Goal: Ask a question: Seek information or help from site administrators or community

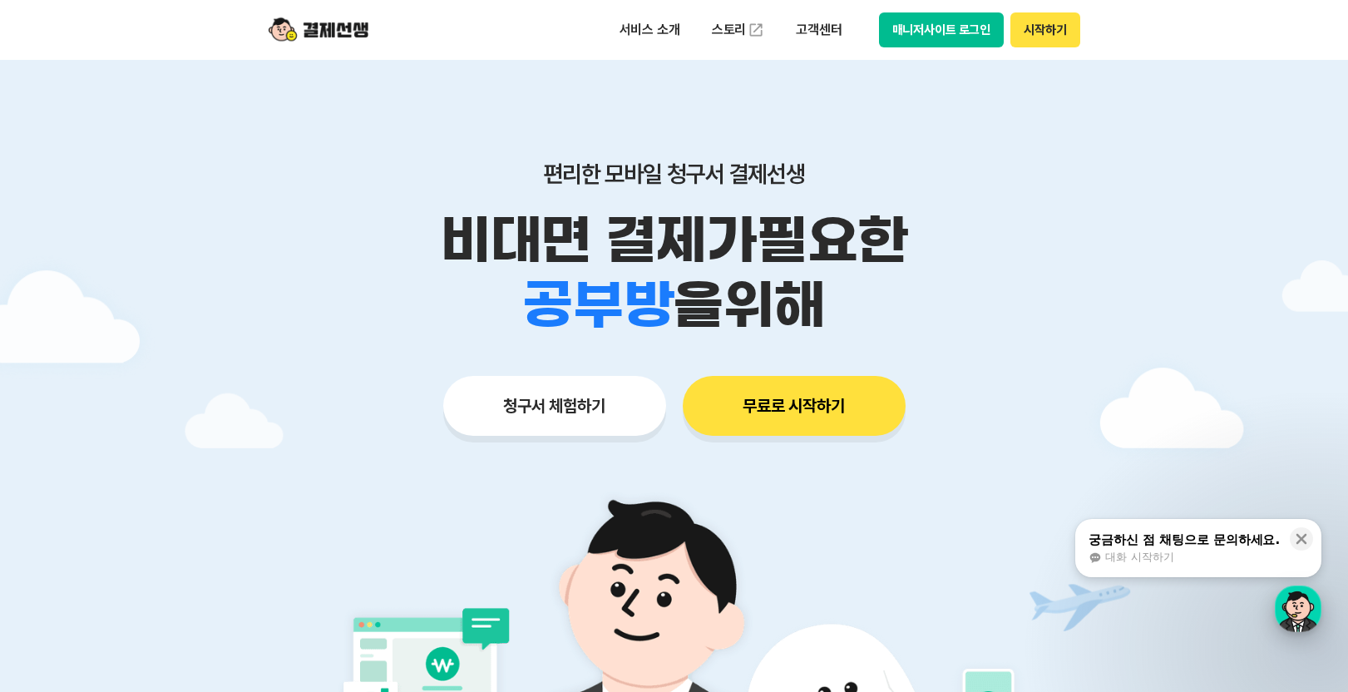
click at [1287, 599] on div "button" at bounding box center [1298, 609] width 47 height 47
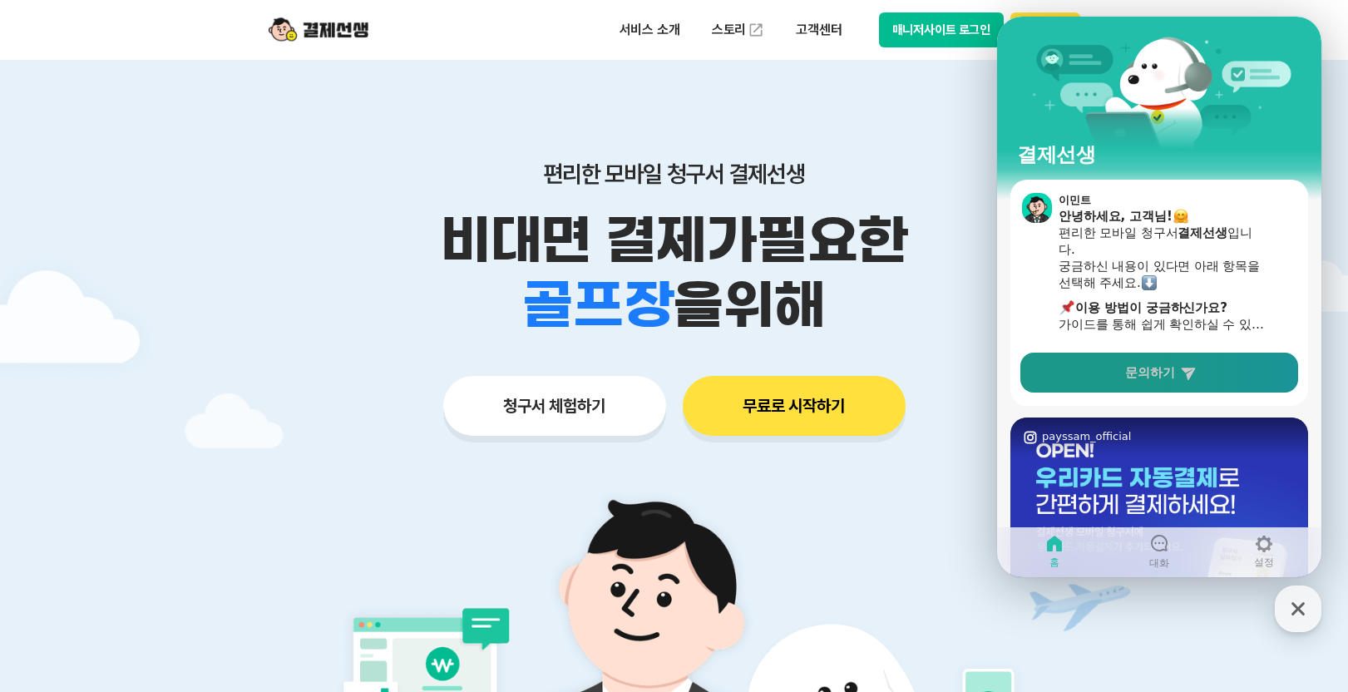
click at [1135, 363] on link "문의하기" at bounding box center [1159, 373] width 278 height 40
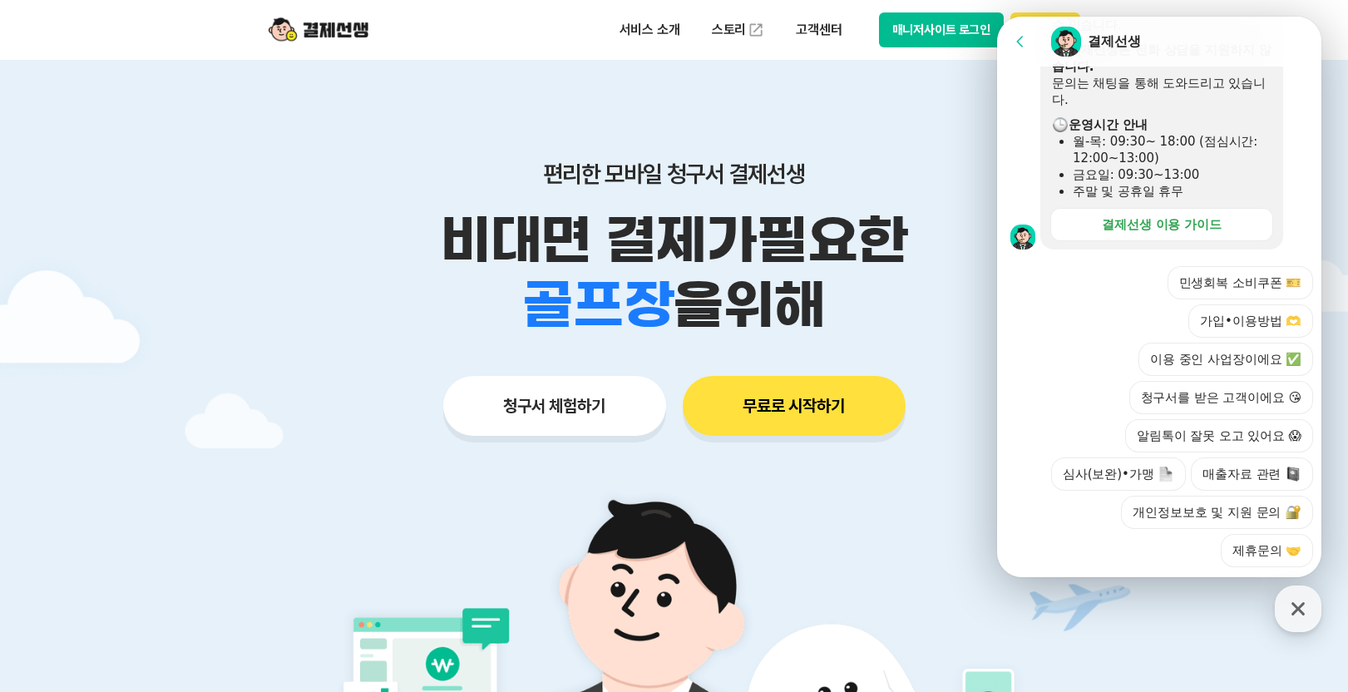
scroll to position [477, 0]
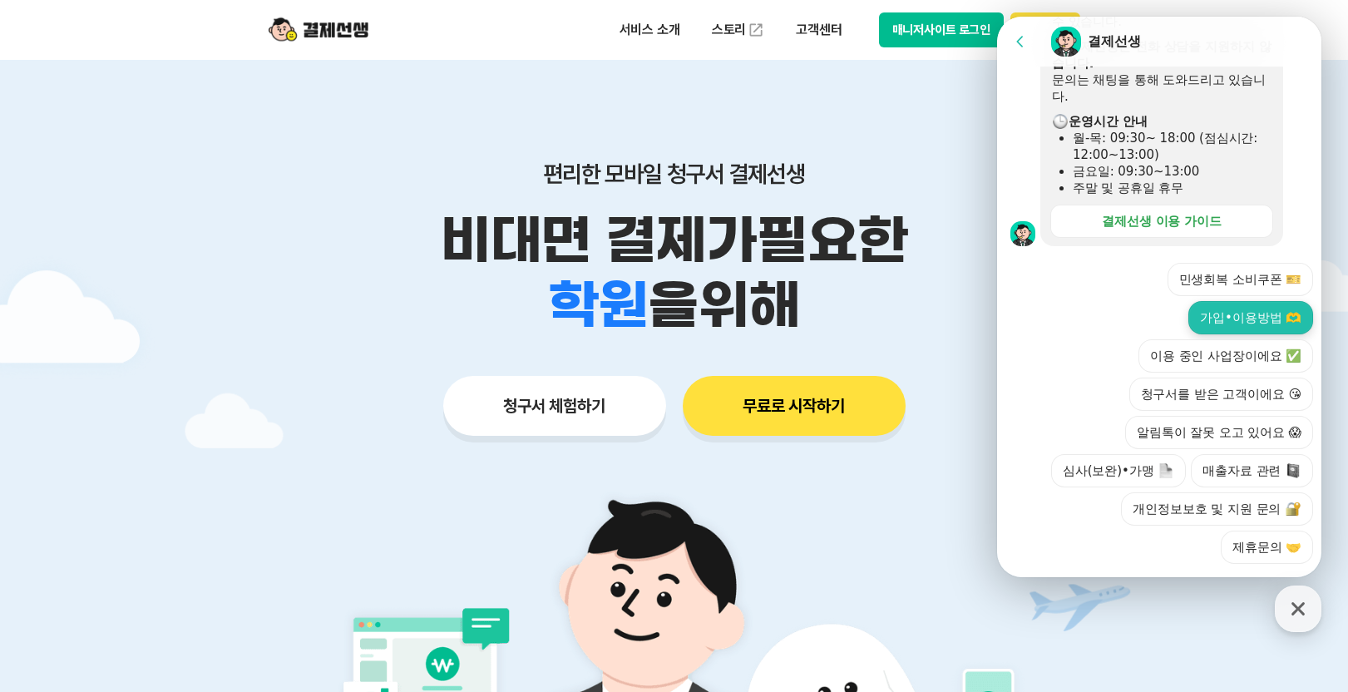
click at [1226, 301] on button "가입•이용방법 🫶" at bounding box center [1250, 317] width 125 height 33
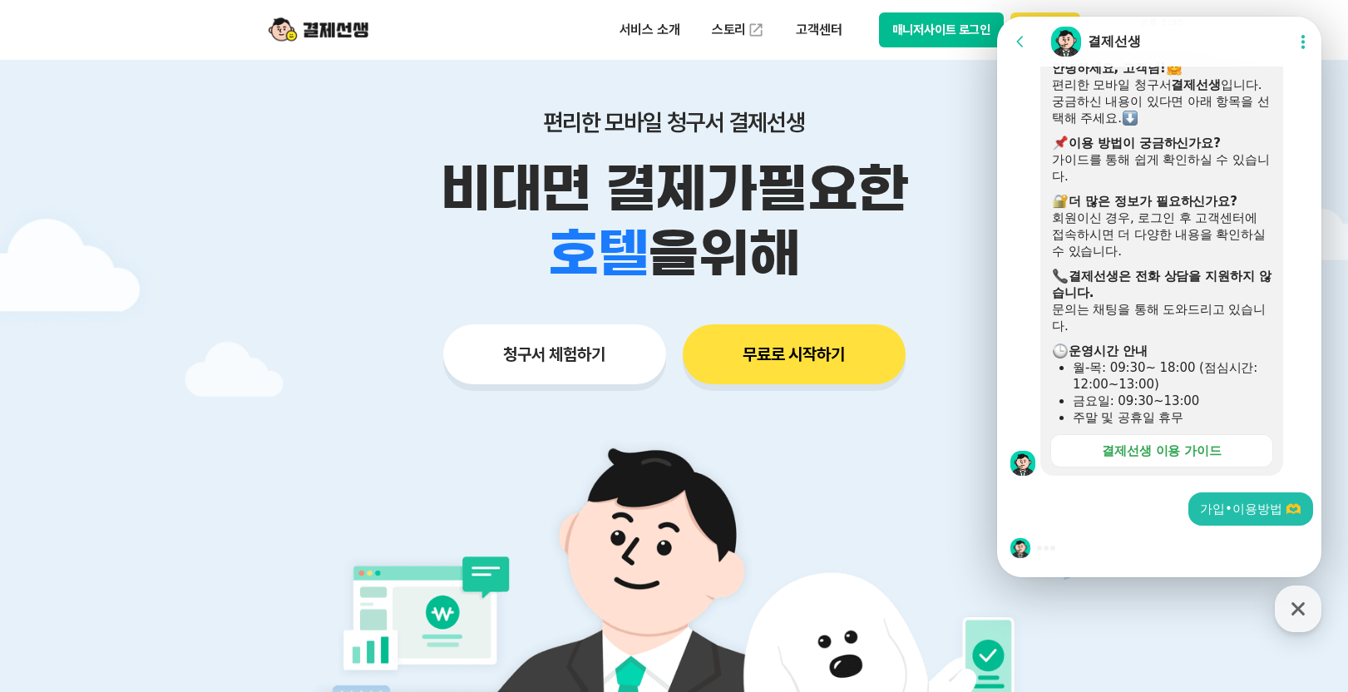
scroll to position [250, 0]
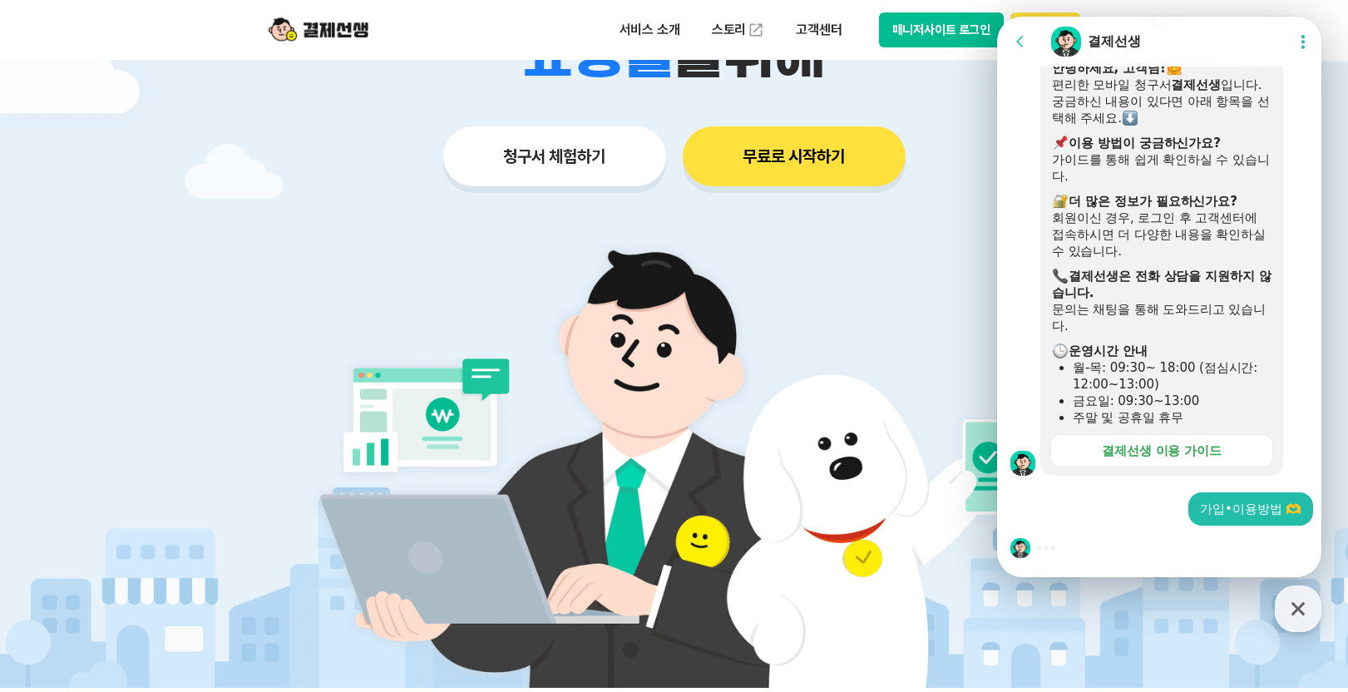
click at [1149, 365] on div "월-목: 09:30~ 18:00 (점심시간: 12:00~13:00)" at bounding box center [1172, 375] width 199 height 33
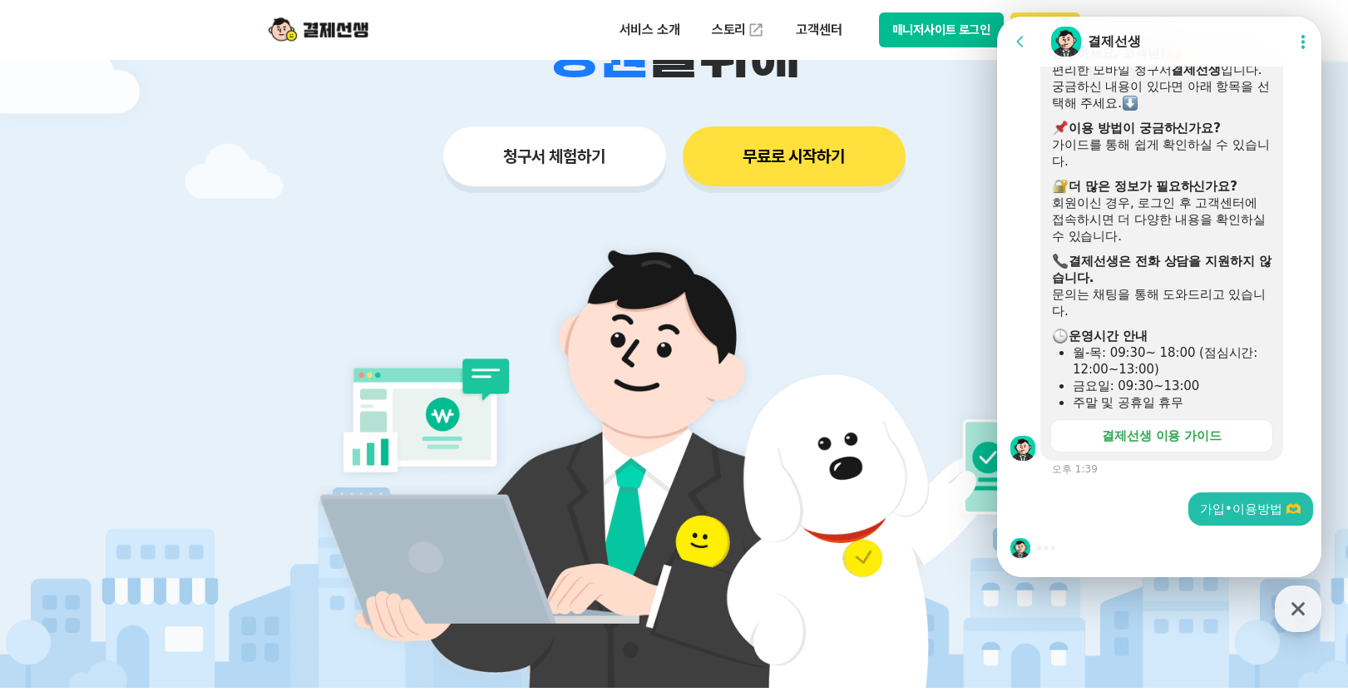
click at [1159, 394] on div "주말 및 공휴일 휴무" at bounding box center [1172, 402] width 199 height 17
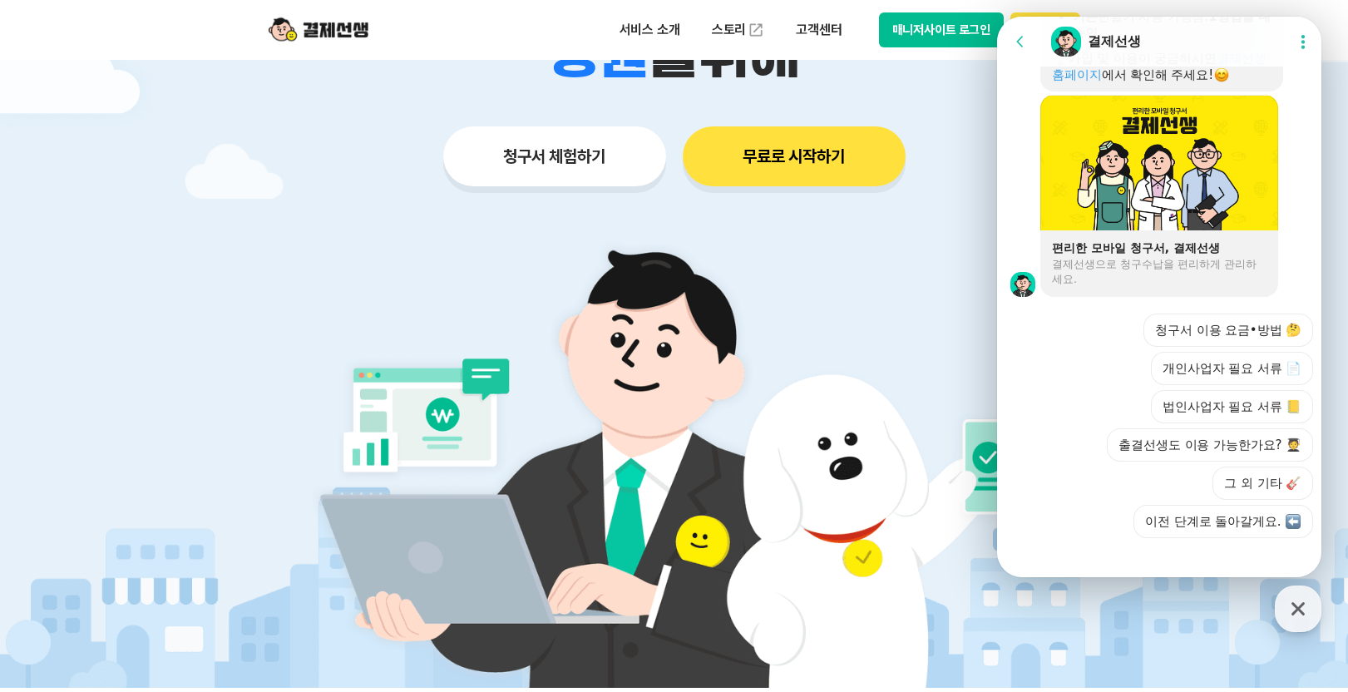
scroll to position [1232, 0]
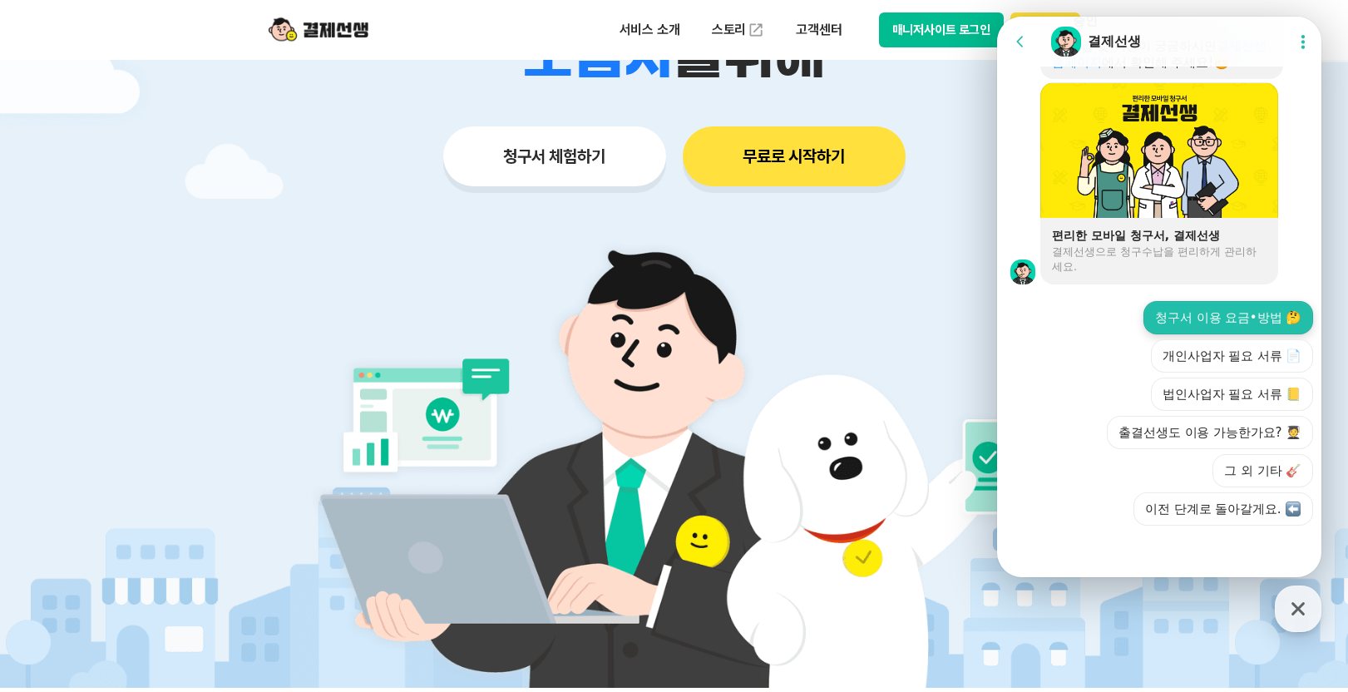
click at [1231, 314] on button "청구서 이용 요금•방법 🤔" at bounding box center [1229, 317] width 170 height 33
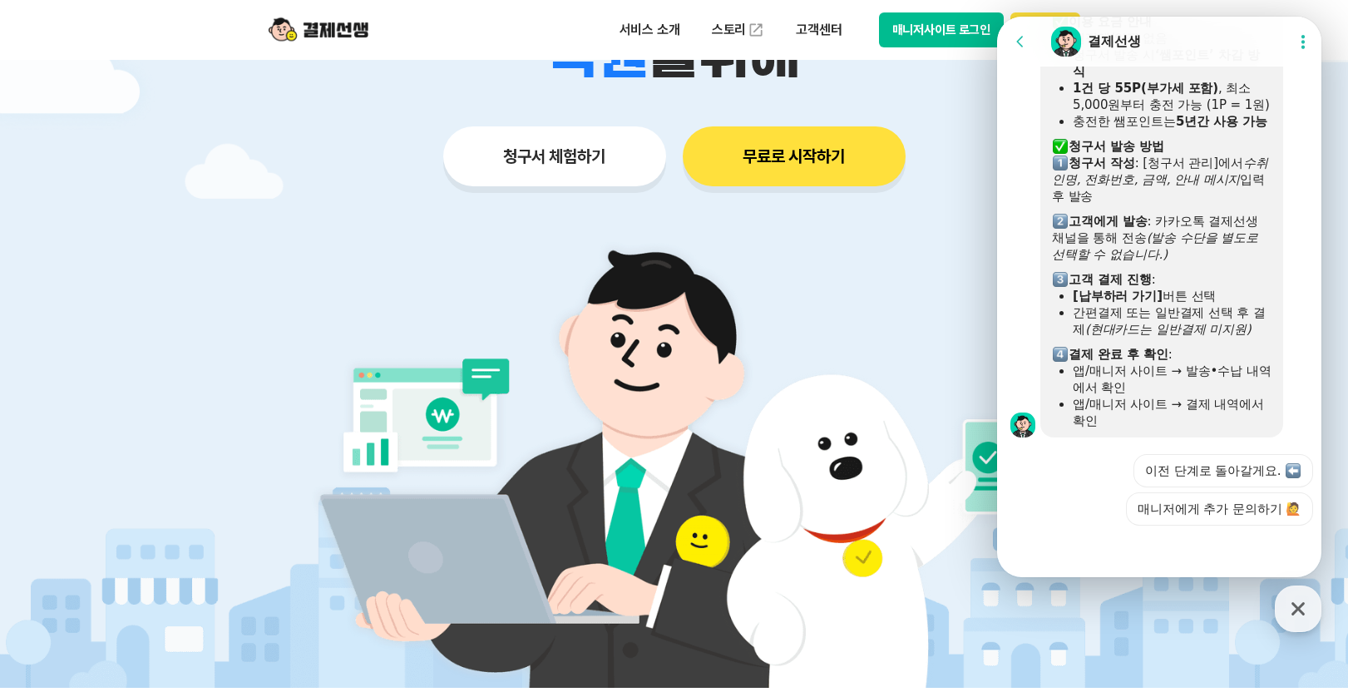
scroll to position [1741, 0]
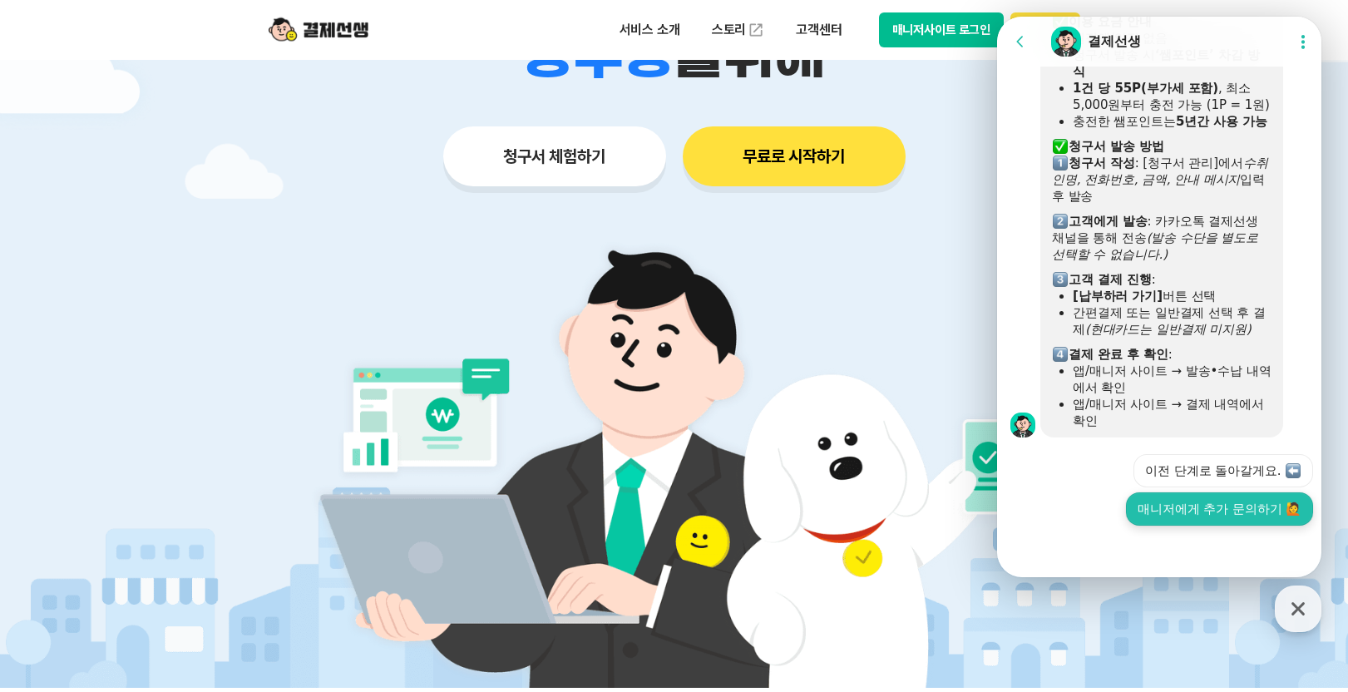
click at [1243, 505] on button "매니저에게 추가 문의하기 🙋" at bounding box center [1219, 508] width 187 height 33
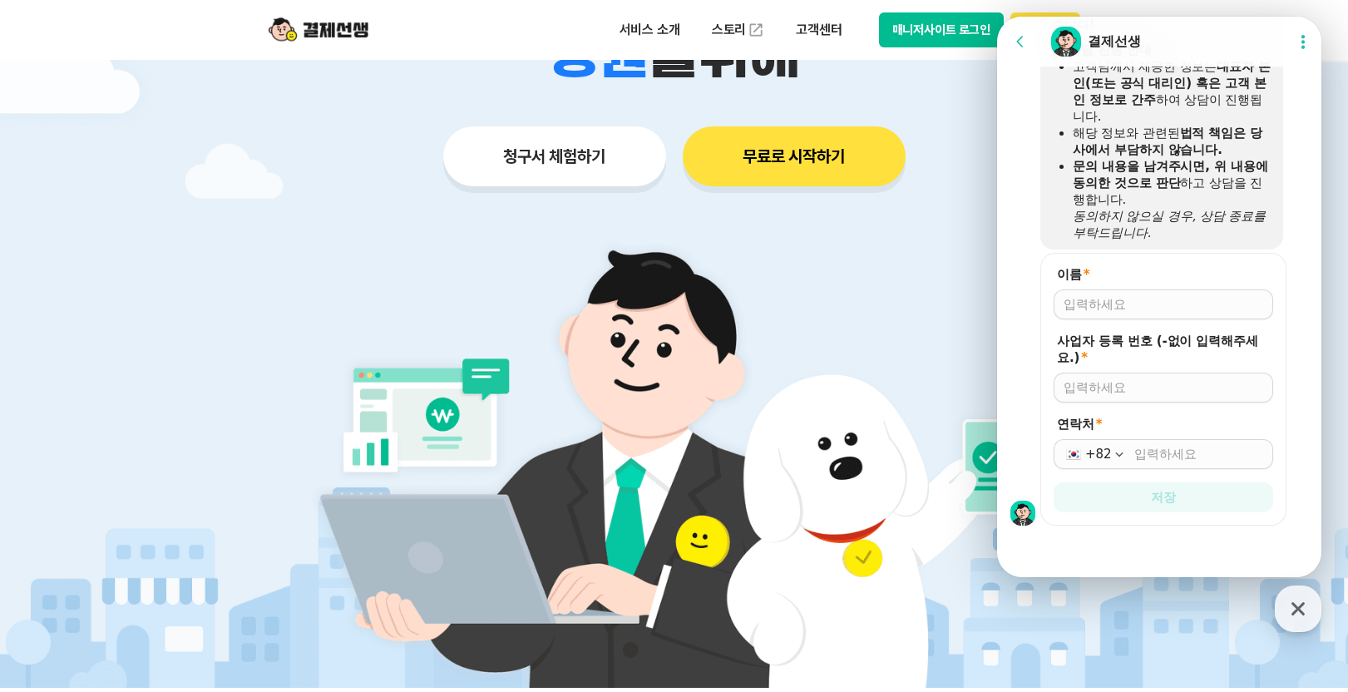
scroll to position [2300, 0]
click at [1099, 309] on input "이름 *" at bounding box center [1164, 304] width 200 height 17
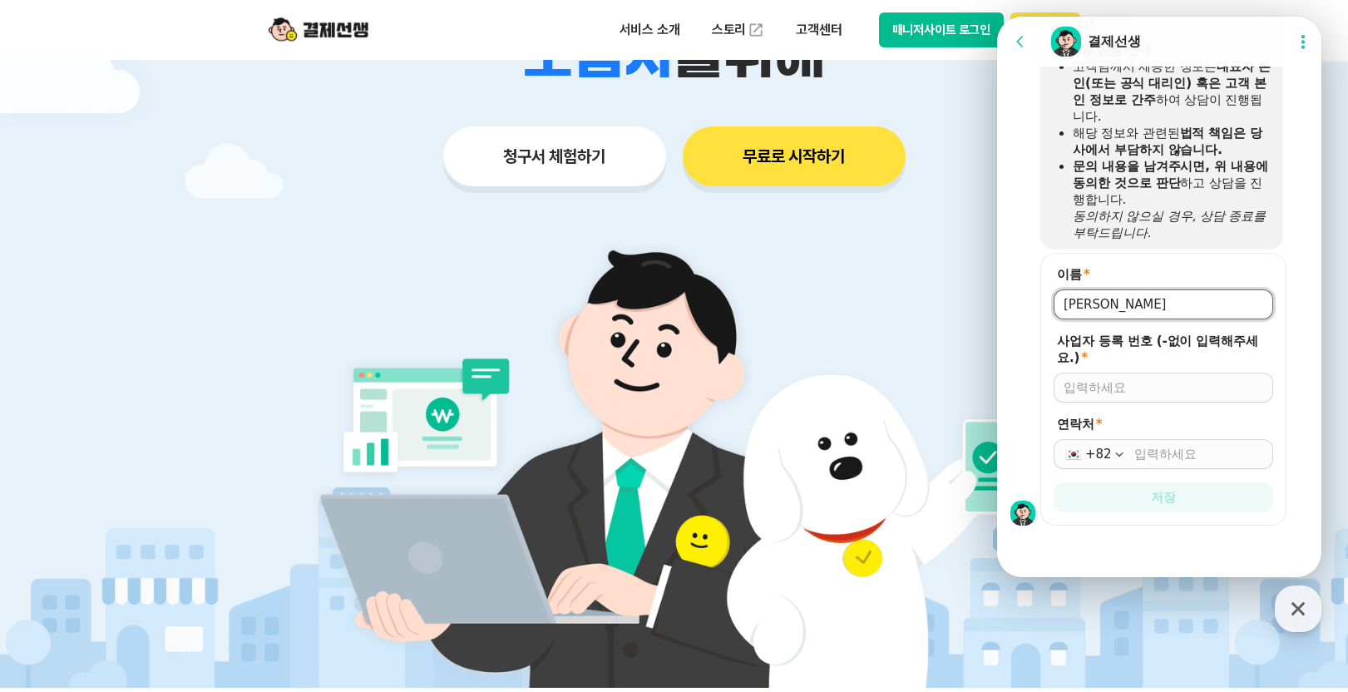
drag, startPoint x: 1150, startPoint y: 305, endPoint x: 977, endPoint y: 289, distance: 173.7
click at [997, 17] on html "Go to previous page Chat Room 결제선생 Show userchat action dialog Message List 📢 출…" at bounding box center [1159, 17] width 324 height 0
type input "ㄷ"
type input "대흥솔루션"
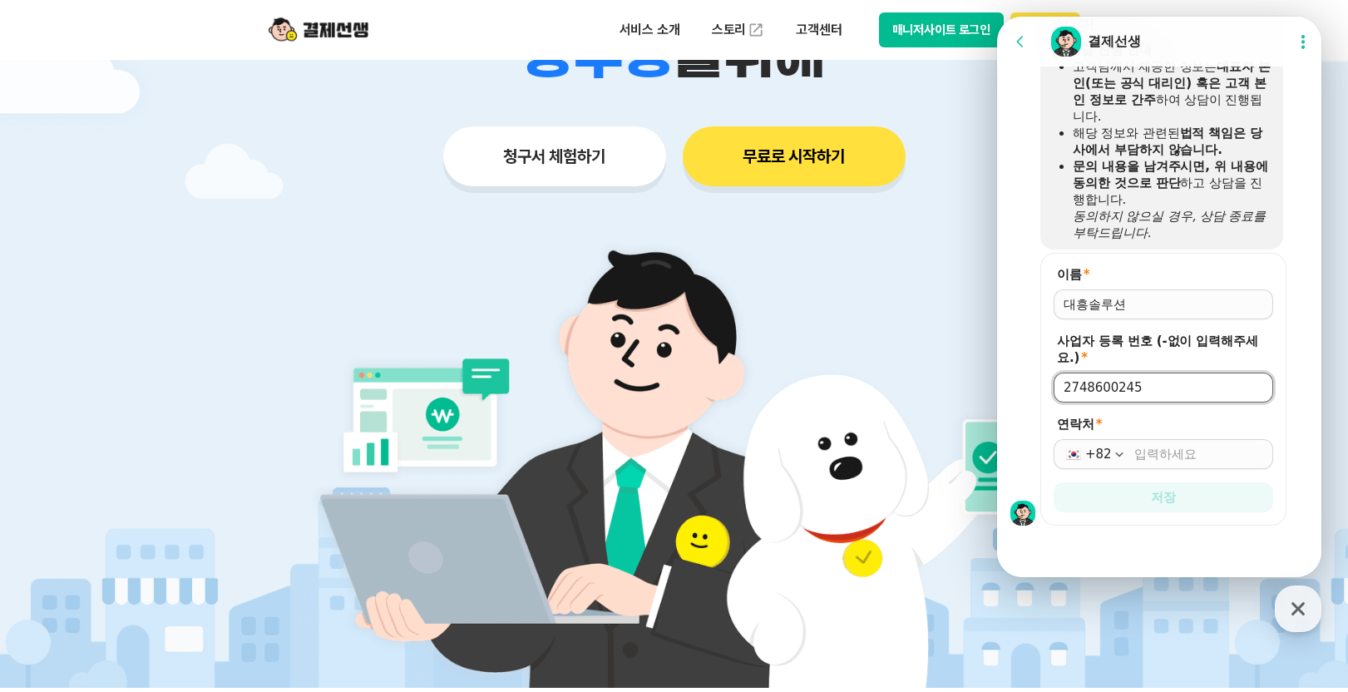
type input "2748600245"
type input "1047546276"
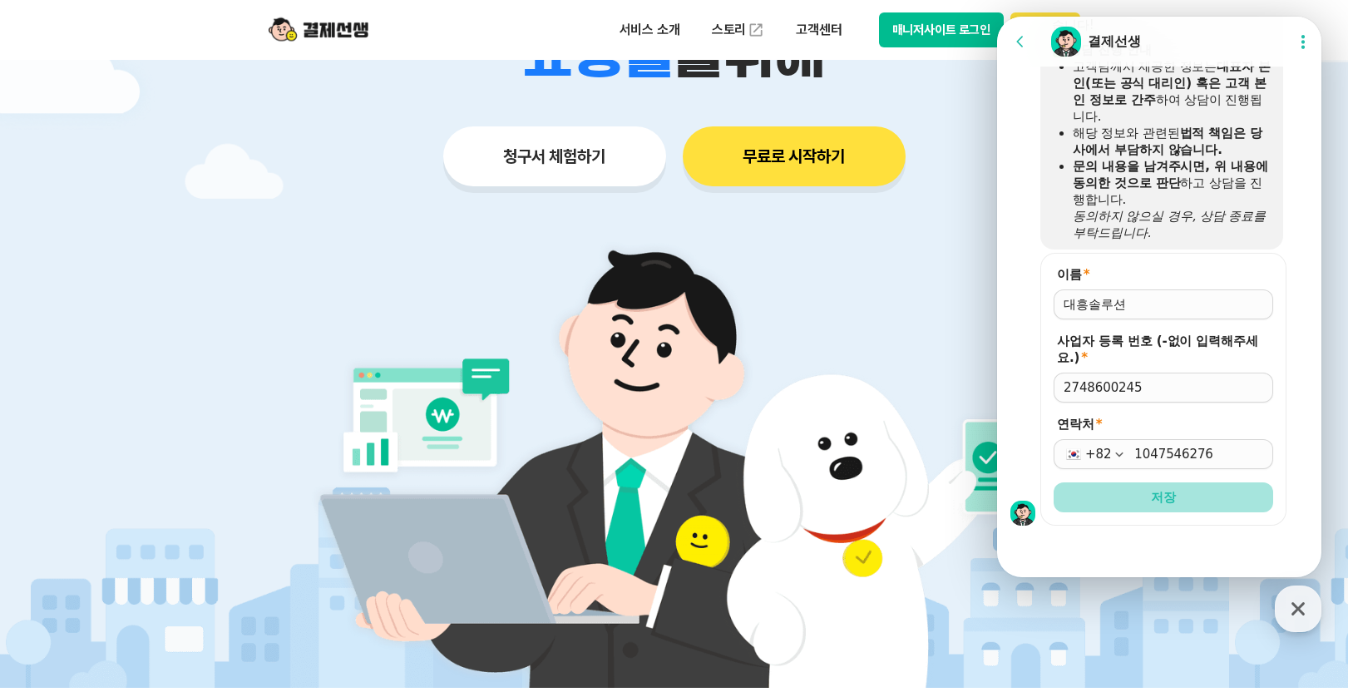
click at [1170, 496] on span "저장" at bounding box center [1163, 497] width 25 height 17
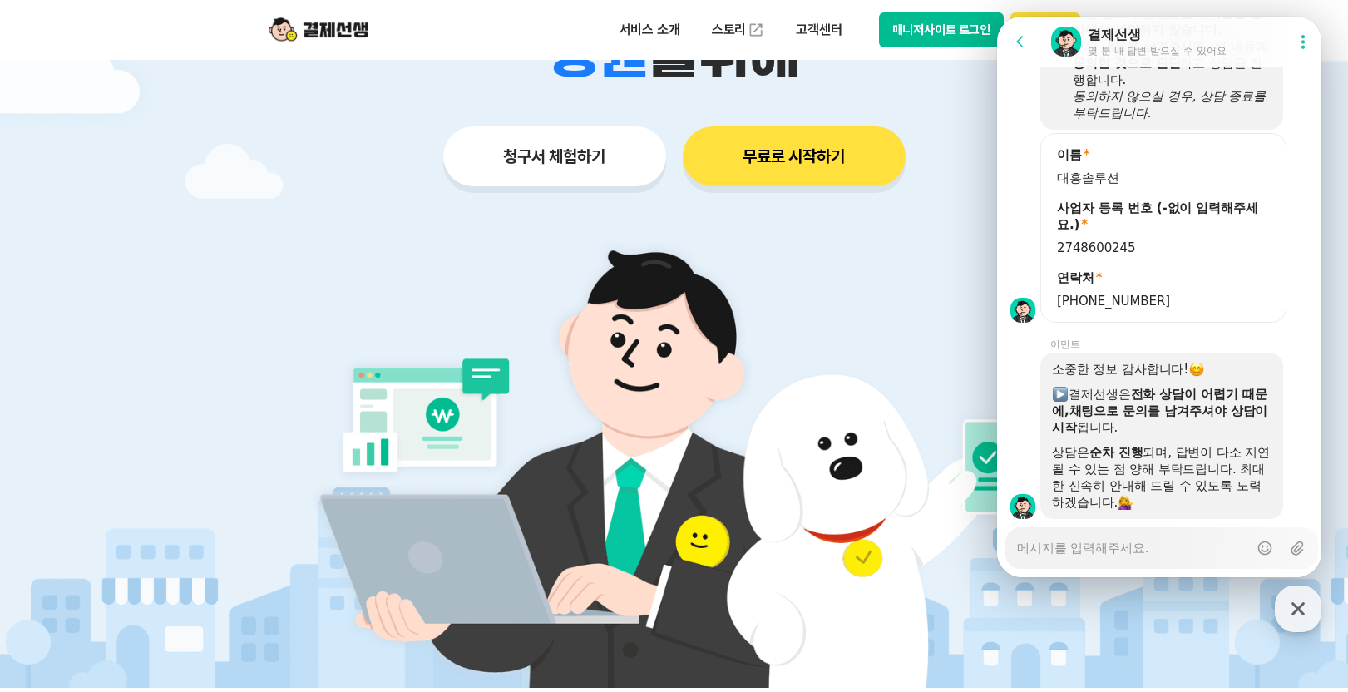
scroll to position [2463, 0]
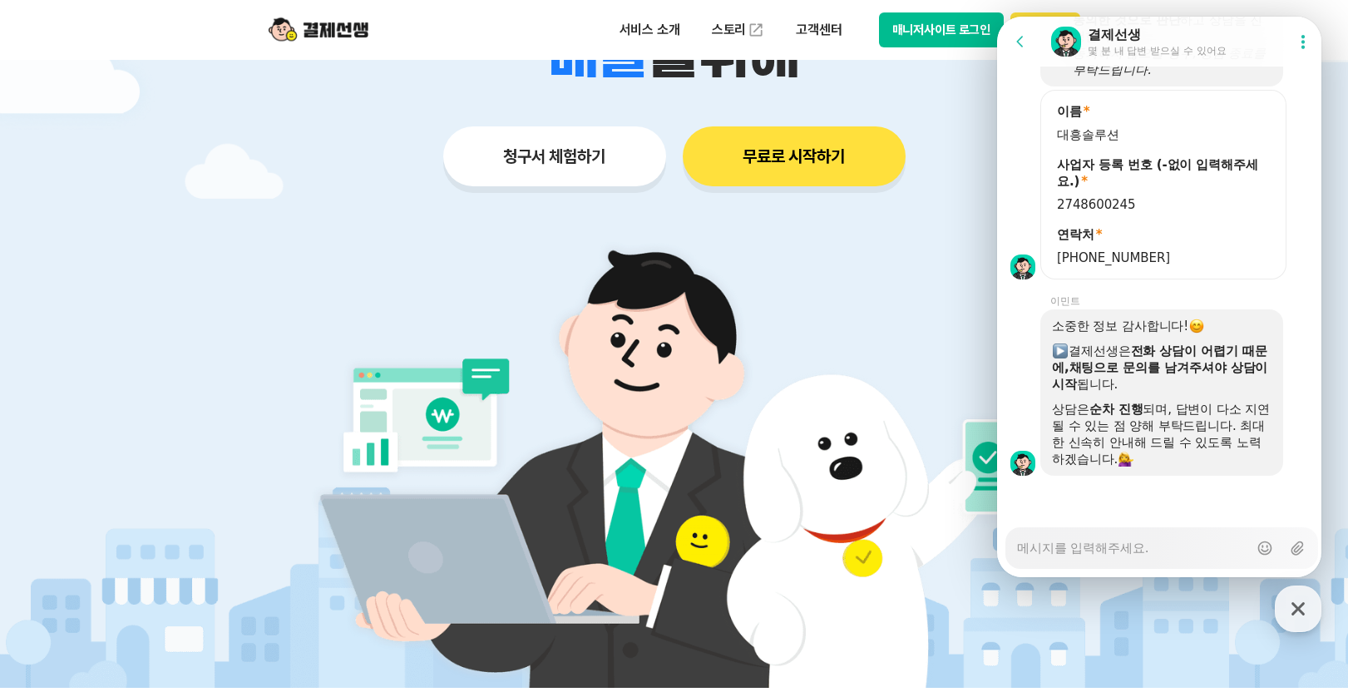
click at [1149, 550] on textarea "Messenger Input Textarea" at bounding box center [1132, 542] width 231 height 28
type textarea "x"
type textarea "ㅇ"
type textarea "x"
type textarea "안"
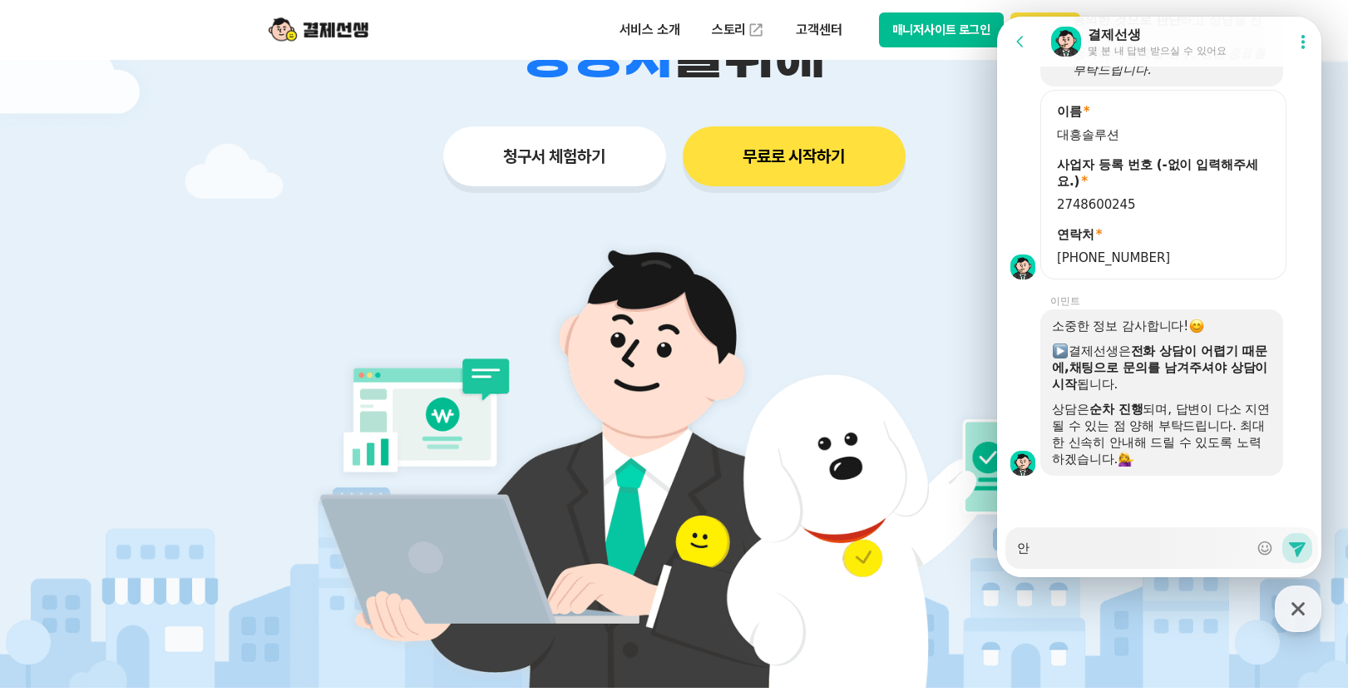
type textarea "x"
type textarea "안ㄴ"
type textarea "x"
type textarea "안녀"
type textarea "x"
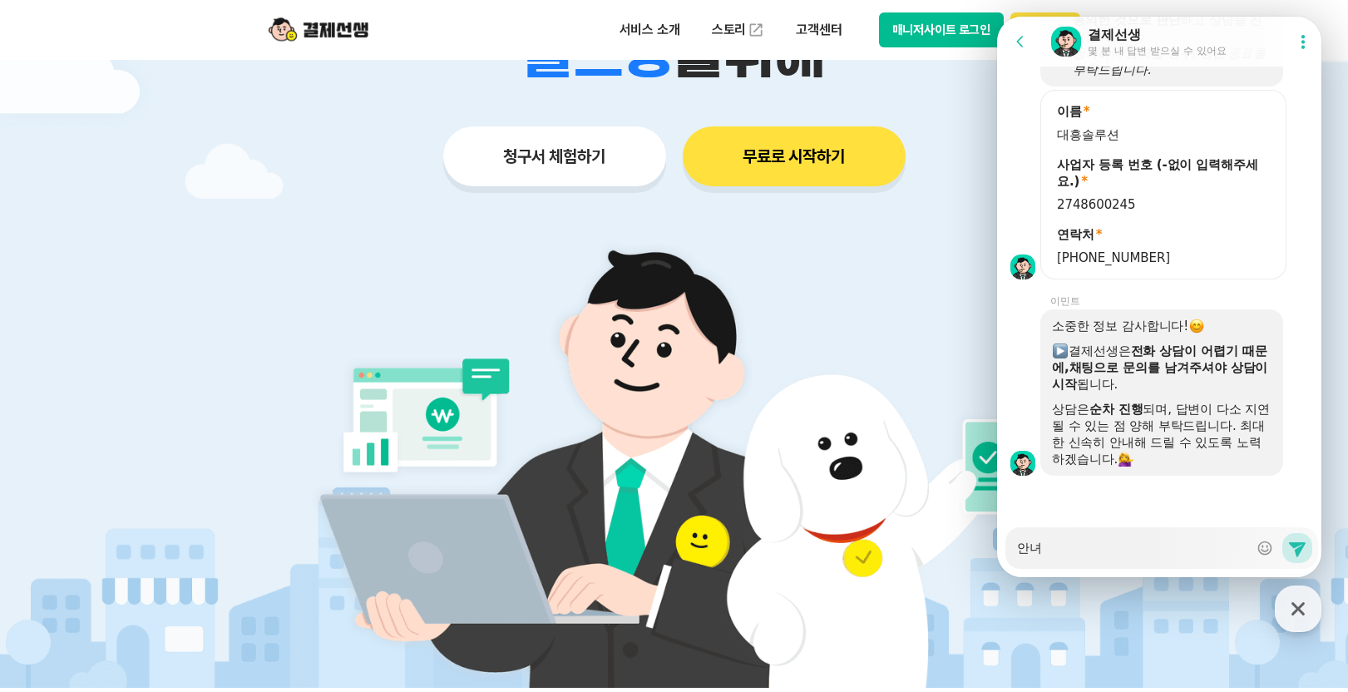
type textarea "안녕"
type textarea "x"
type textarea "안녕ㅎ"
type textarea "x"
type textarea "안녕하"
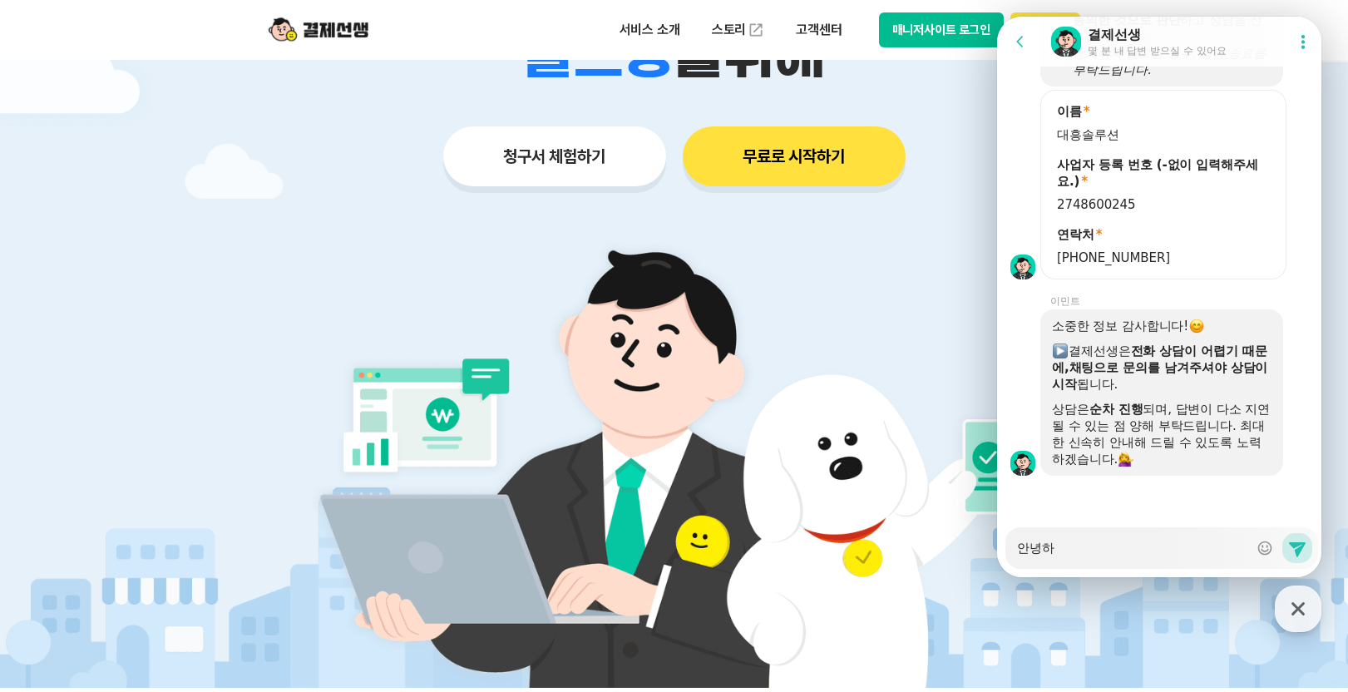
type textarea "x"
type textarea "안녕핫"
type textarea "x"
type textarea "안녕하세"
type textarea "x"
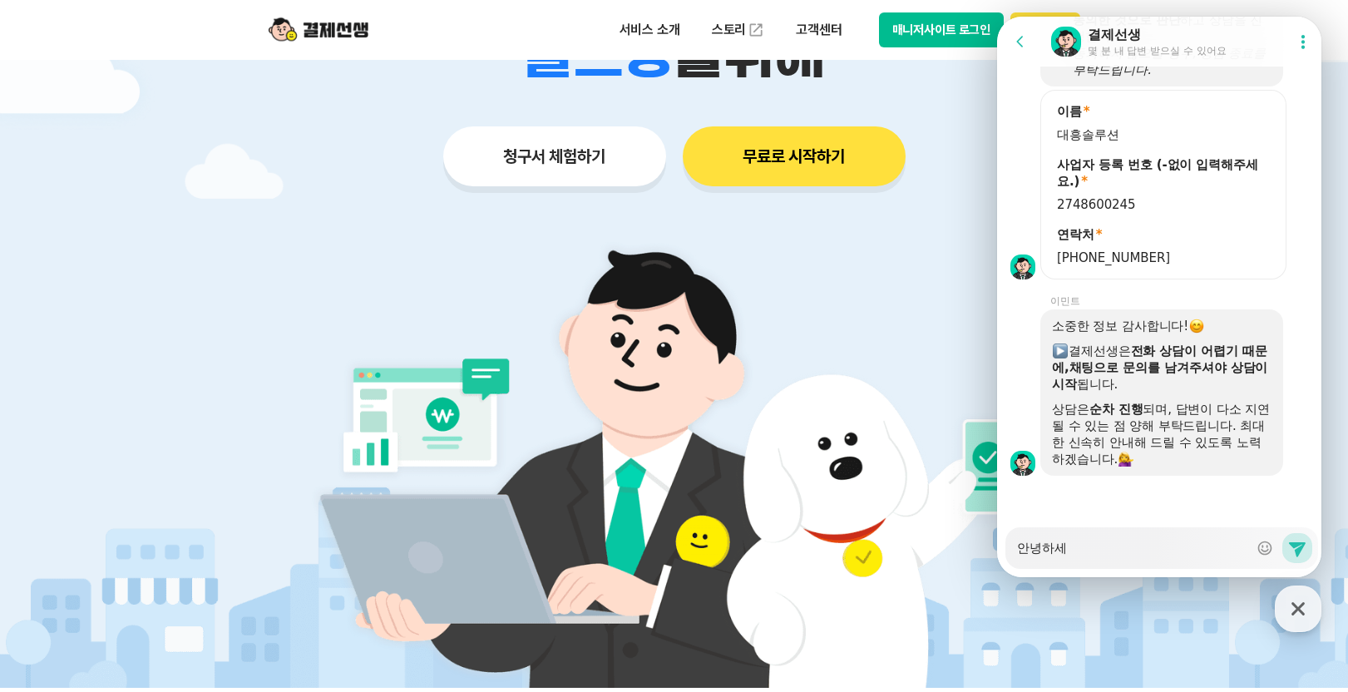
type textarea "안녕하셍"
type textarea "x"
type textarea "안녕하세요"
type textarea "x"
type textarea "안녕하세요"
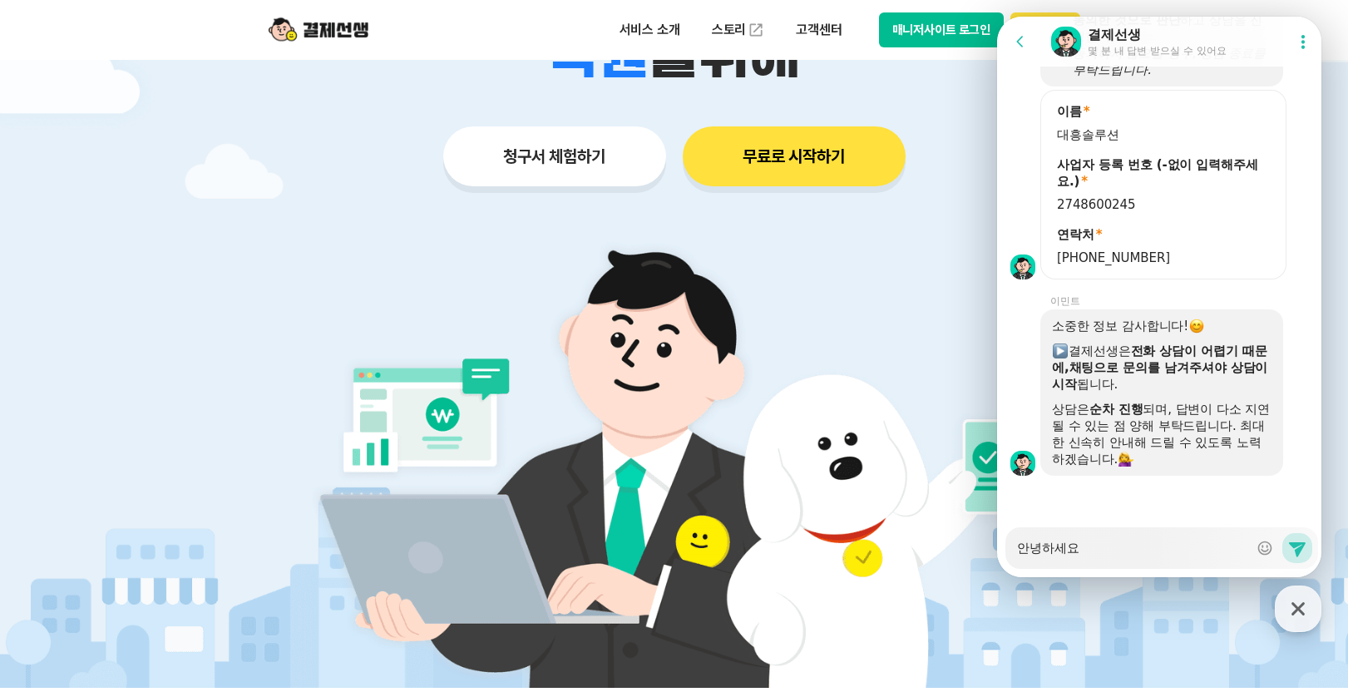
type textarea "x"
type textarea "안녕하세요 ㅋ"
type textarea "x"
type textarea "안녕하세요 카"
type textarea "x"
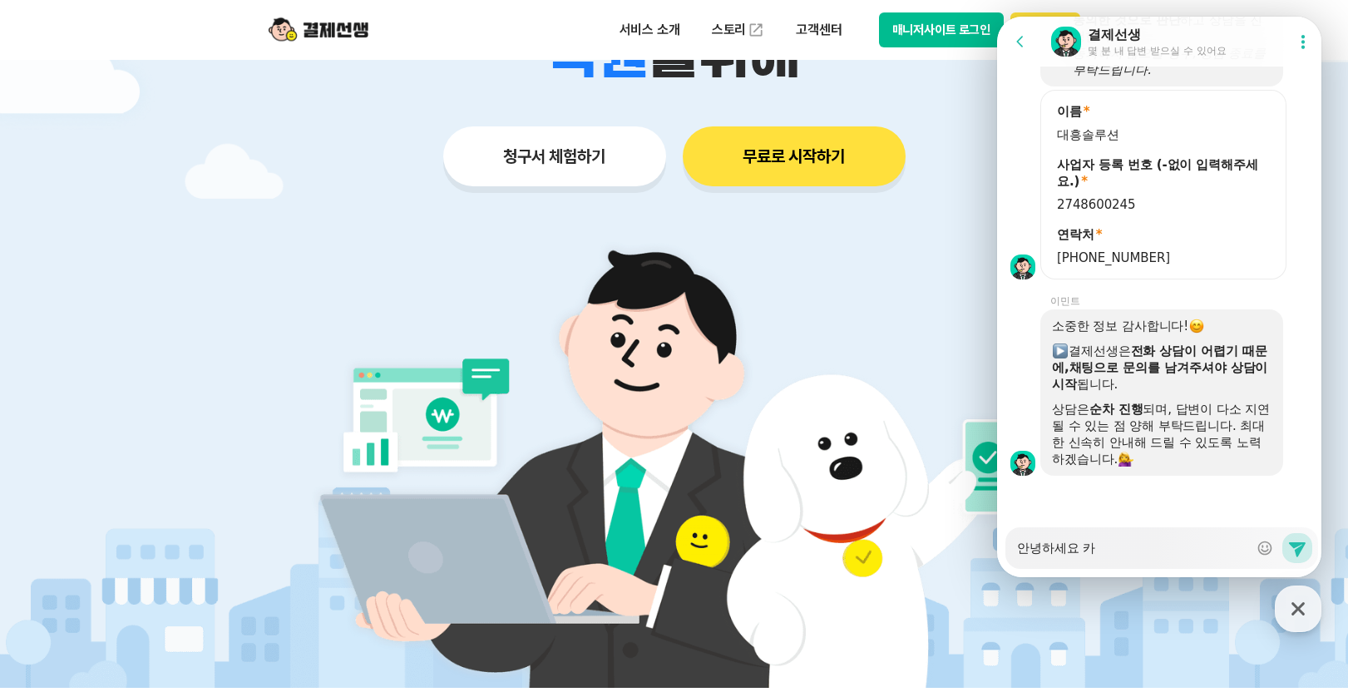
type textarea "안녕하세요 칻"
type textarea "x"
type textarea "안녕하세요 카드"
type textarea "x"
type textarea "안녕하세요 카드"
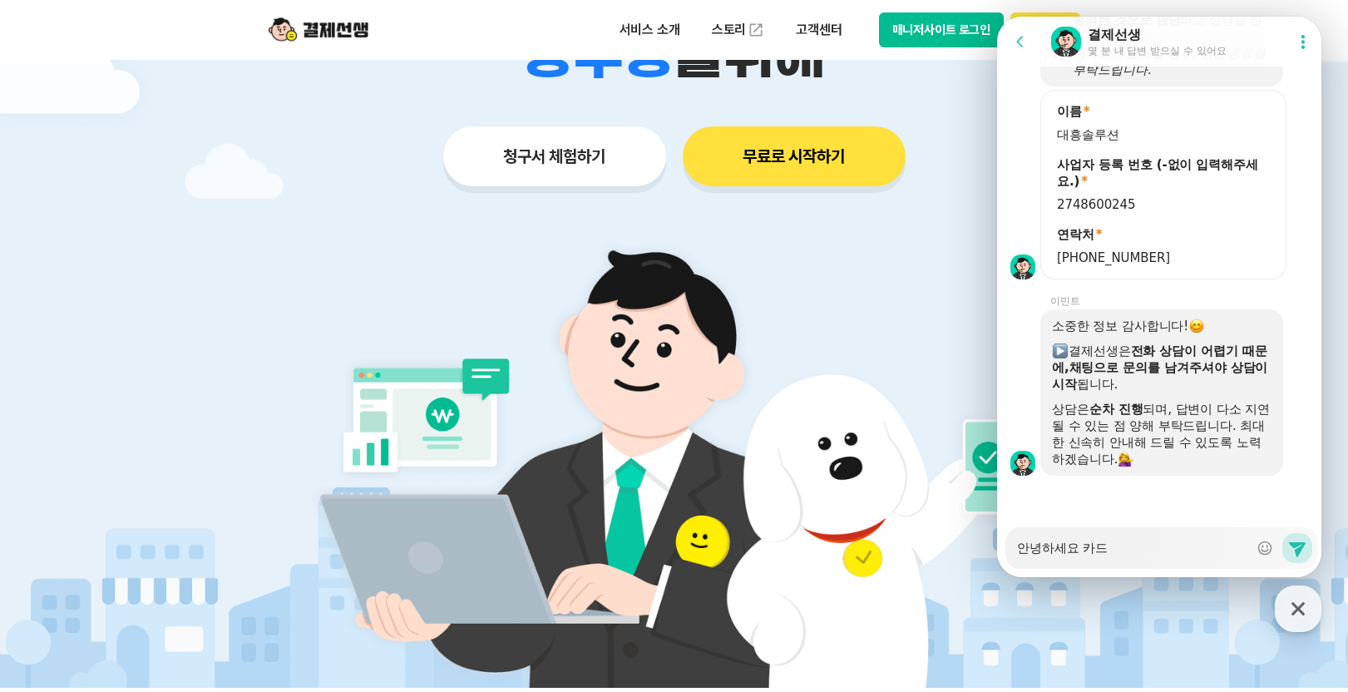
type textarea "x"
type textarea "안녕하세요 카드 ㅂ"
type textarea "x"
type textarea "안녕하세요 카드 빔"
type textarea "x"
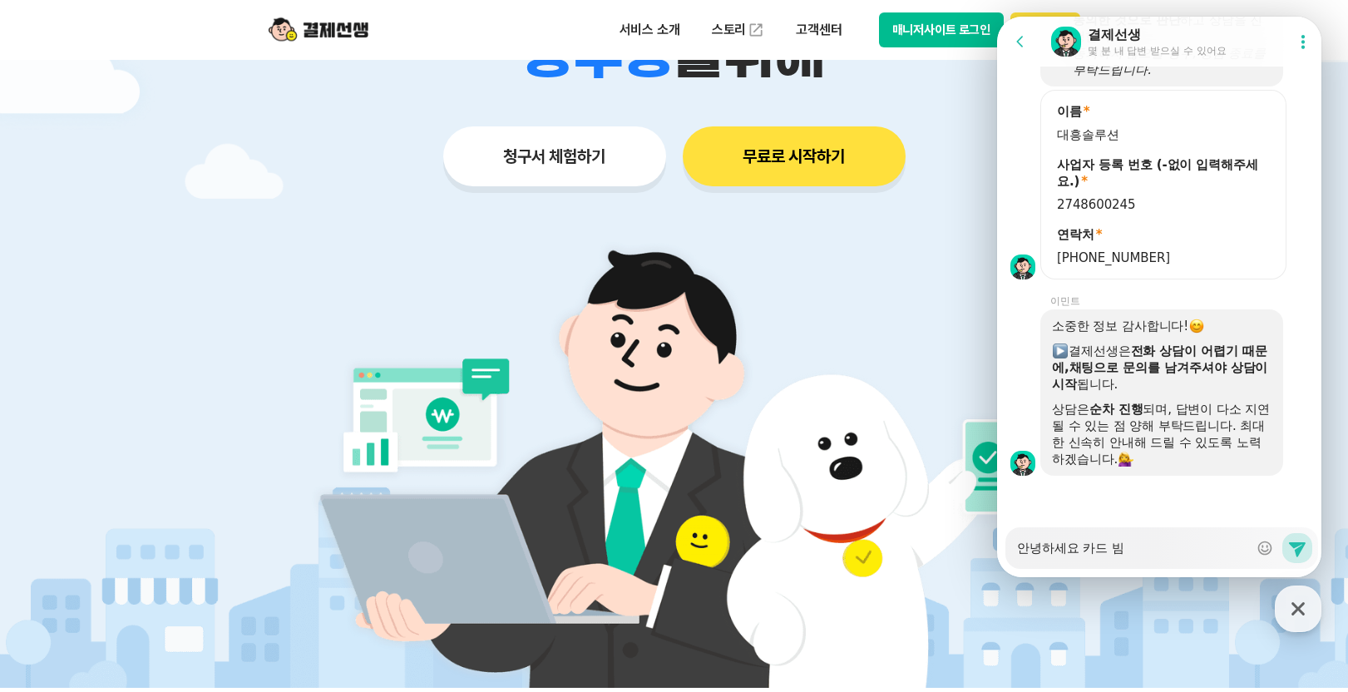
type textarea "안녕하세요 카드 비미"
type textarea "x"
type textarea "안녕하세요 카드 비밀"
type textarea "x"
type textarea "안녕하세요 카드 비미"
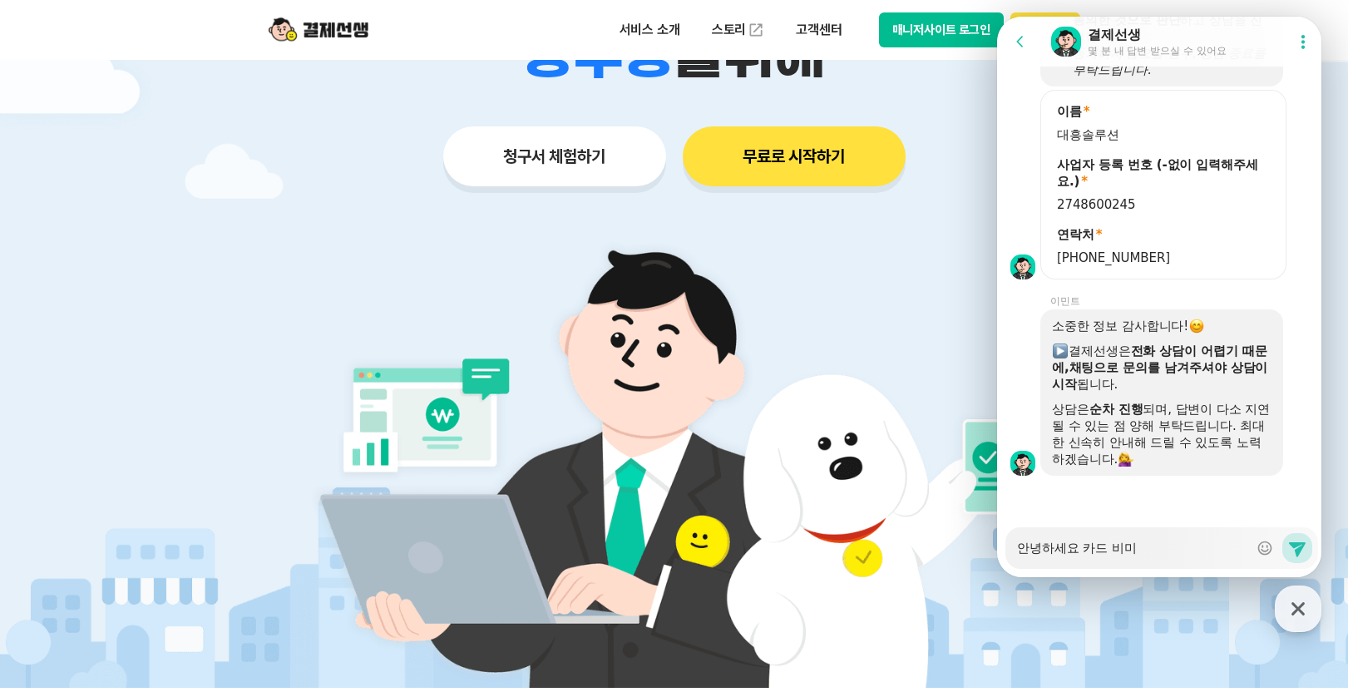
type textarea "x"
type textarea "안녕하세요 카드 비ㅁ"
type textarea "x"
type textarea "안녕하세요 카드 비"
type textarea "x"
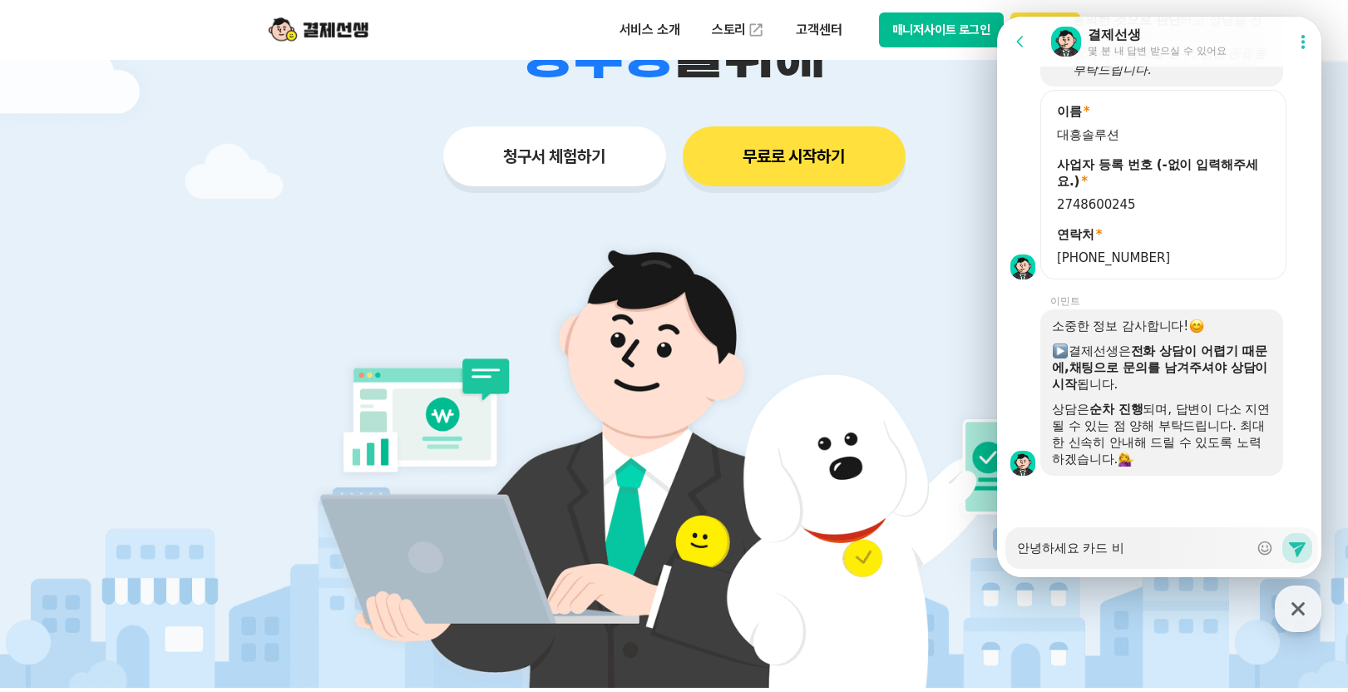
type textarea "안녕하세요 카드"
type textarea "x"
type textarea "안녕하세요 카드"
type textarea "x"
type textarea "안녕하세요 카"
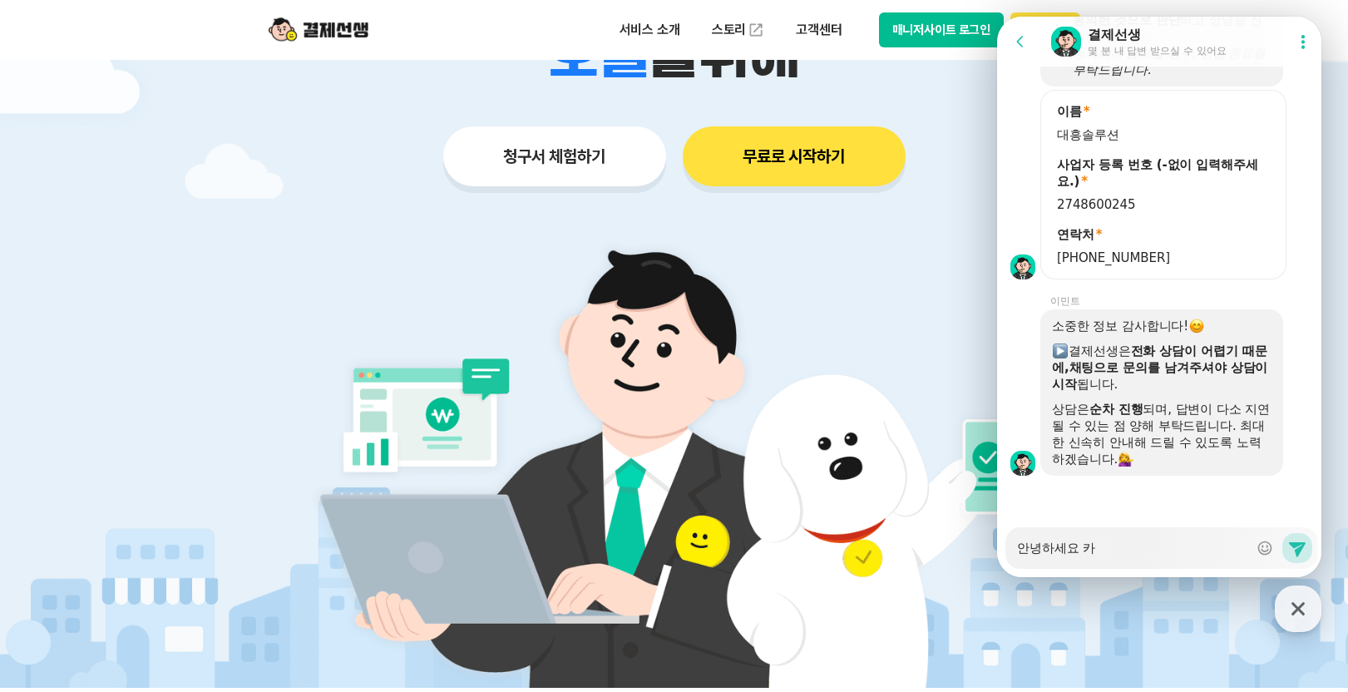
type textarea "x"
type textarea "안녕하세요"
type textarea "x"
type textarea "안녕하세요 ㅂ"
type textarea "x"
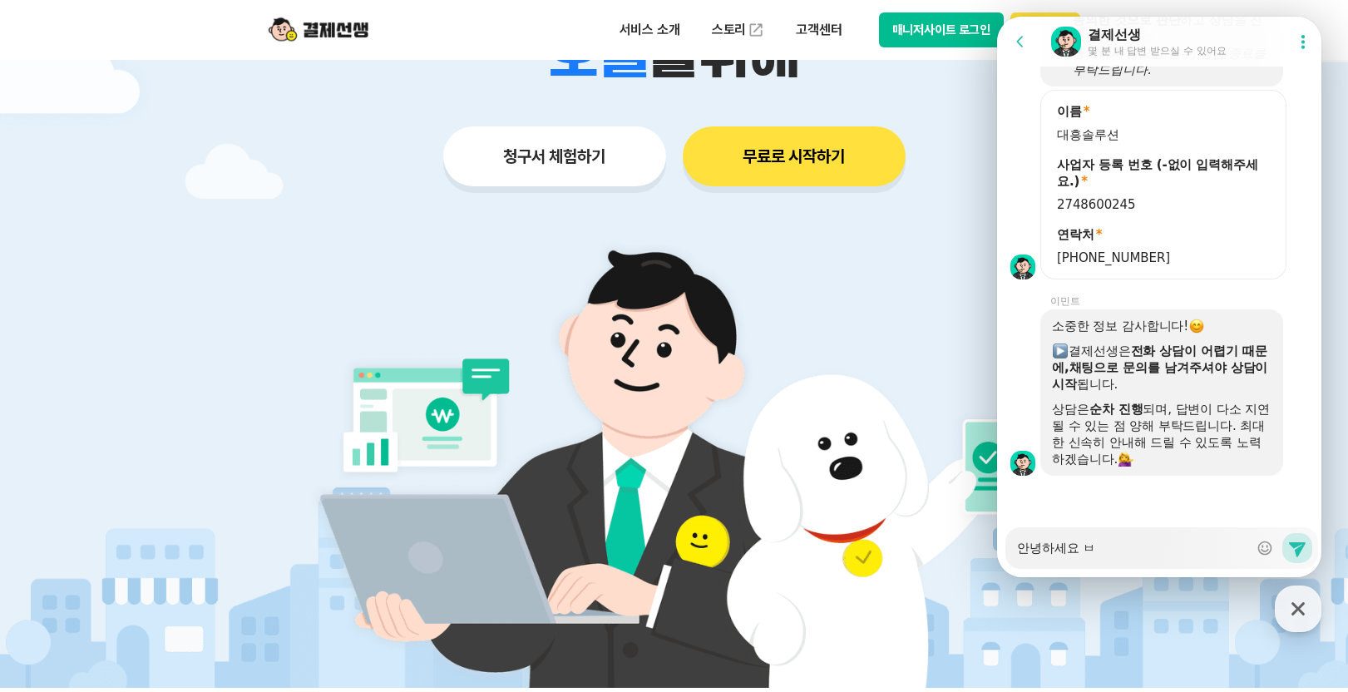
type textarea "안녕하세요 버"
type textarea "x"
type textarea "안녕하세요 법"
type textarea "x"
type textarea "안녕하세요 법ㅇ"
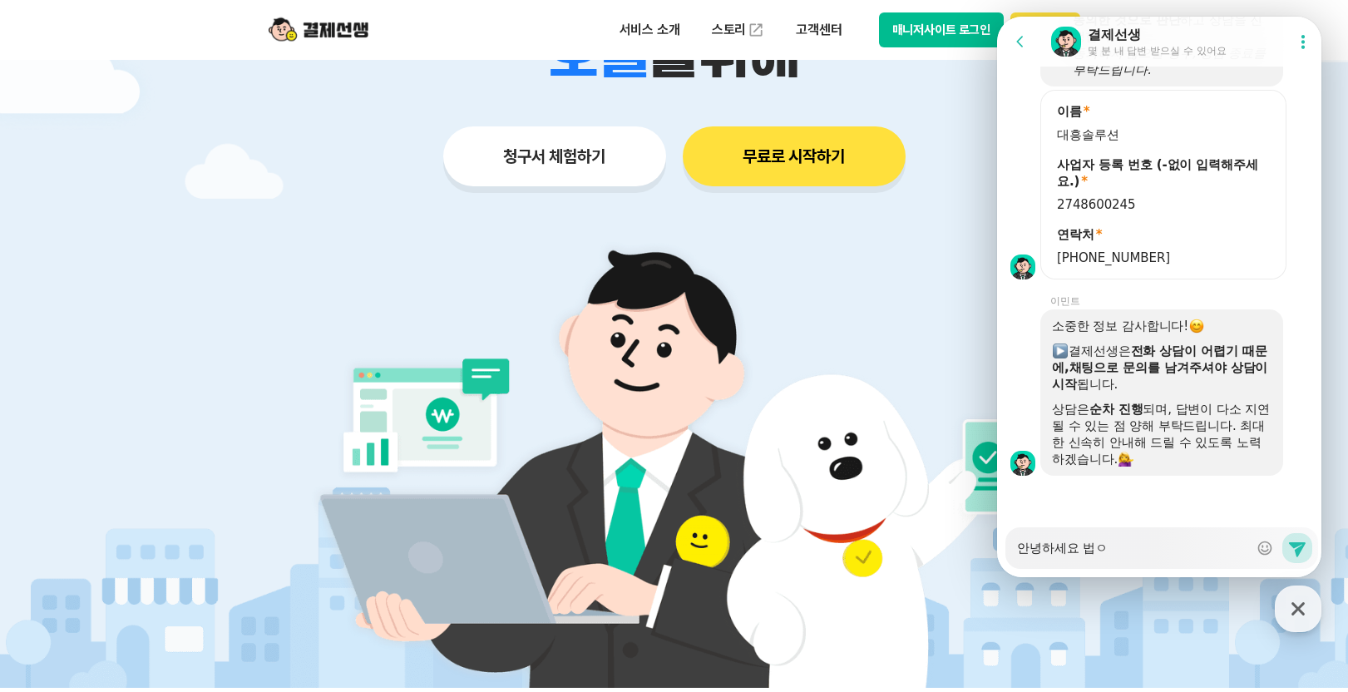
type textarea "x"
type textarea "안녕하세요 법이"
type textarea "x"
type textarea "안녕하세요 법인"
type textarea "x"
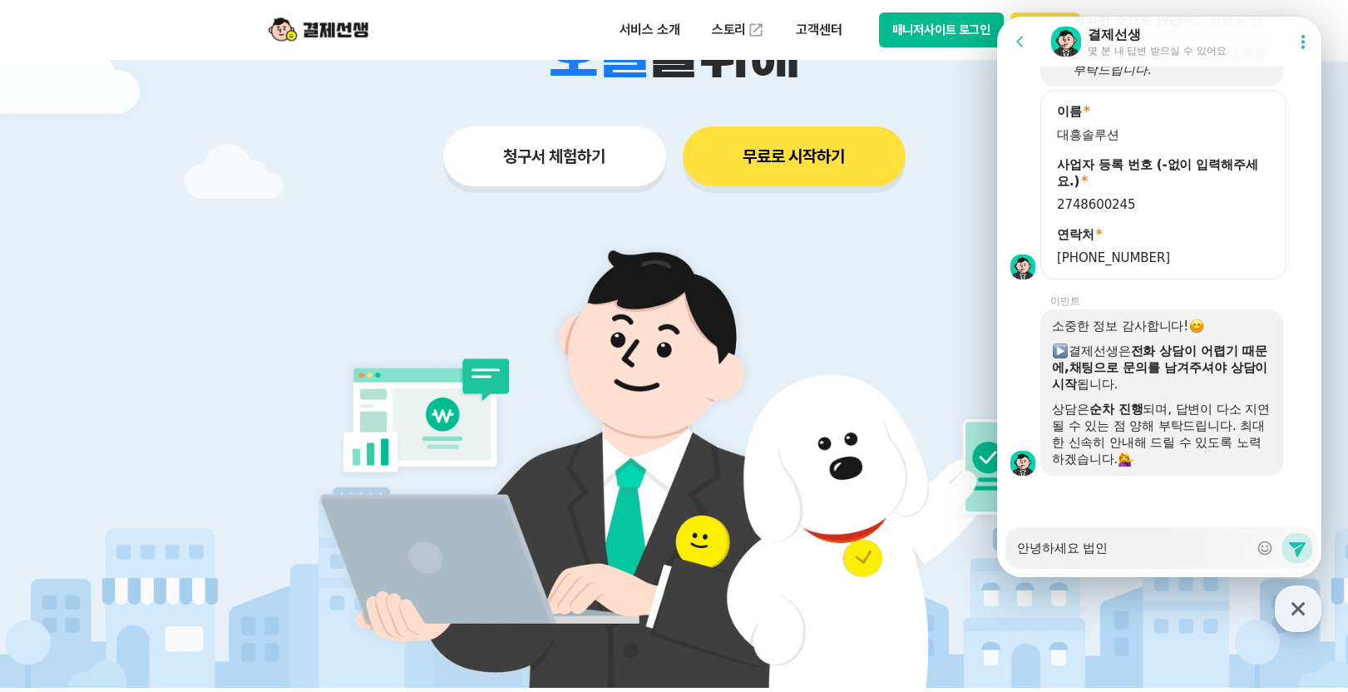
type textarea "안녕하세요 법인ㅋ"
type textarea "x"
type textarea "안녕하세요 법인카"
type textarea "x"
type textarea "안녕하세요 법인칻"
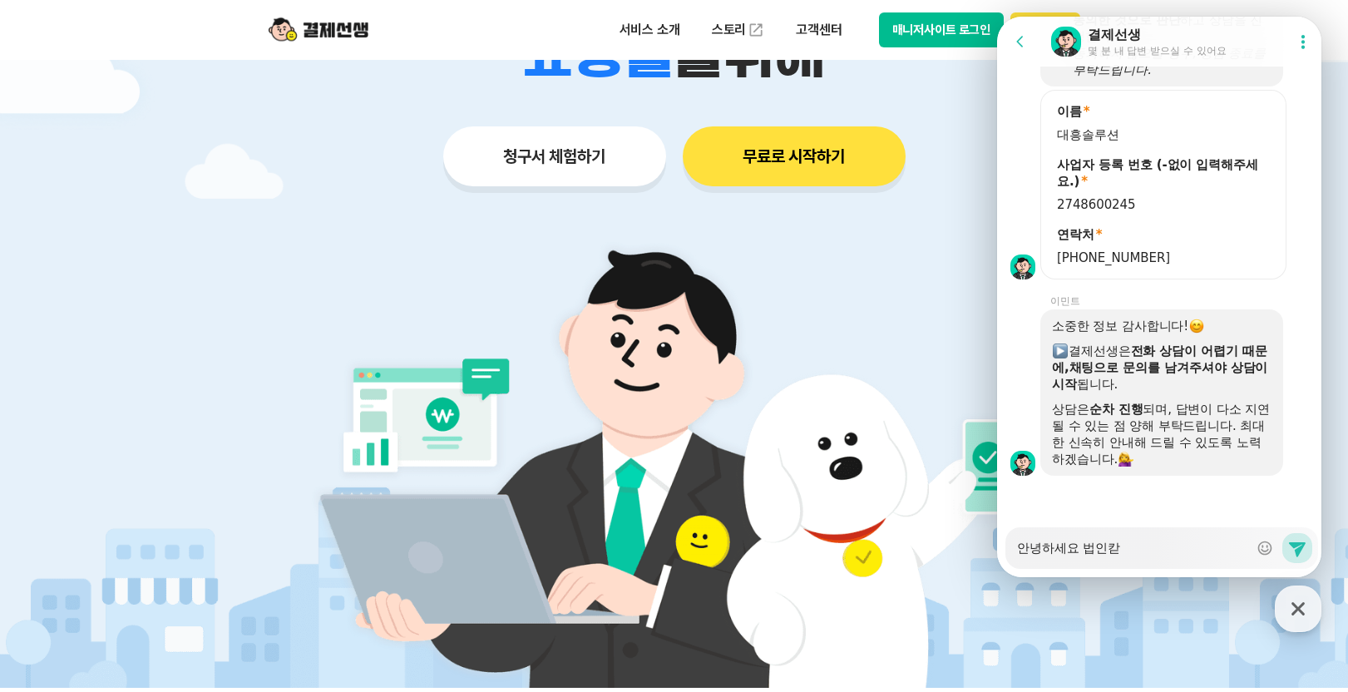
type textarea "x"
type textarea "안녕하세요 법인카드"
type textarea "x"
type textarea "안녕하세요 법인카등"
type textarea "x"
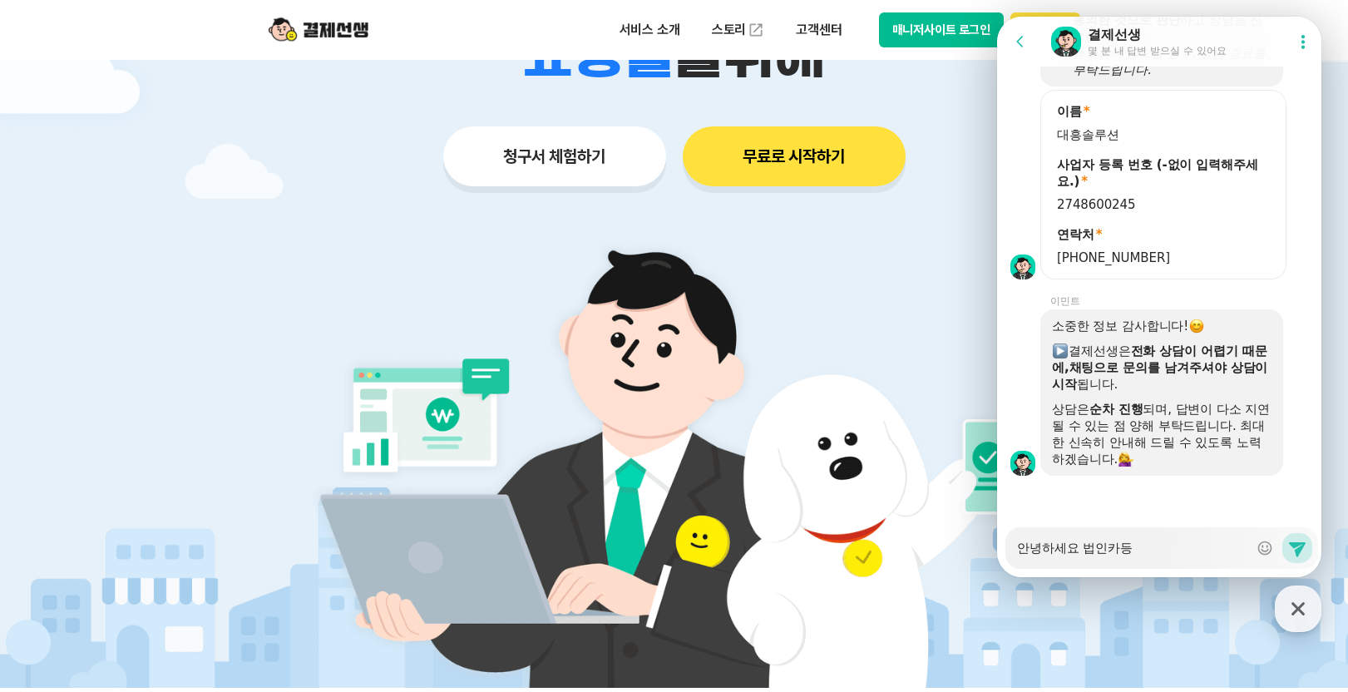
type textarea "안녕하세요 법인카드이"
type textarea "x"
type textarea "안녕하세요 법인카드인"
type textarea "x"
type textarea "안녕하세요 법인카드인ㄷ"
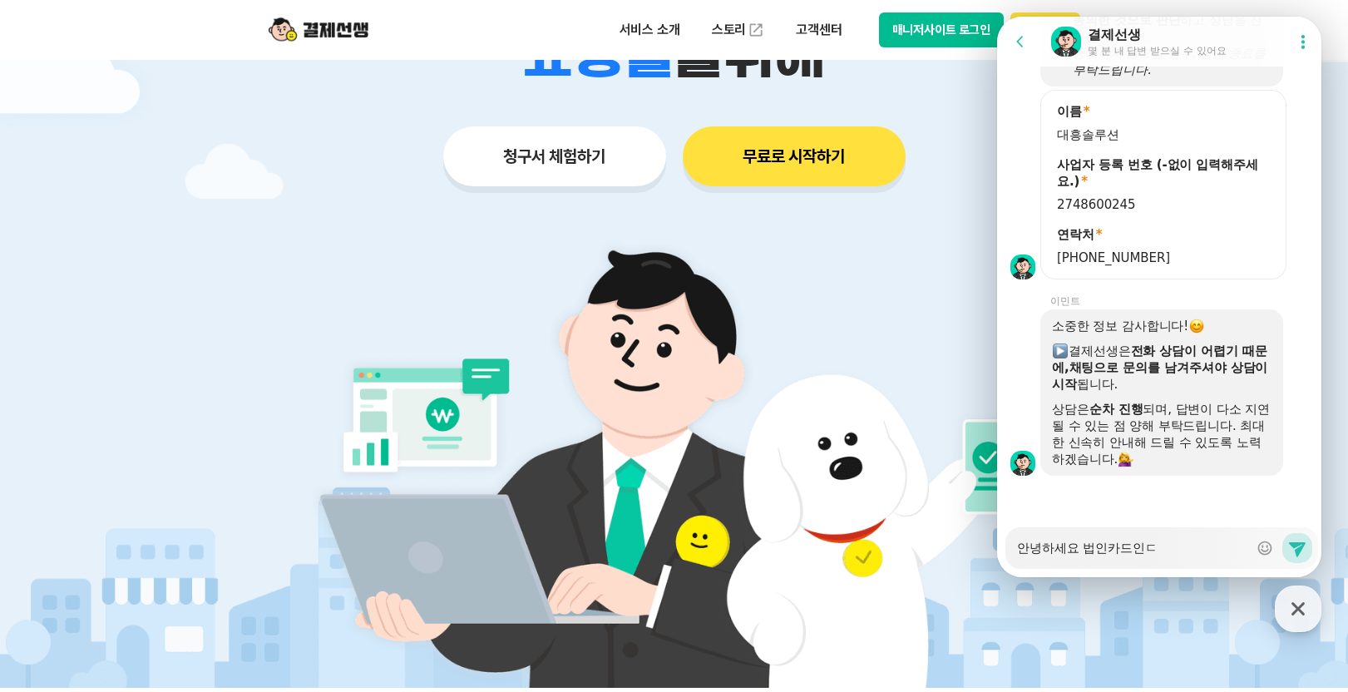
type textarea "x"
type textarea "안녕하세요 법인카드인데"
type textarea "x"
type textarea "안녕하세요 법인카드인데"
type textarea "x"
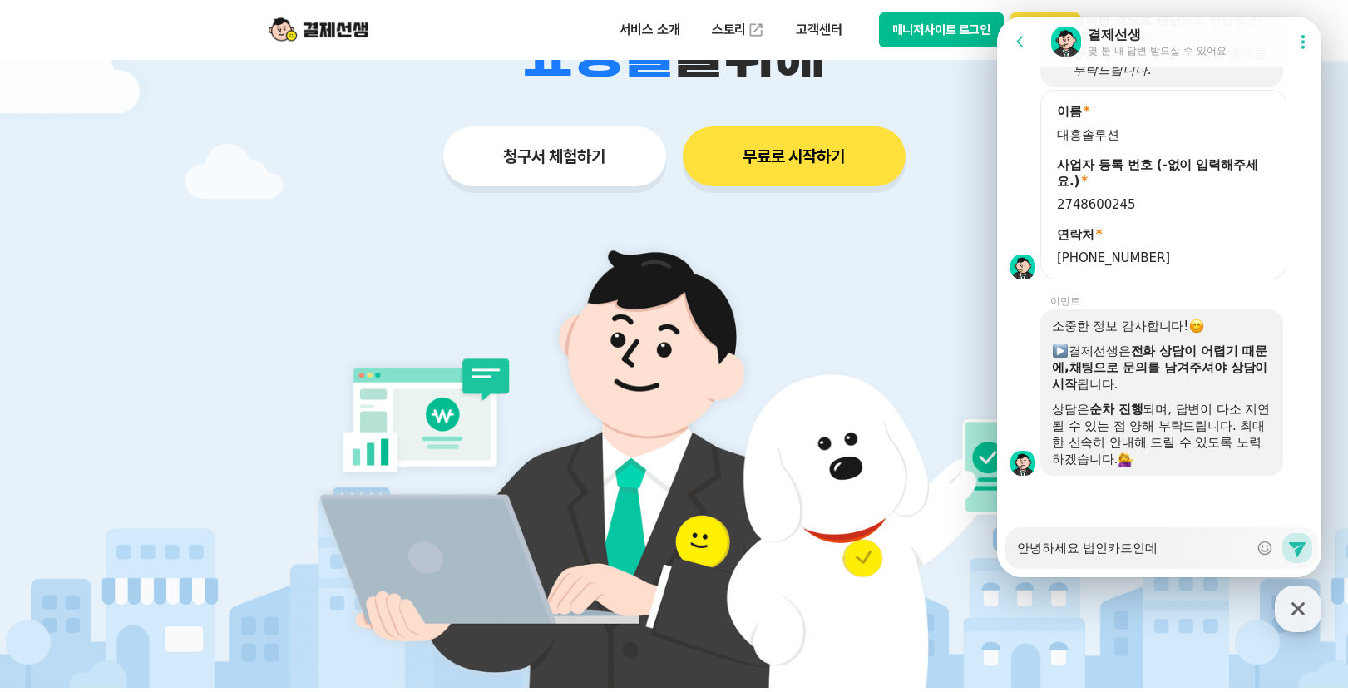
type textarea "안녕하세요 법인카드인데 ㅋ"
type textarea "x"
type textarea "안녕하세요 법인카드인데 카"
type textarea "x"
type textarea "안녕하세요 법인카드인데 칻"
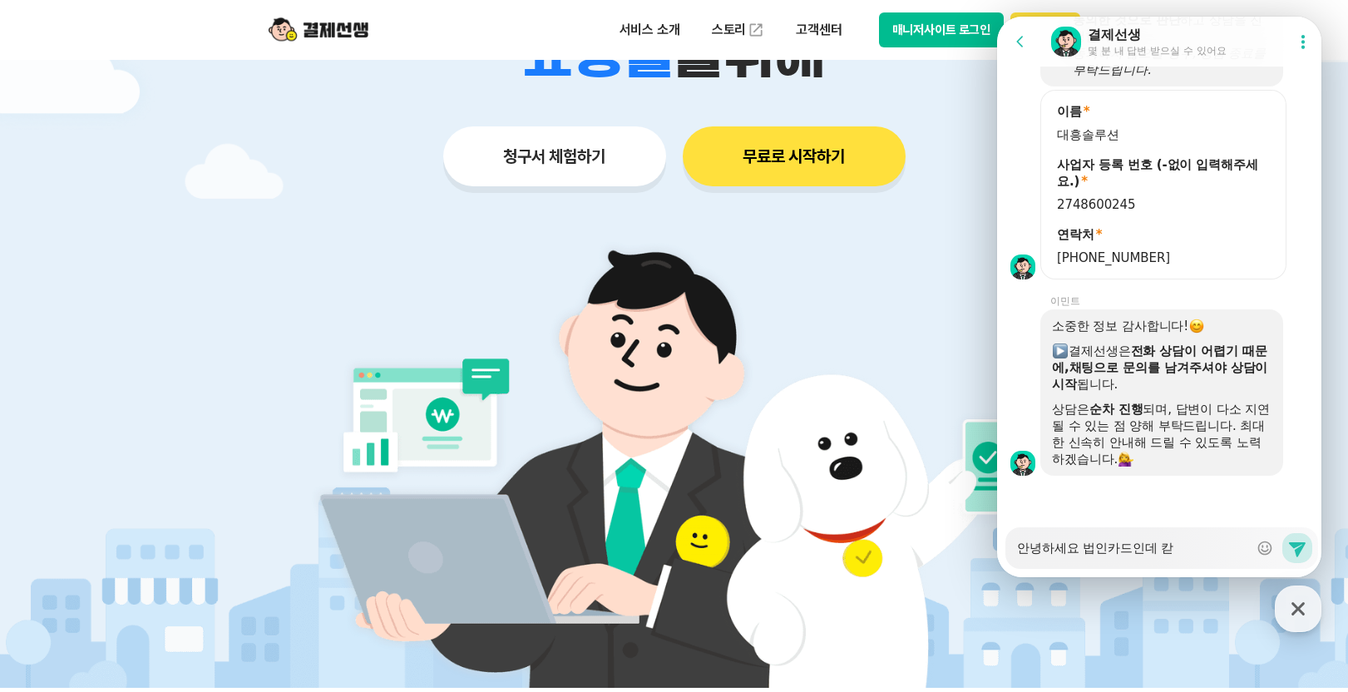
type textarea "x"
type textarea "안녕하세요 법인카드인데 카드"
type textarea "x"
type textarea "안녕하세요 법인카드인데 카드 ㅂ"
type textarea "x"
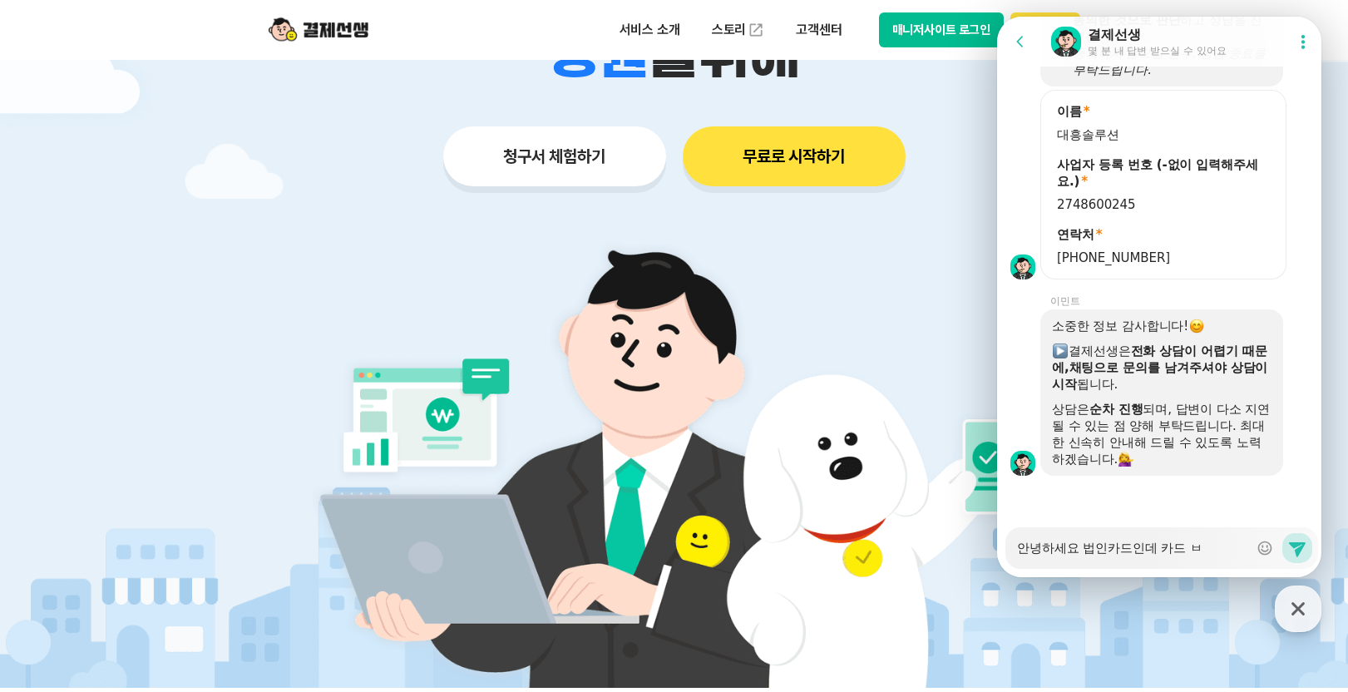
type textarea "안녕하세요 법인카드인데 카드 비"
type textarea "x"
type textarea "안녕하세요 법인카드인데 카드 빔"
type textarea "x"
type textarea "안녕하세요 법인카드인데 카드 비미"
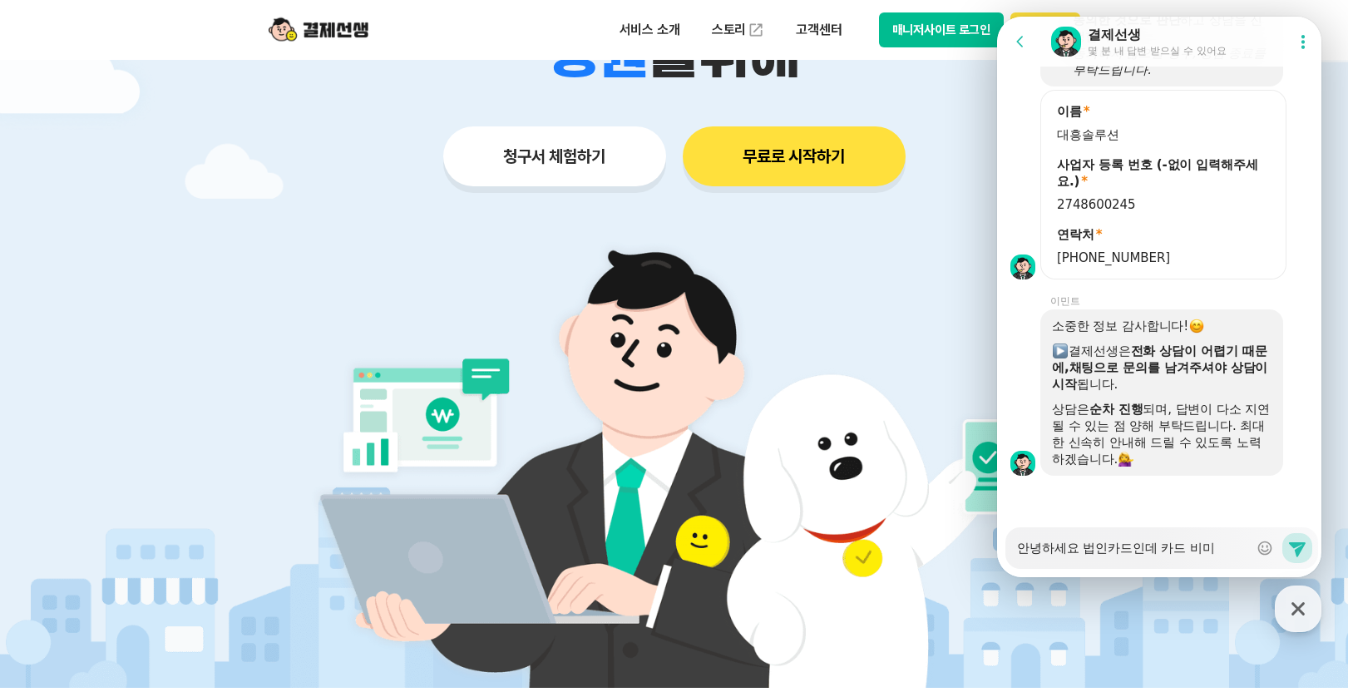
type textarea "x"
type textarea "안녕하세요 법인카드인데 카드 비밀"
type textarea "x"
type textarea "안녕하세요 법인카드인데 카드 비밃"
type textarea "x"
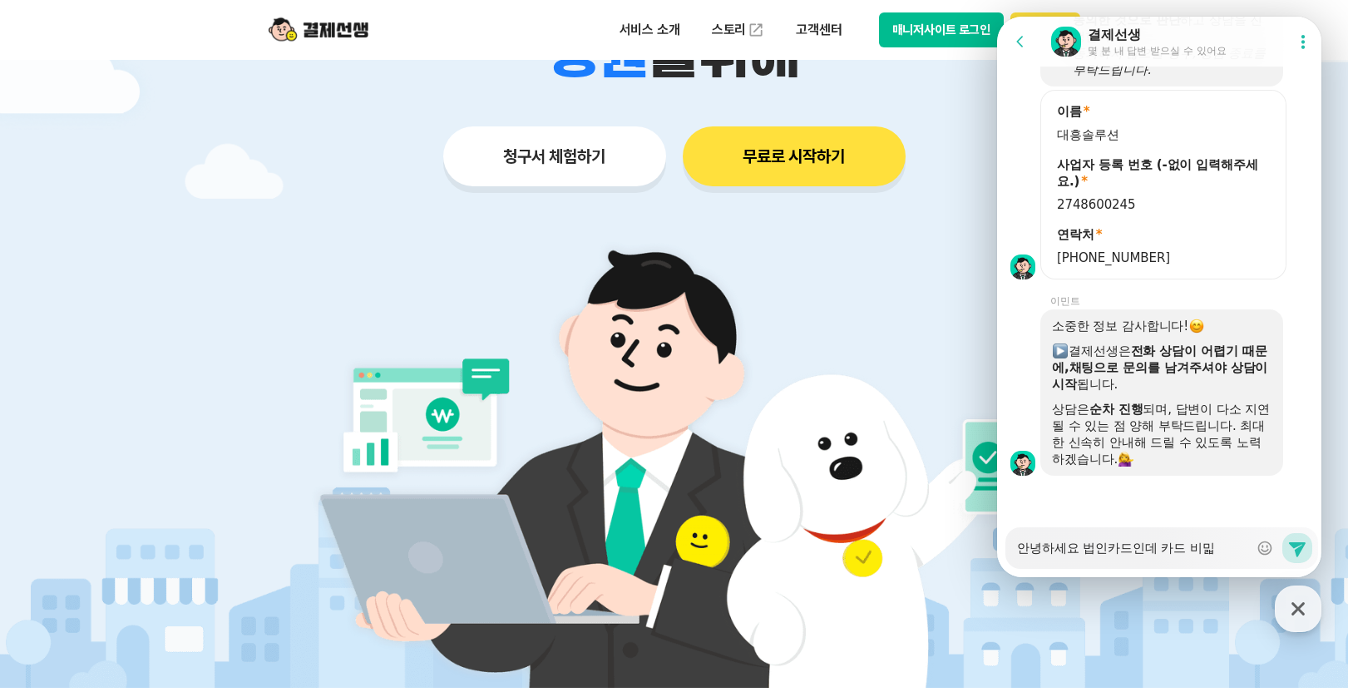
type textarea "안녕하세요 법인카드인데 카드 비밀버"
type textarea "x"
type textarea "안녕하세요 법인카드인데 카드 비밀번"
type textarea "x"
type textarea "안녕하세요 법인카드인데 카드 비밀벊"
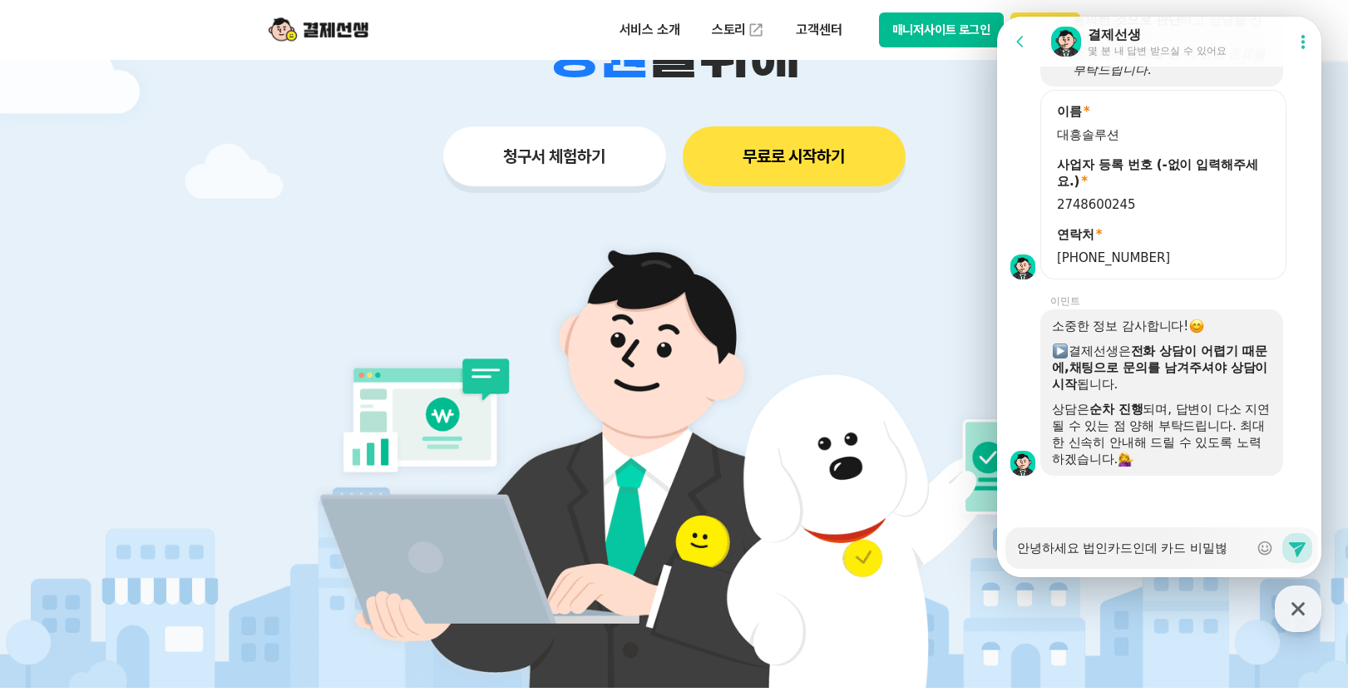
type textarea "x"
type textarea "안녕하세요 법인카드인데 카드 비밀번호"
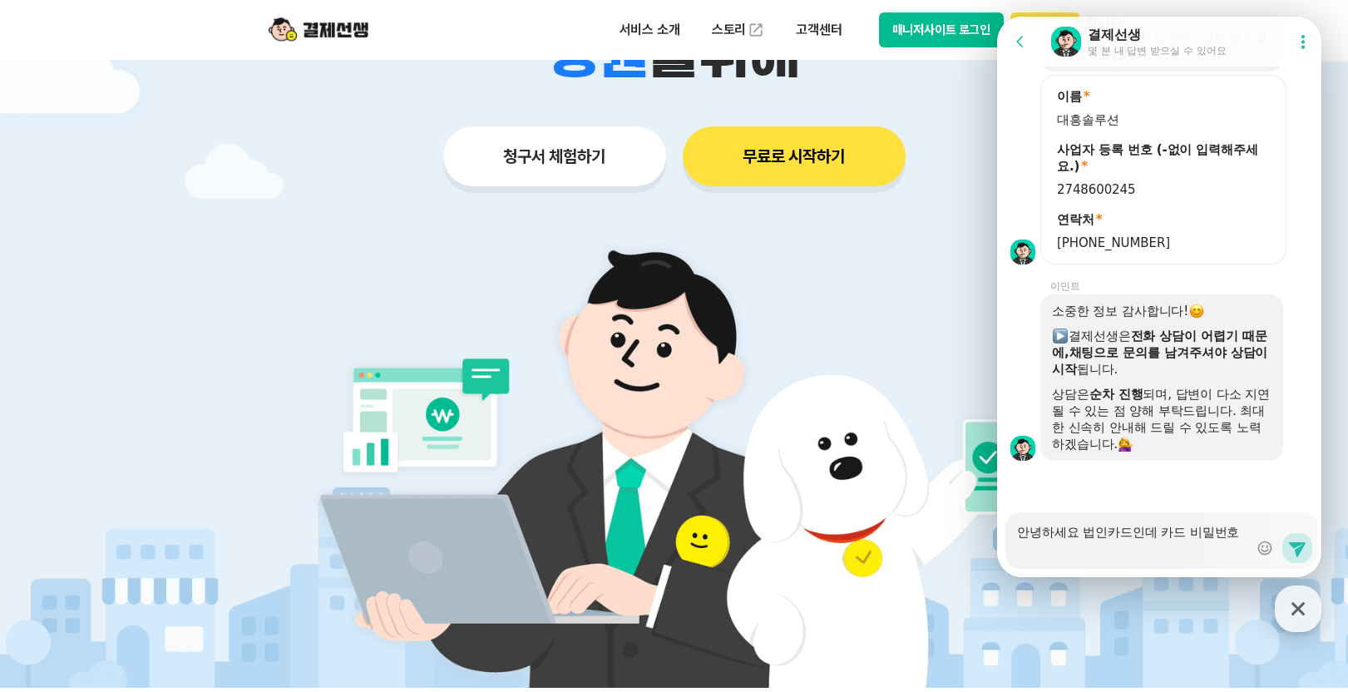
type textarea "x"
type textarea "안녕하세요 법인카드인데 카드 비밀번혹"
type textarea "x"
type textarea "안녕하세요 법인카드인데 카드 비밀번호가"
type textarea "x"
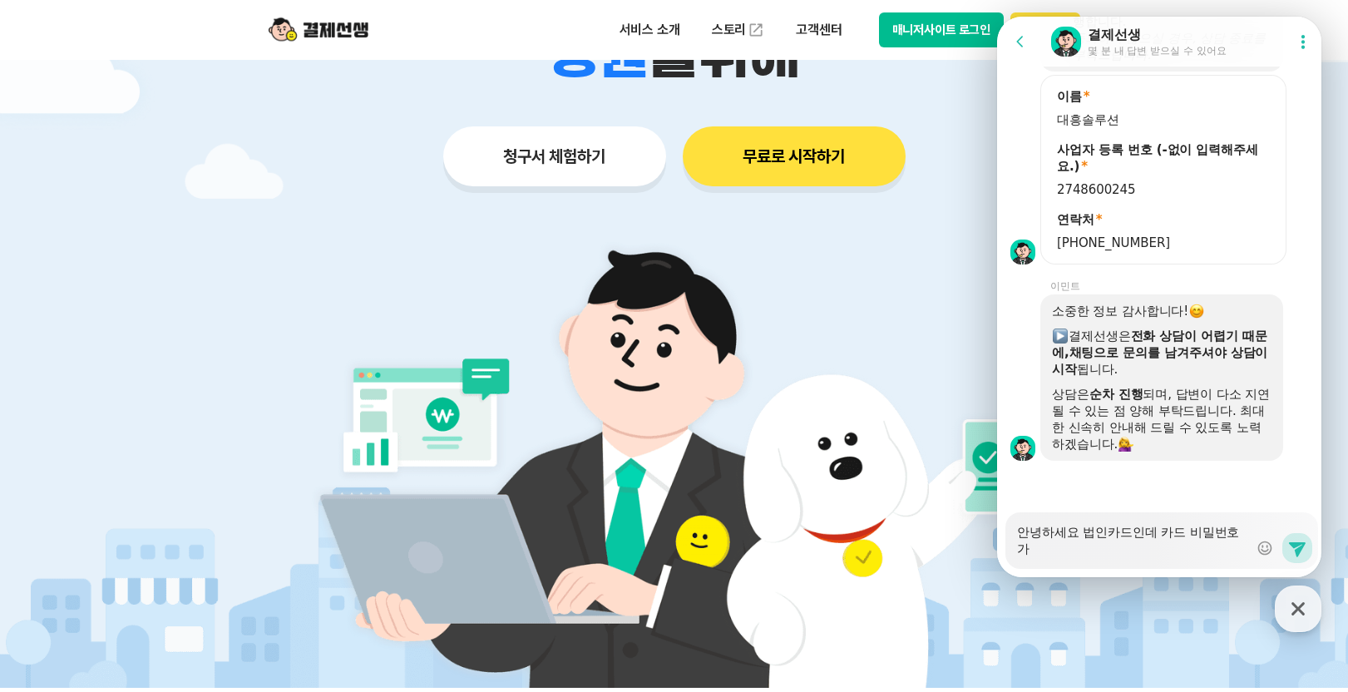
type textarea "안녕하세요 법인카드인데 카드 비밀번호가 ㅇ"
type textarea "x"
type textarea "안녕하세요 법인카드인데 카드 비밀번호가 어"
type textarea "x"
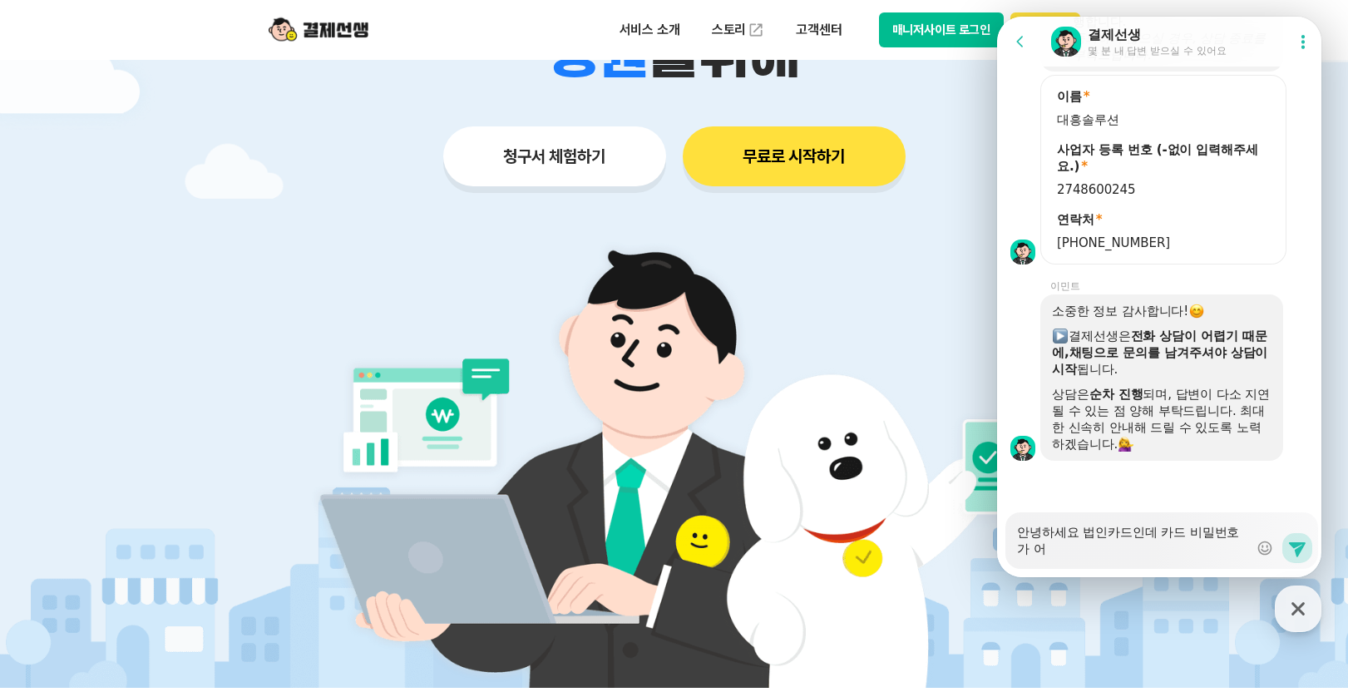
type textarea "안녕하세요 법인카드인데 카드 비밀번호가 업"
type textarea "x"
type textarea "안녕하세요 법인카드인데 카드 비밀번호가 없"
type textarea "x"
type textarea "안녕하세요 법인카드인데 카드 비밀번호가 없ㄷ"
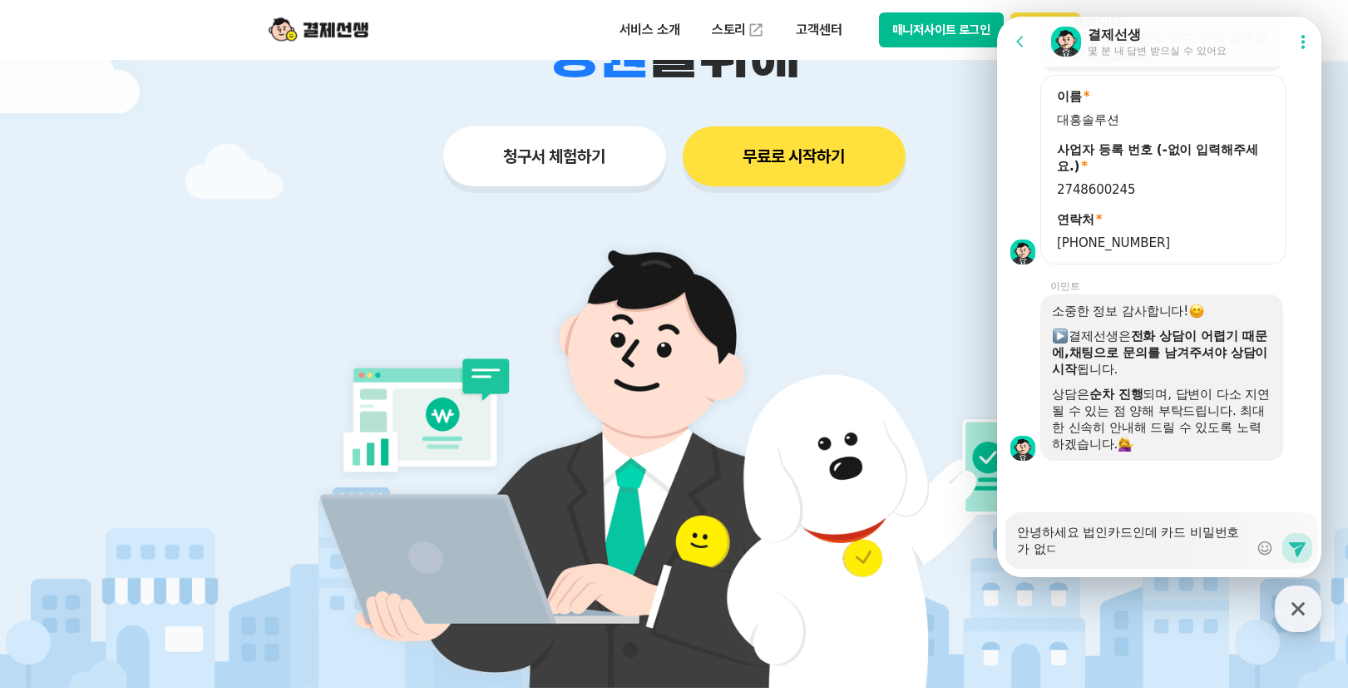
type textarea "x"
type textarea "안녕하세요 법인카드인데 카드 비밀번호가 없다"
type textarea "x"
type textarea "안녕하세요 법인카드인데 카드 비밀번호가 없닥"
type textarea "x"
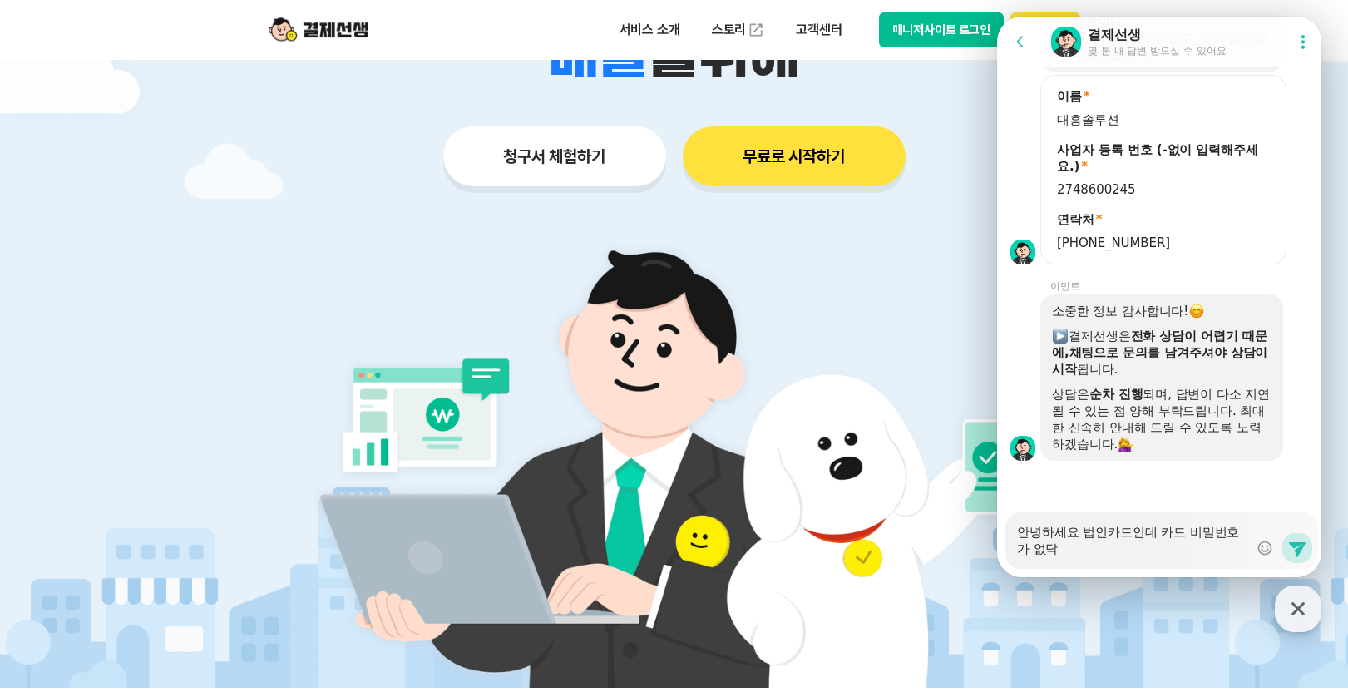
type textarea "안녕하세요 법인카드인데 카드 비밀번호가 [DEMOGRAPHIC_DATA]"
type textarea "x"
type textarea "안녕하세요 법인카드인데 카드 비밀번호가 [DEMOGRAPHIC_DATA]"
type textarea "x"
type textarea "안녕하세요 법인카드인데 카드 비밀번호가 없다고 ㅎ"
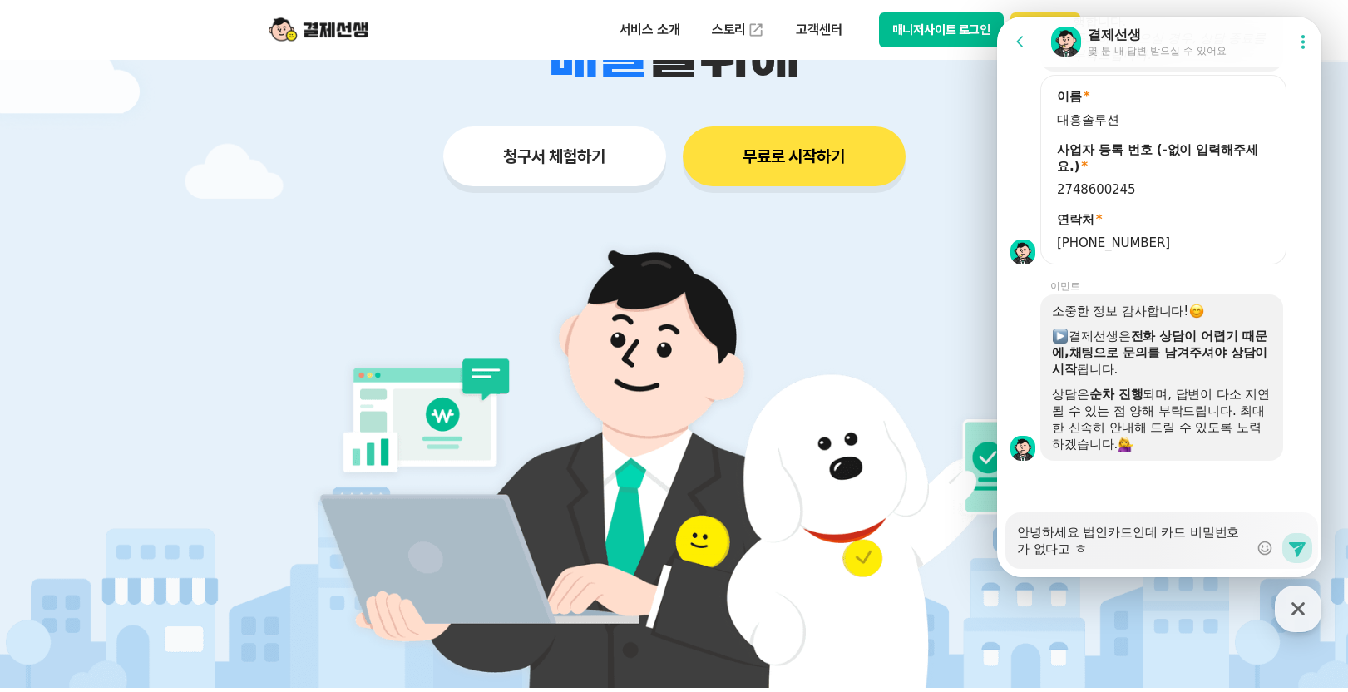
type textarea "x"
type textarea "안녕하세요 법인카드인데 카드 비밀번호가 없다고 하"
type textarea "x"
type textarea "안녕하세요 법인카드인데 카드 비밀번호가 없다고 핫"
type textarea "x"
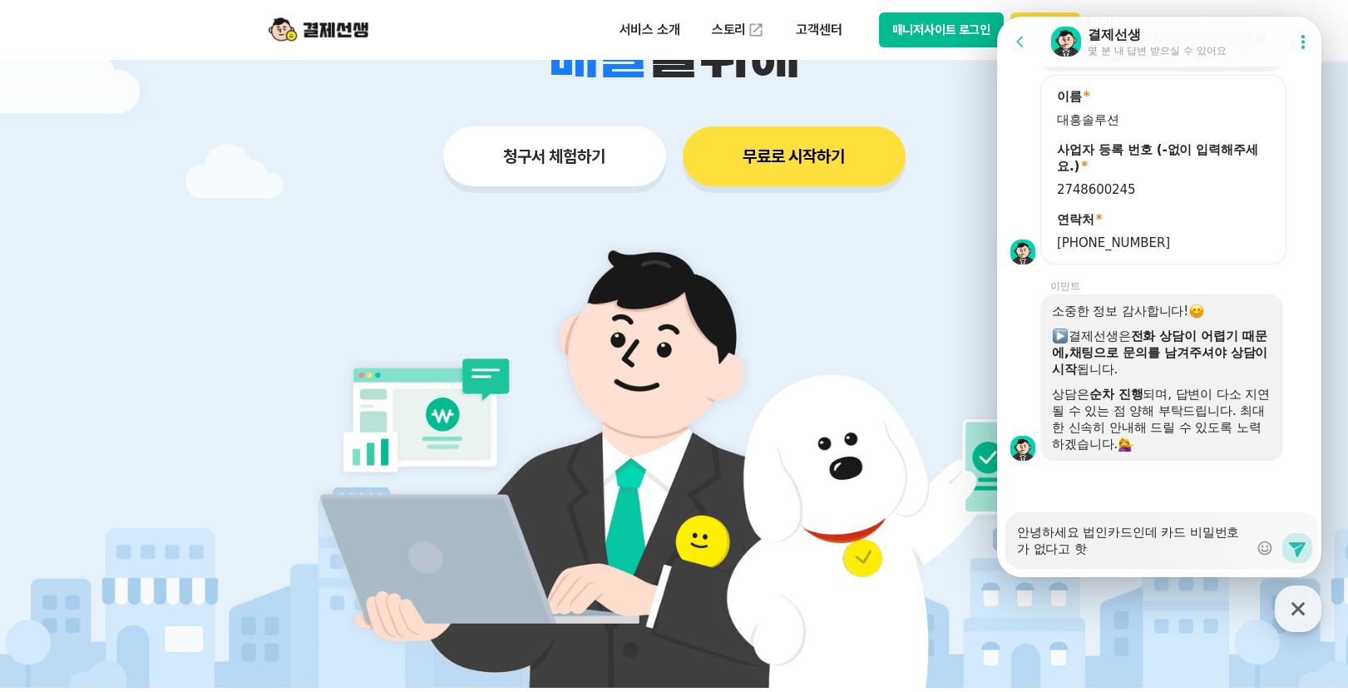
type textarea "안녕하세요 법인카드인데 카드 비밀번호가 없다고 하셔"
type textarea "x"
type textarea "안녕하세요 법인카드인데 카드 비밀번호가 없다고 하셧"
type textarea "x"
type textarea "안녕하세요 법인카드인데 카드 비밀번호가 없다고 하셔서"
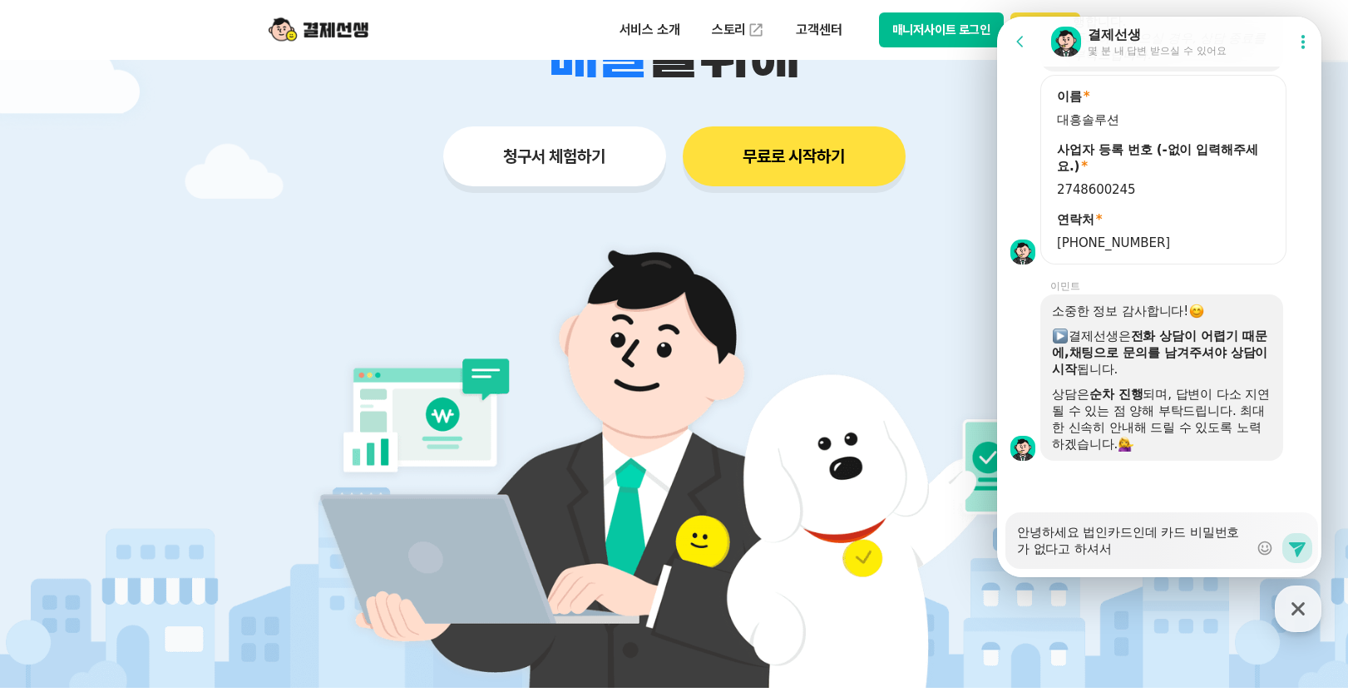
type textarea "x"
type textarea "안녕하세요 법인카드인데 카드 비밀번호가 없다고 하셔서"
type textarea "x"
type textarea "안녕하세요 법인카드인데 카드 비밀번호가 없다고 하셔서 ㄱ"
type textarea "x"
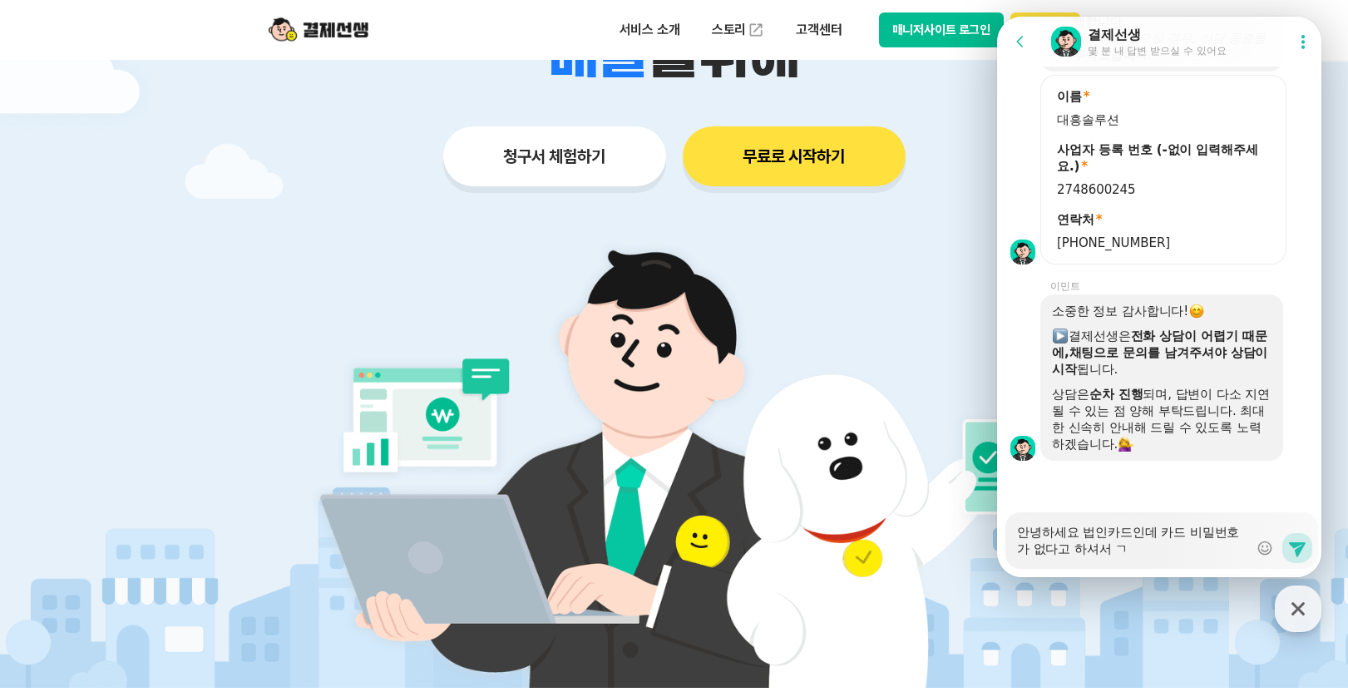
type textarea "안녕하세요 법인카드인데 카드 비밀번호가 없다고 하셔서 겨"
type textarea "x"
type textarea "안녕하세요 법인카드인데 카드 비밀번호가 없다고 하셔서 결"
type textarea "x"
type textarea "안녕하세요 법인카드인데 카드 비밀번호가 없다고 하셔서 결ㅈ"
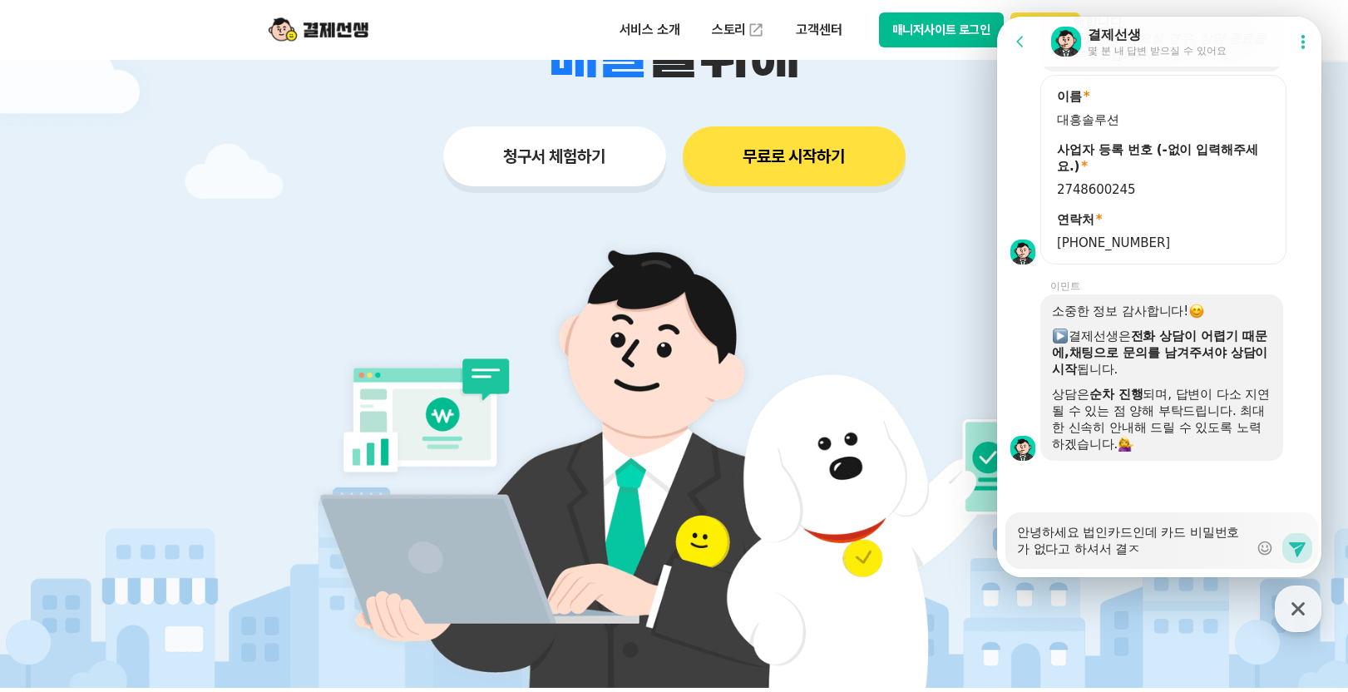
type textarea "x"
type textarea "안녕하세요 법인카드인데 카드 비밀번호가 없다고 하셔서 결제"
type textarea "x"
type textarea "안녕하세요 법인카드인데 카드 비밀번호가 없다고 하셔서 결젝"
type textarea "x"
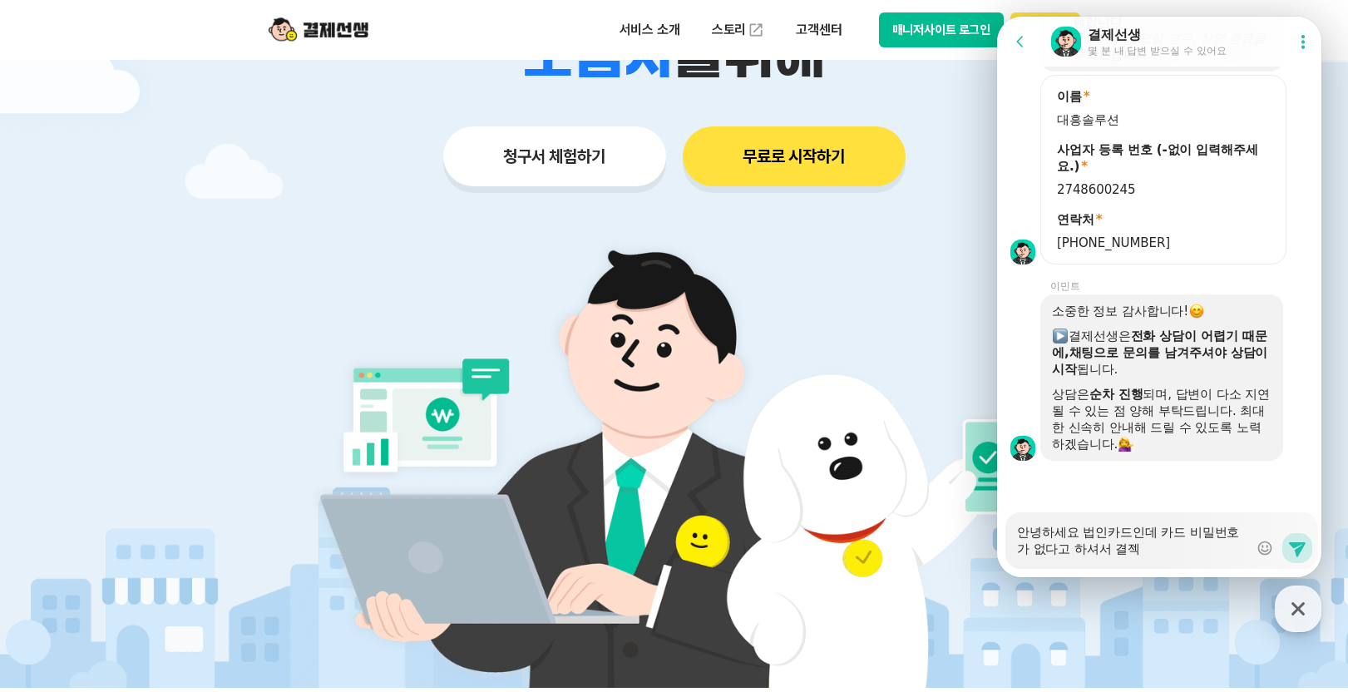
type textarea "안녕하세요 법인카드인데 카드 비밀번호가 없다고 하셔서 결제가"
type textarea "x"
type textarea "안녕하세요 법인카드인데 카드 비밀번호가 없다고 하셔서 결제가"
type textarea "x"
type textarea "안녕하세요 법인카드인데 카드 비밀번호가 없다고 하셔서 결제가 ㅇ"
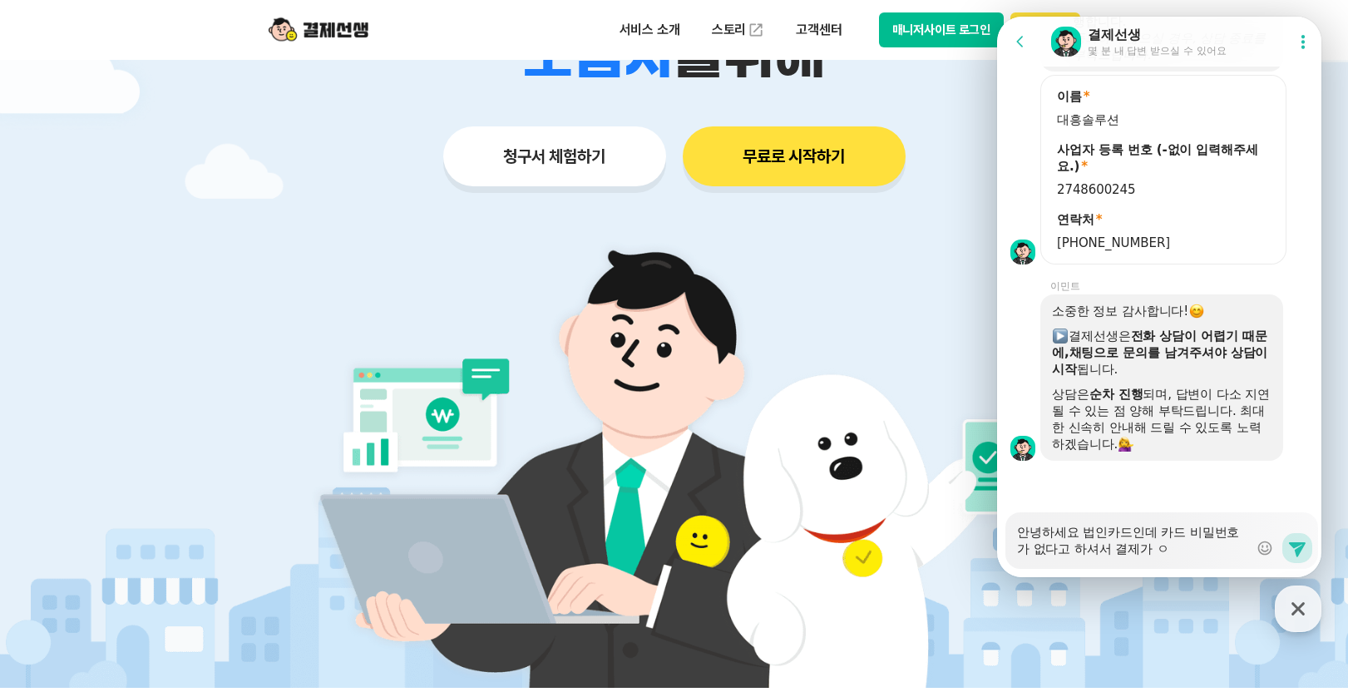
type textarea "x"
type textarea "안녕하세요 법인카드인데 카드 비밀번호가 없다고 하셔서 결제가 아"
type textarea "x"
type textarea "안녕하세요 법인카드인데 카드 비밀번호가 없다고 하셔서 결제가 안"
type textarea "x"
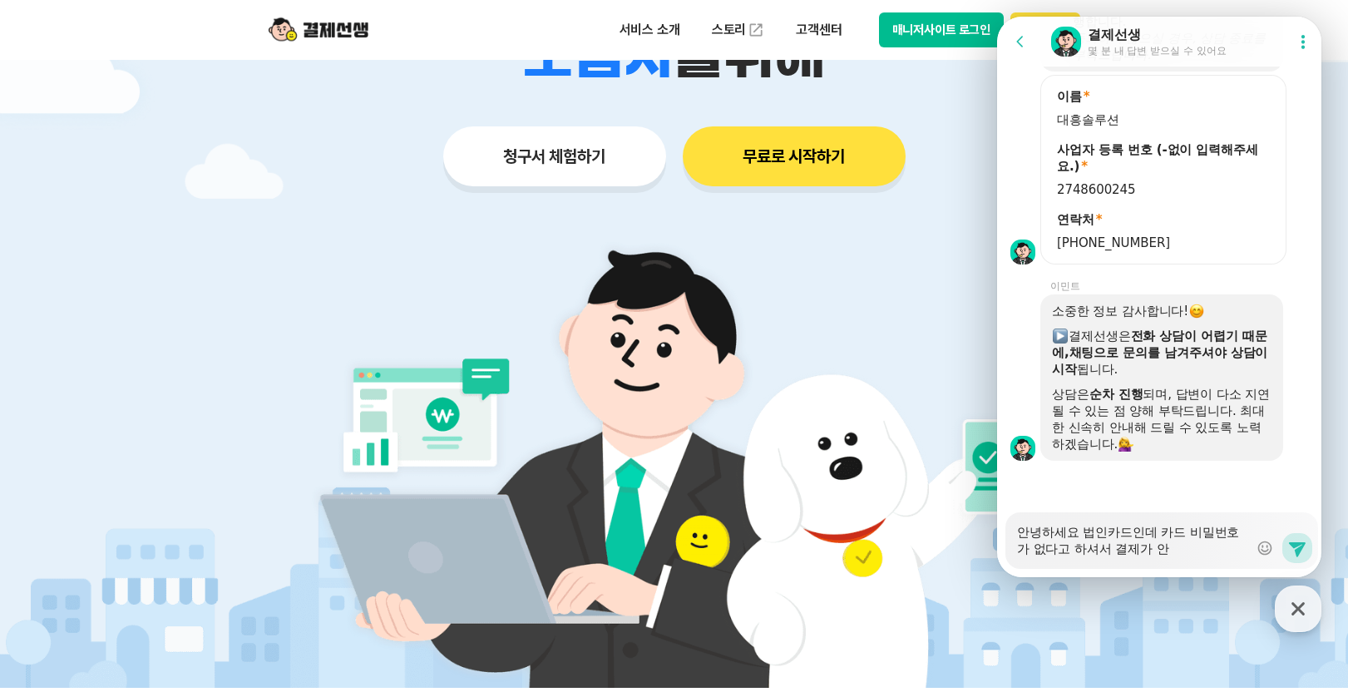
type textarea "안녕하세요 법인카드인데 카드 비밀번호가 없다고 하셔서 결제가 안ㄷ"
type textarea "x"
type textarea "안녕하세요 법인카드인데 카드 비밀번호가 없다고 하셔서 결제가 안도"
type textarea "x"
type textarea "안녕하세요 법인카드인데 카드 비밀번호가 없다고 하셔서 결제가 안된"
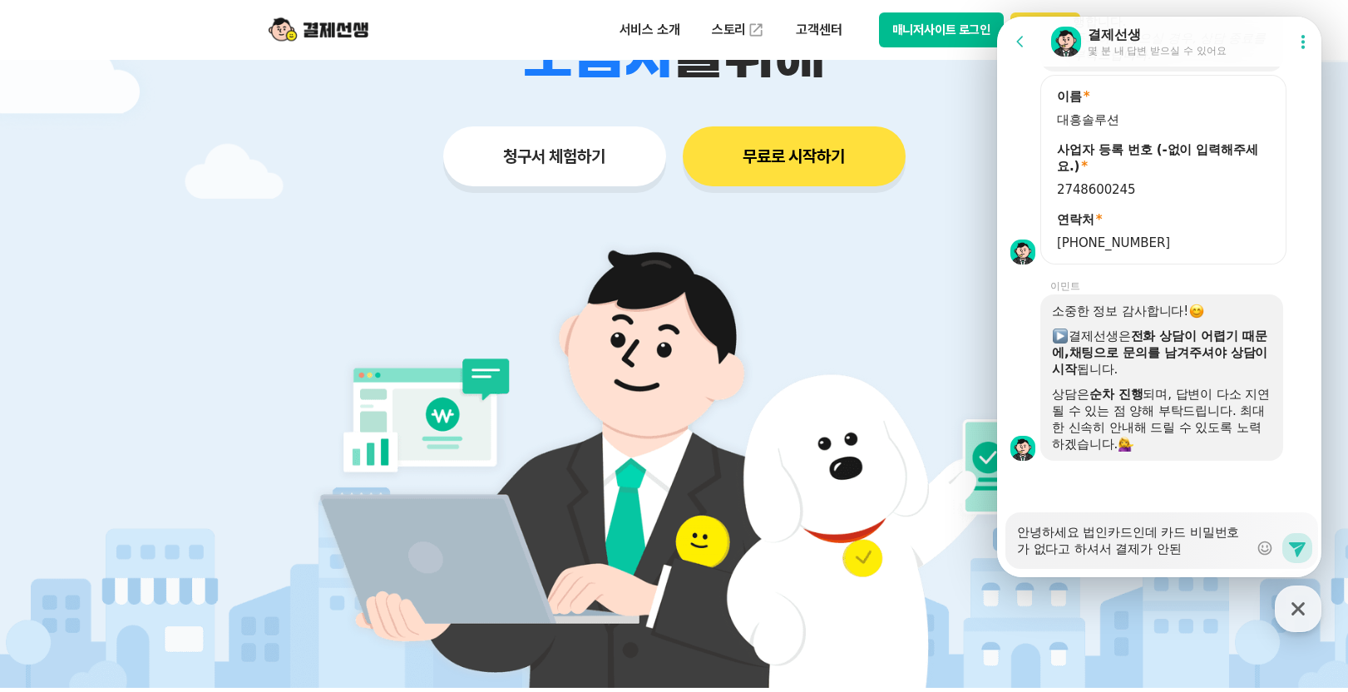
type textarea "x"
type textarea "안녕하세요 법인카드인데 카드 비밀번호가 없다고 하셔서 결제가 안되느"
type textarea "x"
type textarea "안녕하세요 법인카드인데 카드 비밀번호가 없다고 하셔서 결제가 안되는"
type textarea "x"
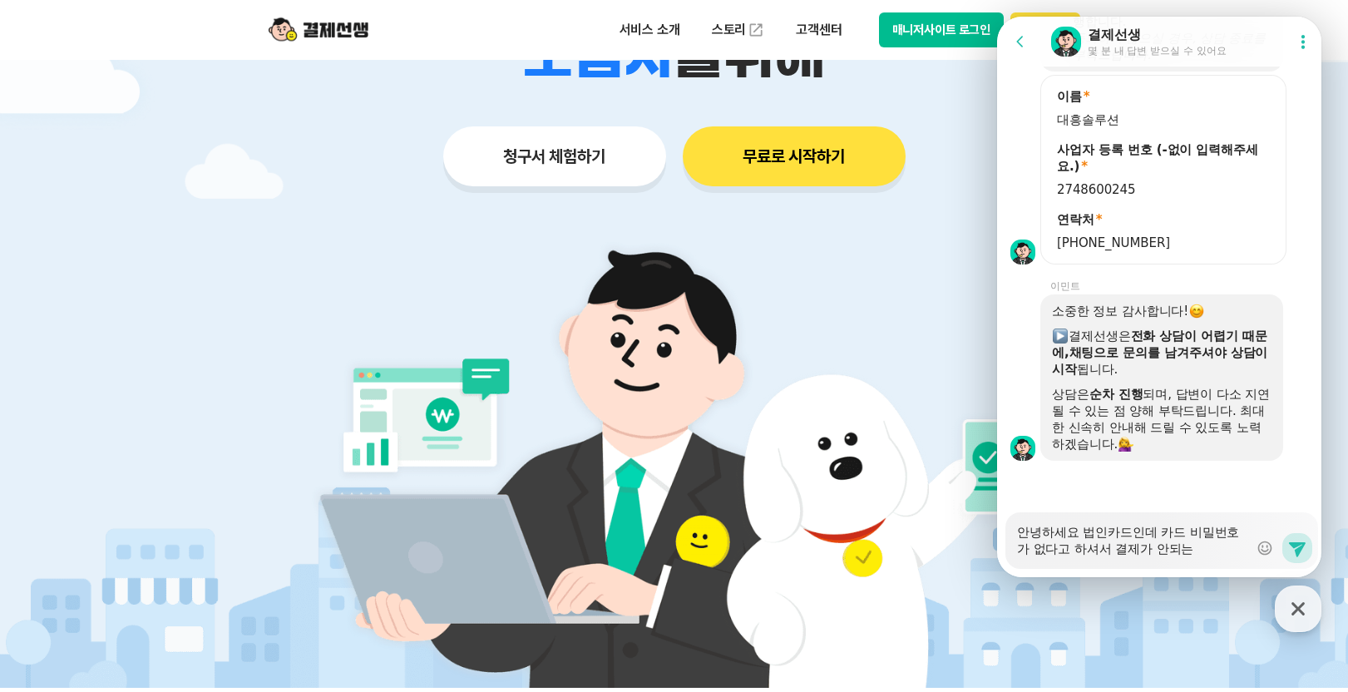
type textarea "안녕하세요 법인카드인데 카드 비밀번호가 없다고 하셔서 결제가 안되는ㄷ"
type textarea "x"
type textarea "안녕하세요 법인카드인데 카드 비밀번호가 없다고 하셔서 결제가 안되는데"
type textarea "x"
type textarea "안녕하세요 법인카드인데 카드 비밀번호가 없다고 하셔서 결제가 안되는데"
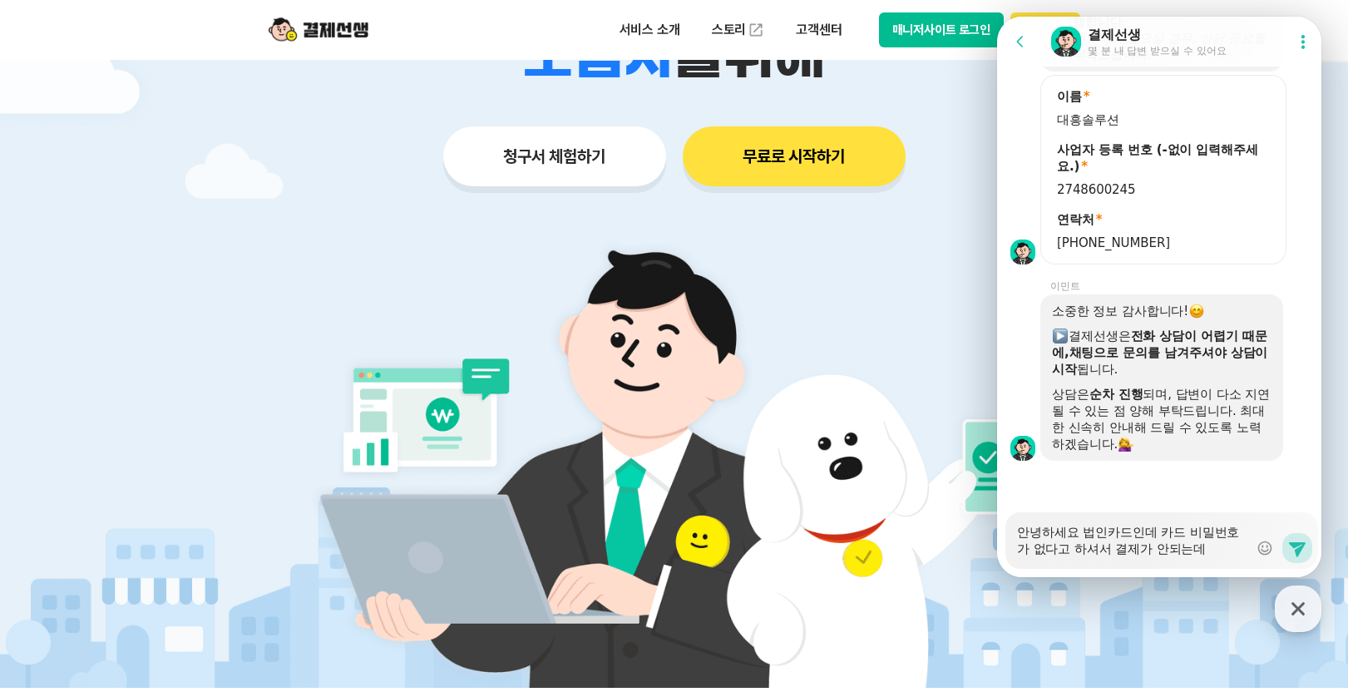
type textarea "x"
type textarea "안녕하세요 법인카드인데 카드 비밀번호가 없다고 하셔서 결제가 안되는데 ㅇ"
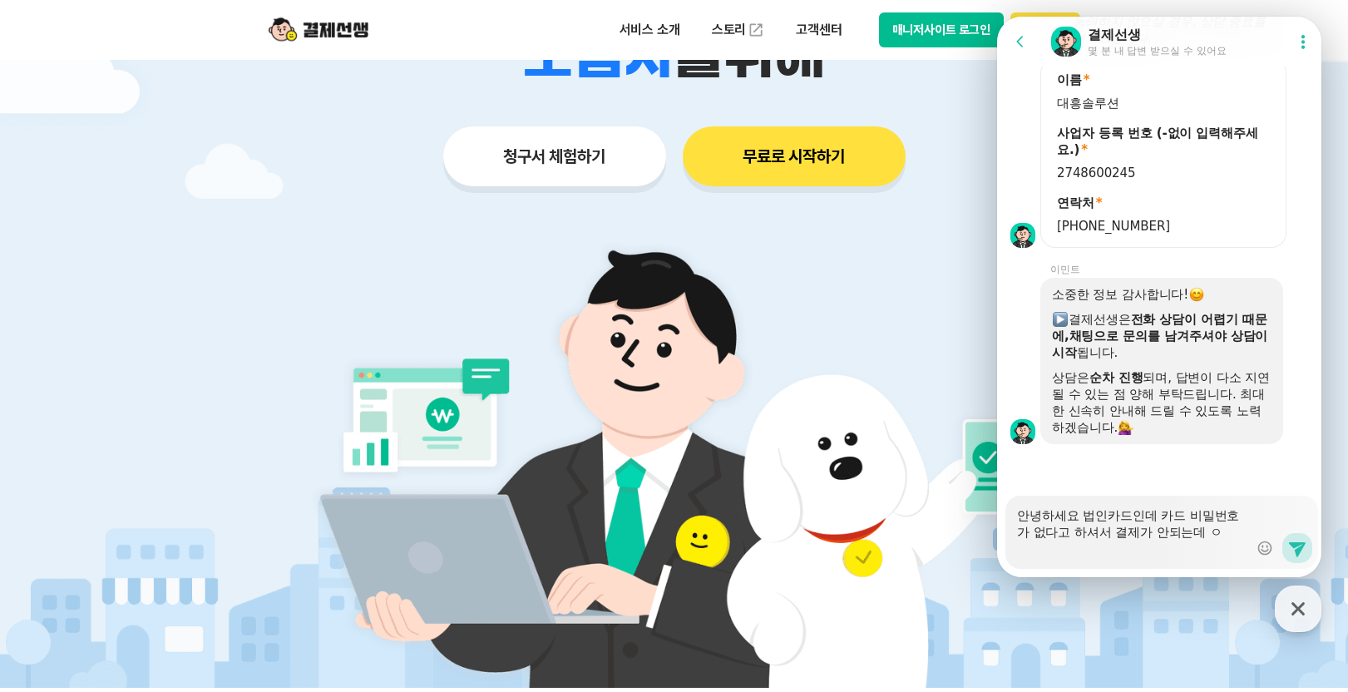
type textarea "x"
type textarea "안녕하세요 법인카드인데 카드 비밀번호가 없다고 하셔서 결제가 안되는데 이"
type textarea "x"
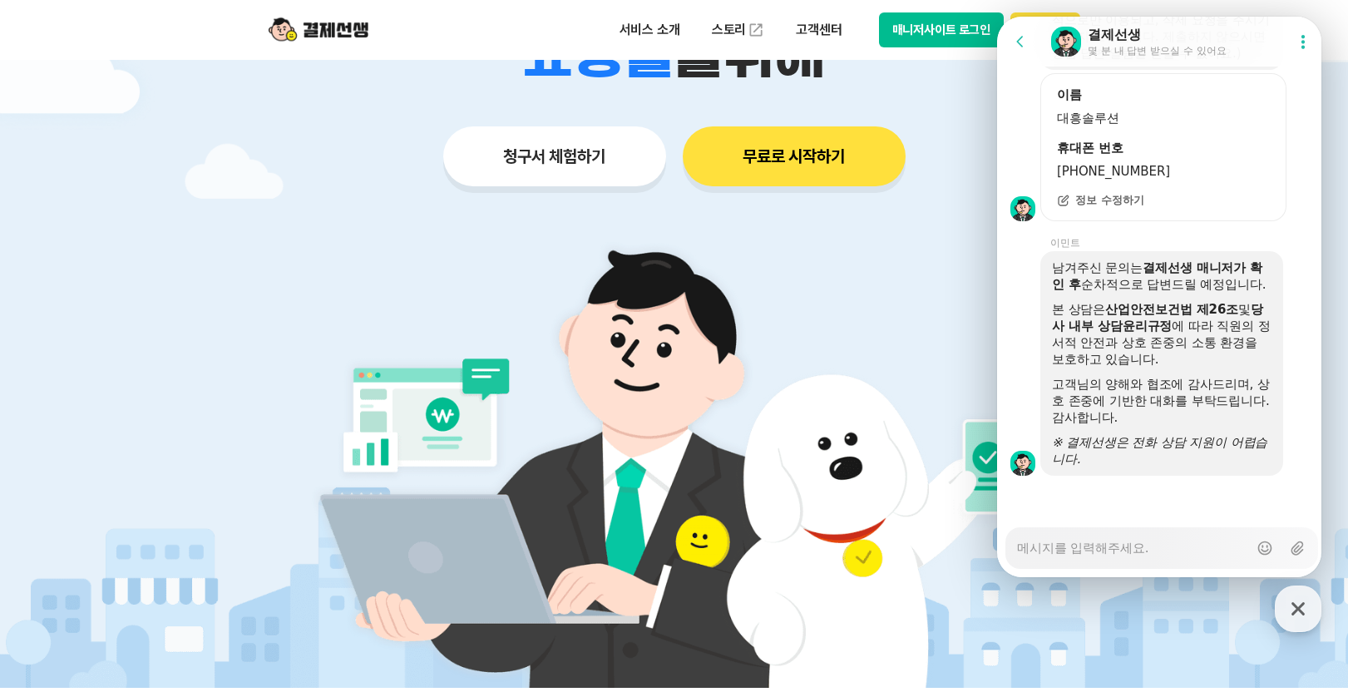
scroll to position [3156, 0]
click at [1202, 329] on div "본 상담은 산업안전보건법 제26조 및 당사 내부 상담윤리규정 에 따라 직원의 정서적 안전과 상호 존중의 소통 환경을 보호하고 있습니다." at bounding box center [1162, 334] width 220 height 67
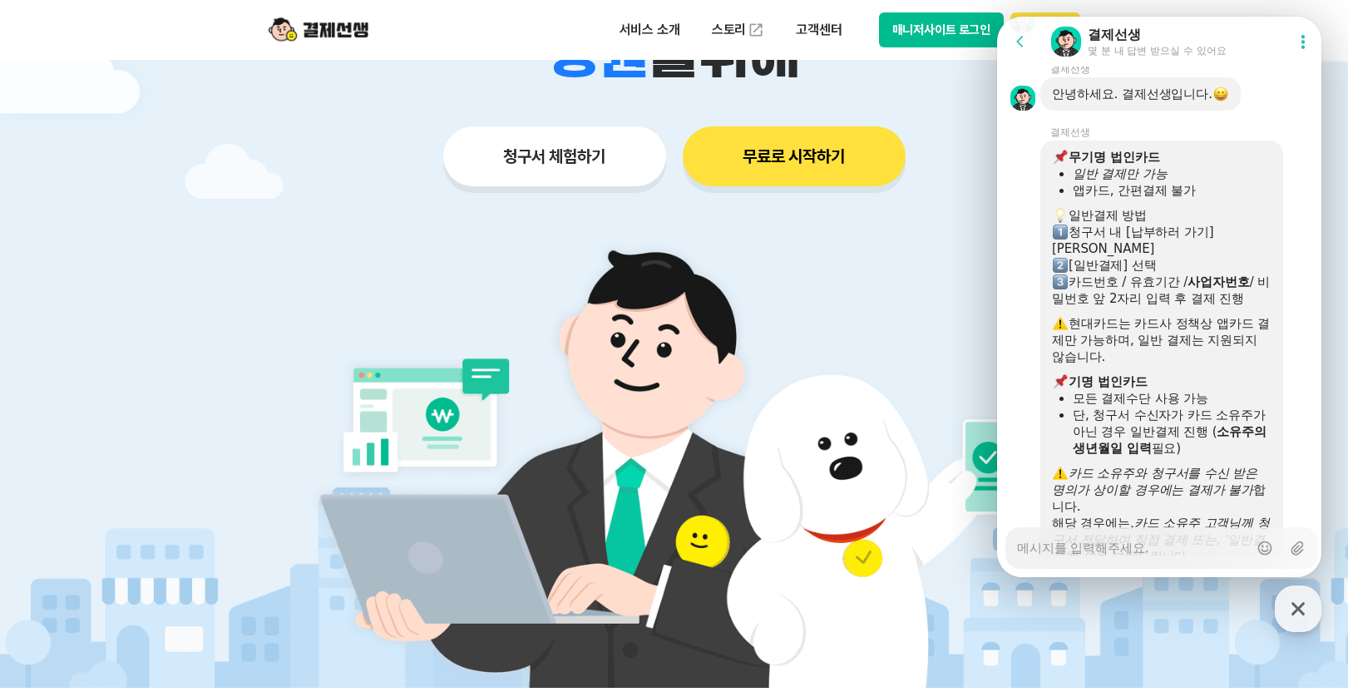
scroll to position [3516, 0]
click at [1174, 200] on div "앱카드, 간편결제 불가" at bounding box center [1172, 191] width 199 height 17
drag, startPoint x: 1080, startPoint y: 259, endPoint x: 1166, endPoint y: 268, distance: 87.0
click at [1166, 200] on ul "일반 결제만 가능 앱카드, 간편결제 불가" at bounding box center [1162, 182] width 220 height 33
click at [1189, 258] on div "청구서 내 [납부하러 가기] [PERSON_NAME]" at bounding box center [1162, 241] width 220 height 33
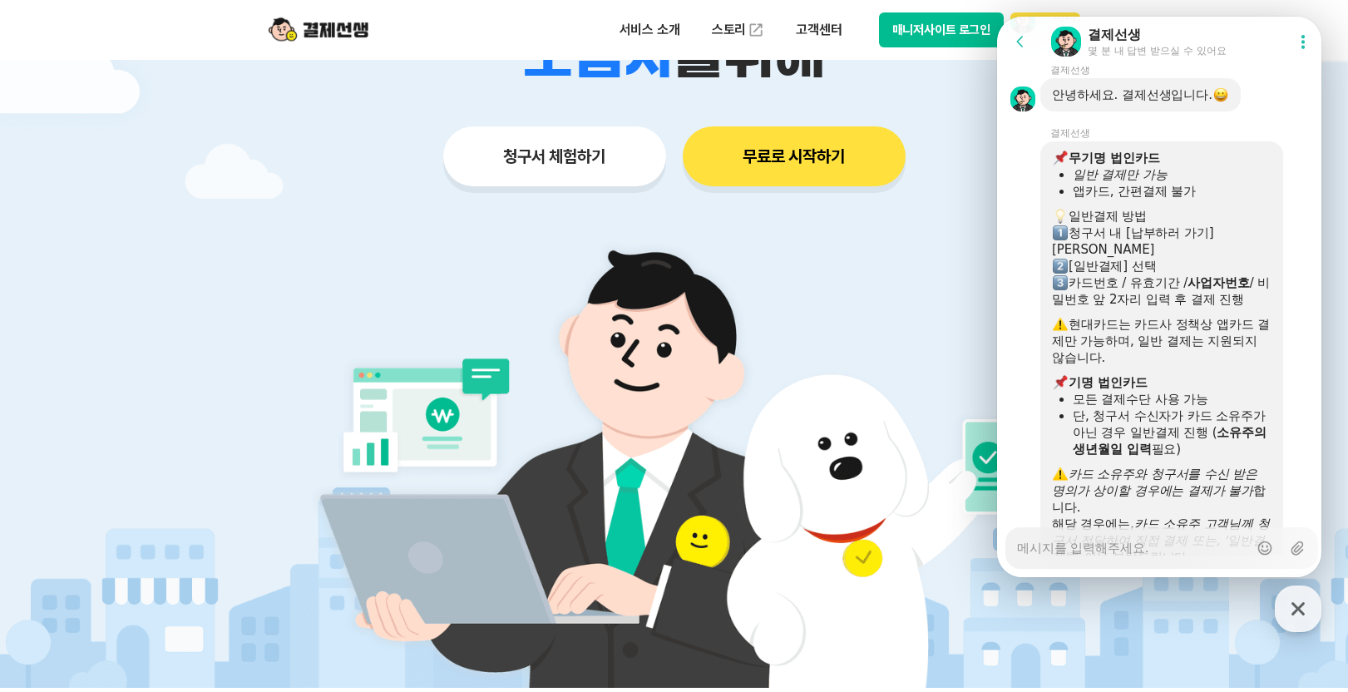
click at [1203, 290] on b "사업자번호" at bounding box center [1219, 282] width 62 height 15
click at [1193, 308] on div "카드번호 / 유효기간 / 사업자번호 / 비밀번호 앞 2자리 입력 후 결제 진행" at bounding box center [1162, 290] width 220 height 33
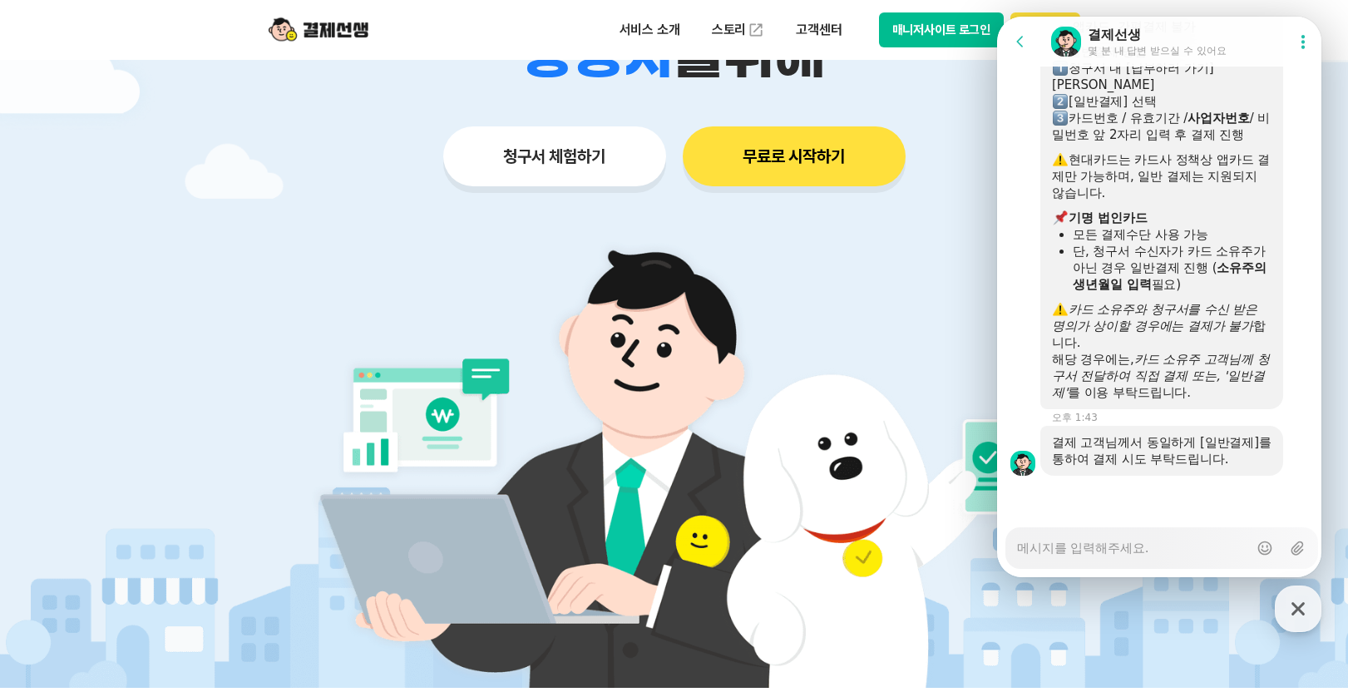
scroll to position [3780, 0]
click at [1148, 556] on textarea "Messenger Input Textarea" at bounding box center [1132, 542] width 231 height 28
click at [1149, 549] on textarea "Messenger Input Textarea" at bounding box center [1132, 542] width 231 height 28
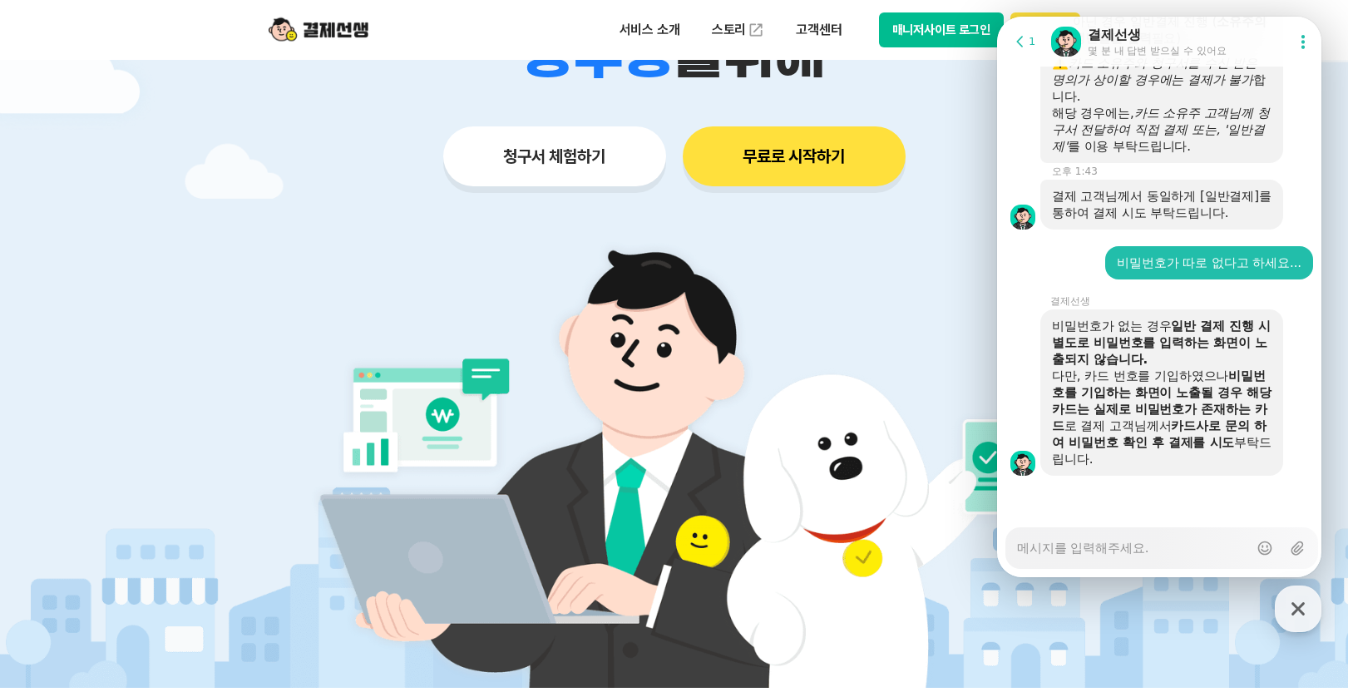
scroll to position [4026, 0]
click at [1242, 338] on b "일반 결제 진행 시 별도로 비밀번호를 입력하는 화면이 노출되지 않습니다." at bounding box center [1161, 343] width 219 height 48
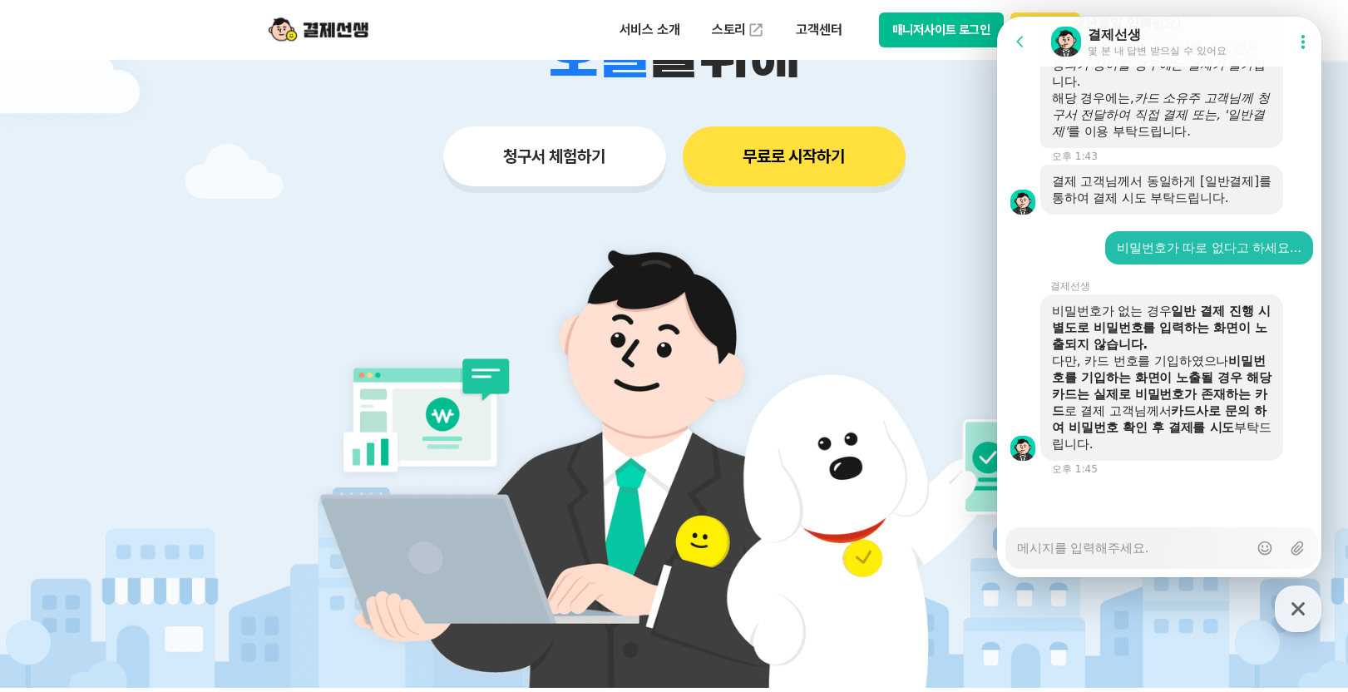
click at [1165, 357] on div "다만, 카드 번호를 기입하였으나 비밀번호를 기입하는 화면이 노출될 경우 해당 카드는 실제로 비밀번호가 존재하는 카드 로 결제 고객님께서 카드사…" at bounding box center [1162, 403] width 220 height 100
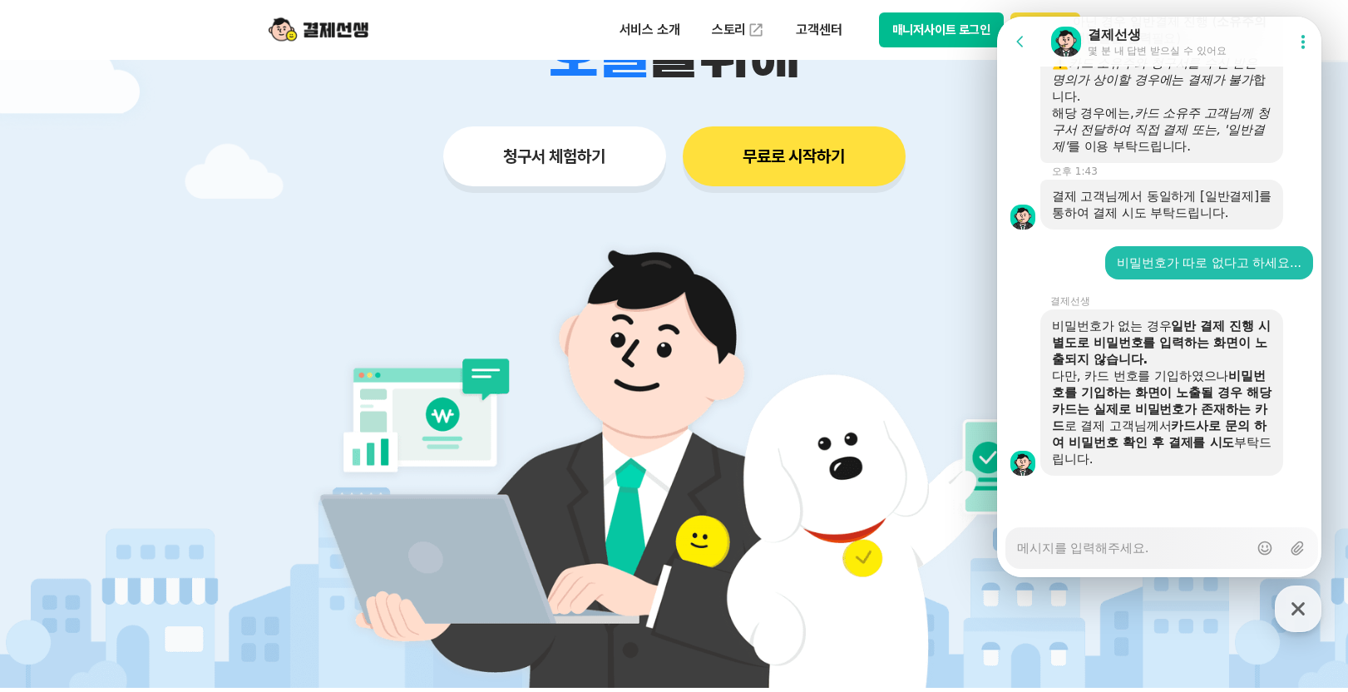
click at [1136, 346] on b "일반 결제 진행 시 별도로 비밀번호를 입력하는 화면이 노출되지 않습니다." at bounding box center [1161, 343] width 219 height 48
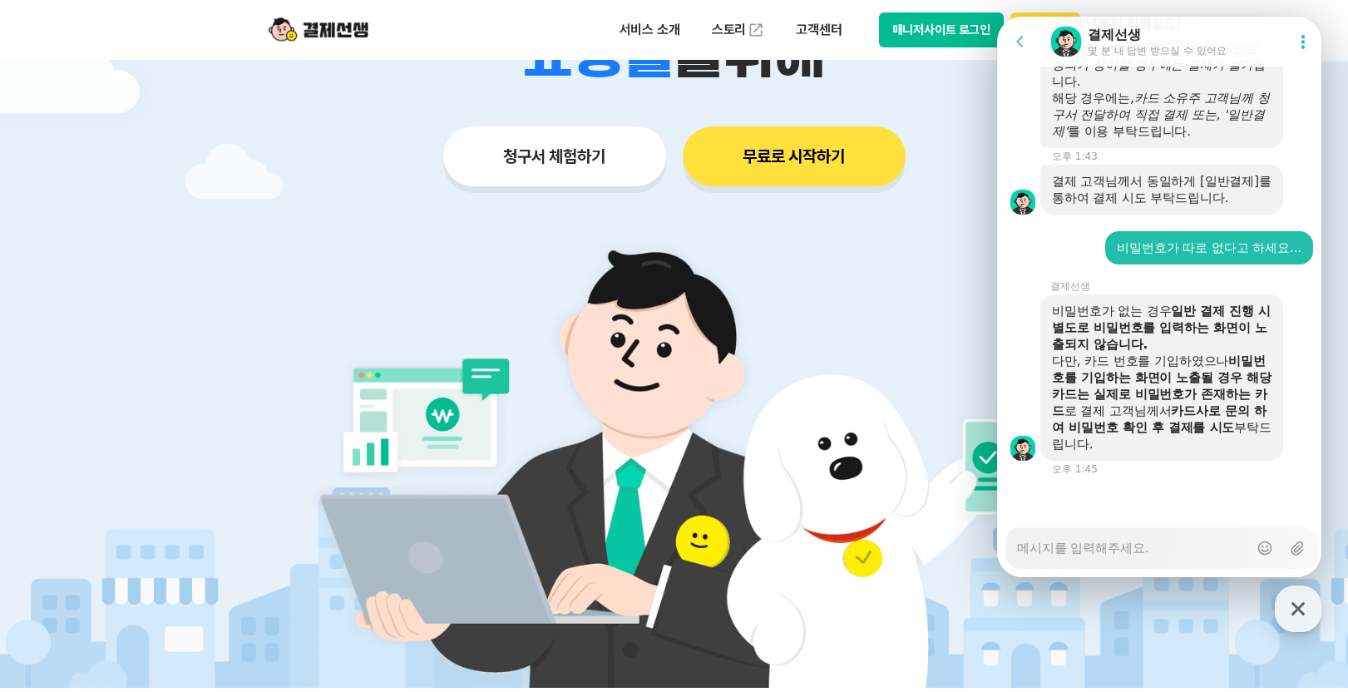
click at [1136, 367] on div "다만, 카드 번호를 기입하였으나 비밀번호를 기입하는 화면이 노출될 경우 해당 카드는 실제로 비밀번호가 존재하는 카드 로 결제 고객님께서 카드사…" at bounding box center [1162, 403] width 220 height 100
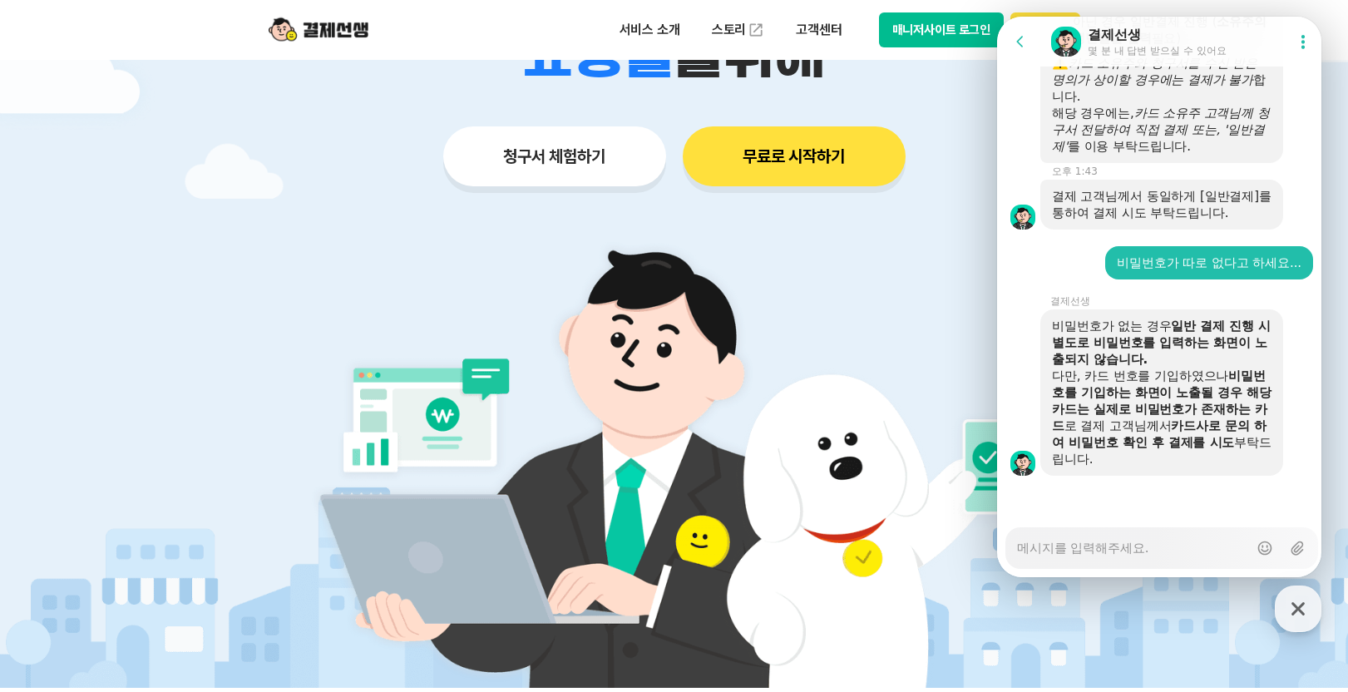
click at [1202, 373] on div "다만, 카드 번호를 기입하였으나 비밀번호를 기입하는 화면이 노출될 경우 해당 카드는 실제로 비밀번호가 존재하는 카드 로 결제 고객님께서 카드사…" at bounding box center [1162, 418] width 220 height 100
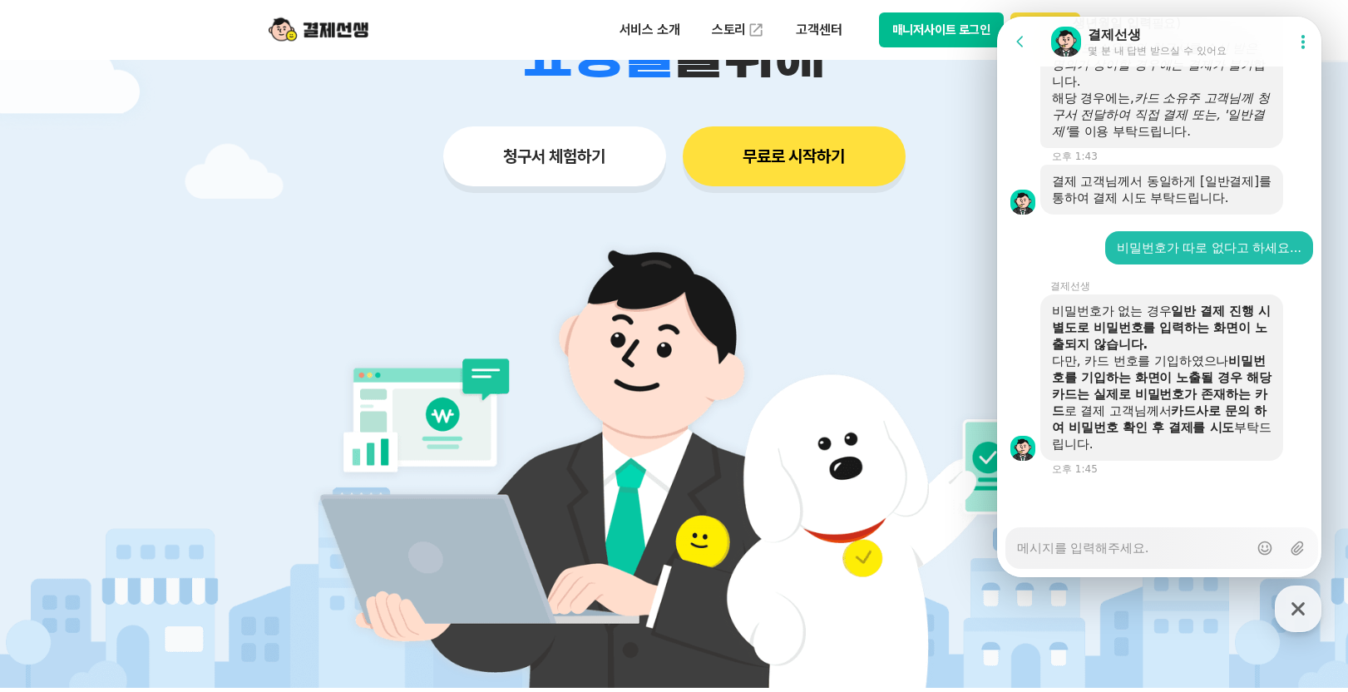
scroll to position [4041, 0]
click at [1191, 410] on div "다만, 카드 번호를 기입하였으나 비밀번호를 기입하는 화면이 노출될 경우 해당 카드는 실제로 비밀번호가 존재하는 카드 로 결제 고객님께서 카드사…" at bounding box center [1162, 403] width 220 height 100
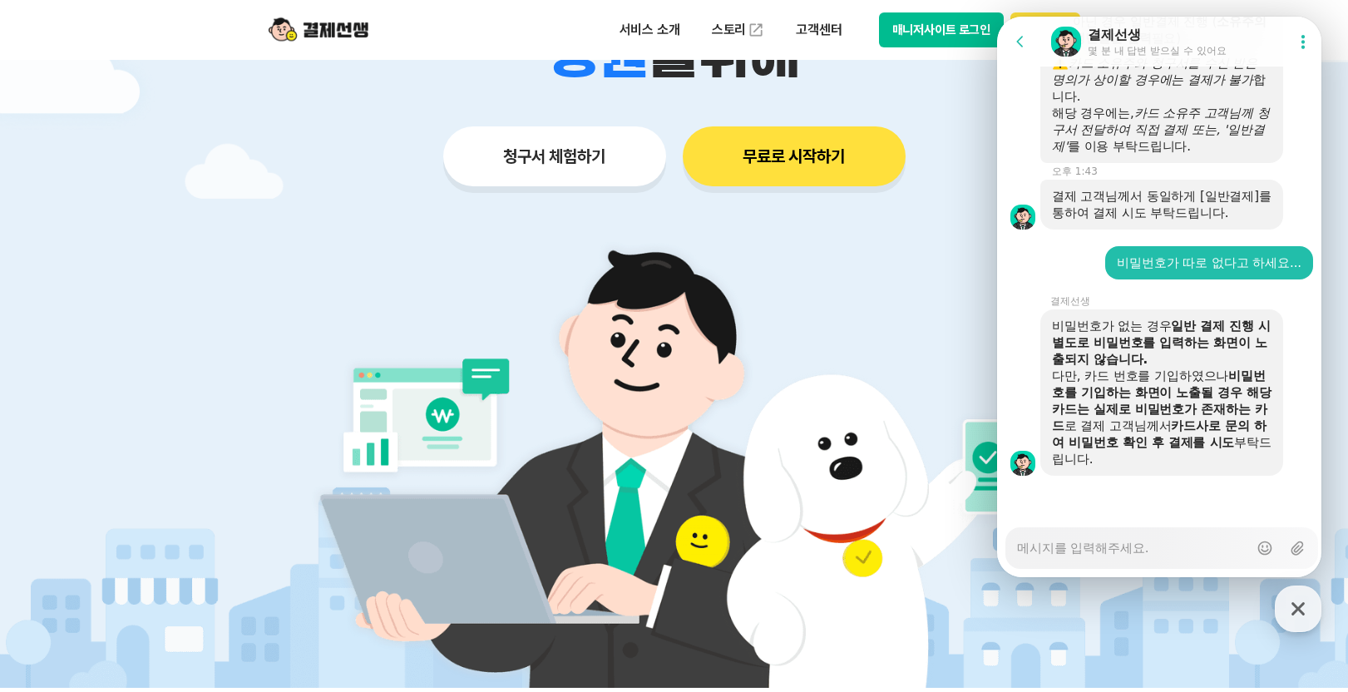
click at [1195, 441] on b "카드사로 문의 하여 비밀번호 확인 후 결제를 시도" at bounding box center [1159, 434] width 215 height 32
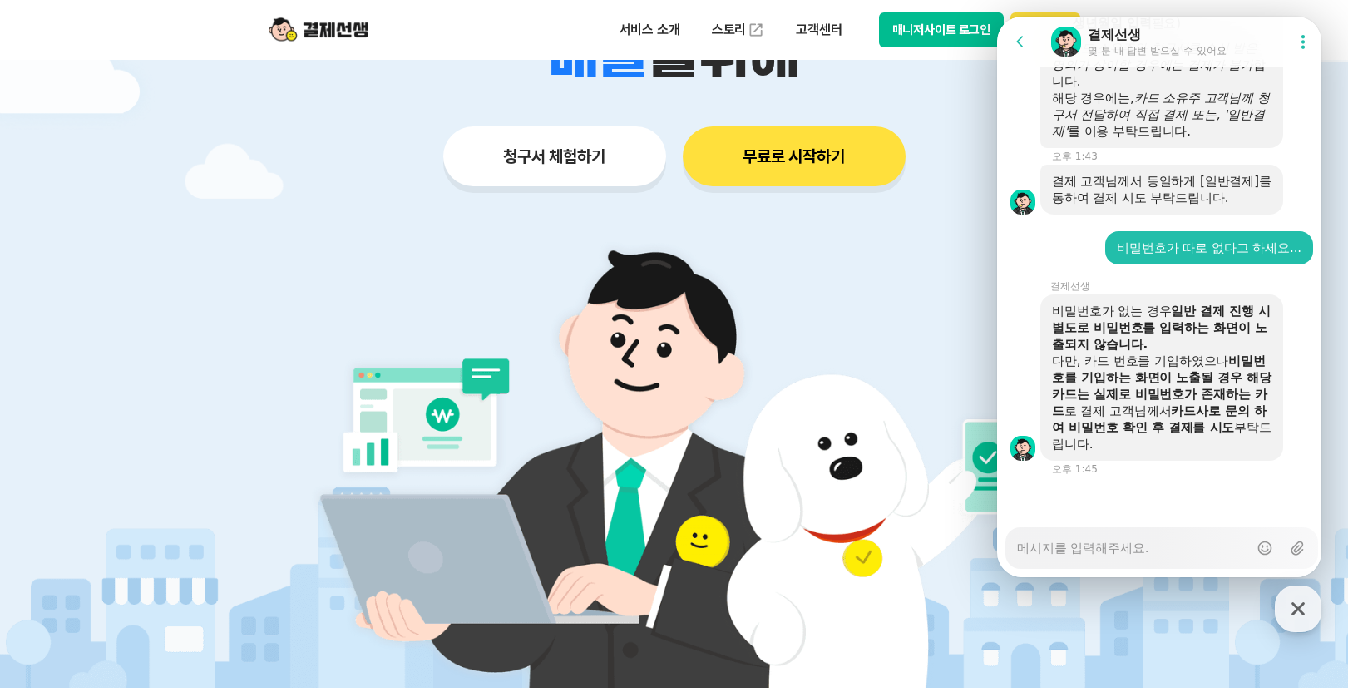
click at [1095, 441] on div "다만, 카드 번호를 기입하였으나 비밀번호를 기입하는 화면이 노출될 경우 해당 카드는 실제로 비밀번호가 존재하는 카드 로 결제 고객님께서 카드사…" at bounding box center [1162, 403] width 220 height 100
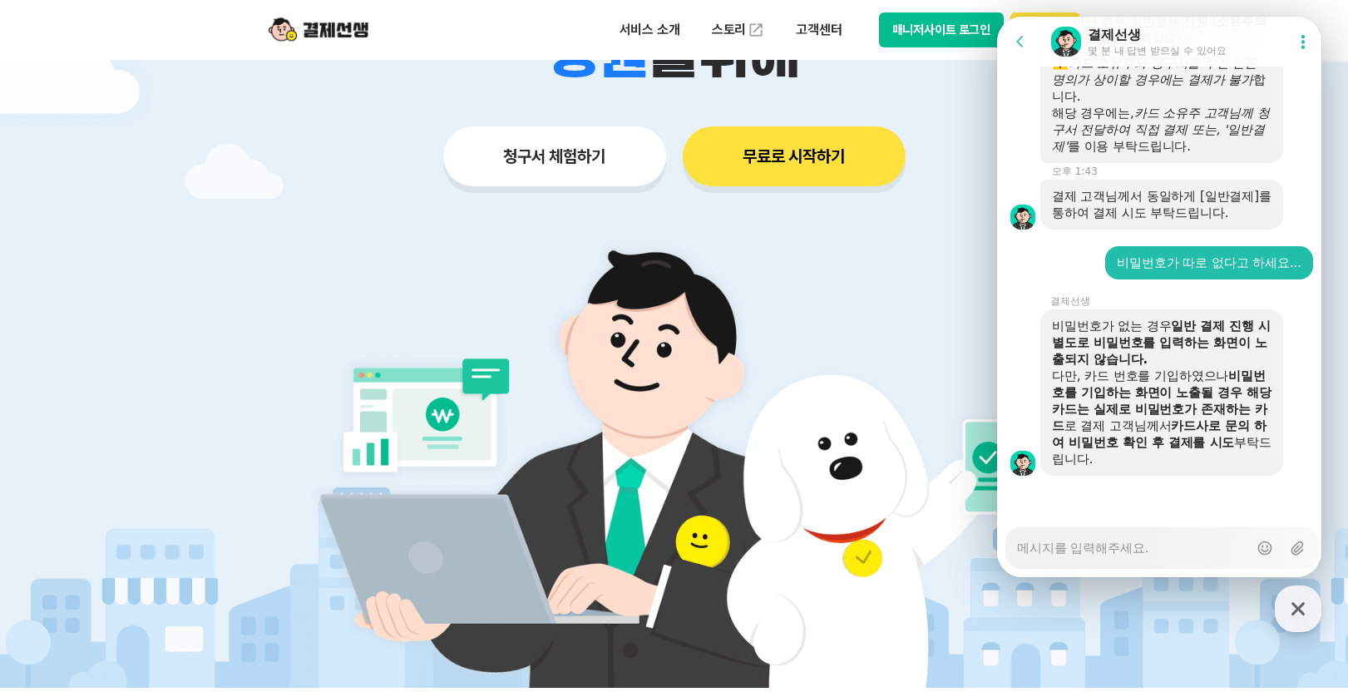
click at [1133, 548] on textarea "Messenger Input Textarea" at bounding box center [1132, 542] width 231 height 28
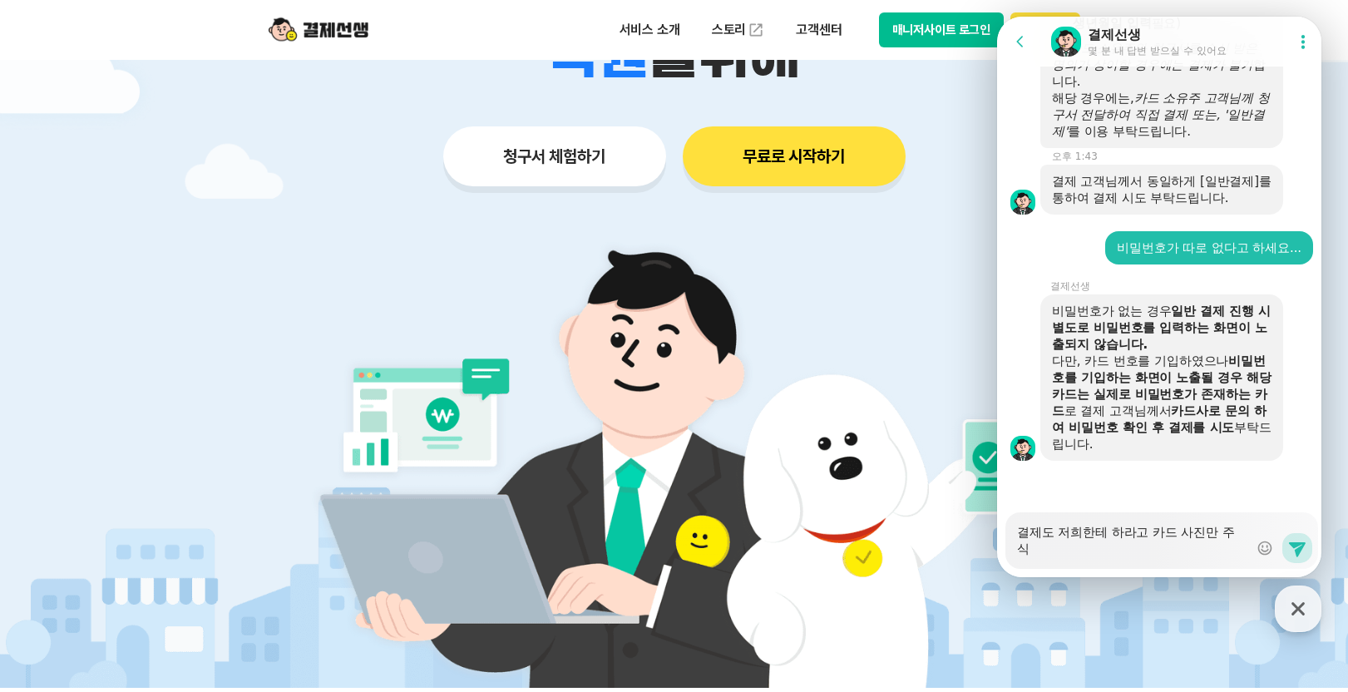
scroll to position [4041, 0]
click at [1249, 329] on b "일반 결제 진행 시 별도로 비밀번호를 입력하는 화면이 노출되지 않습니다." at bounding box center [1161, 328] width 219 height 48
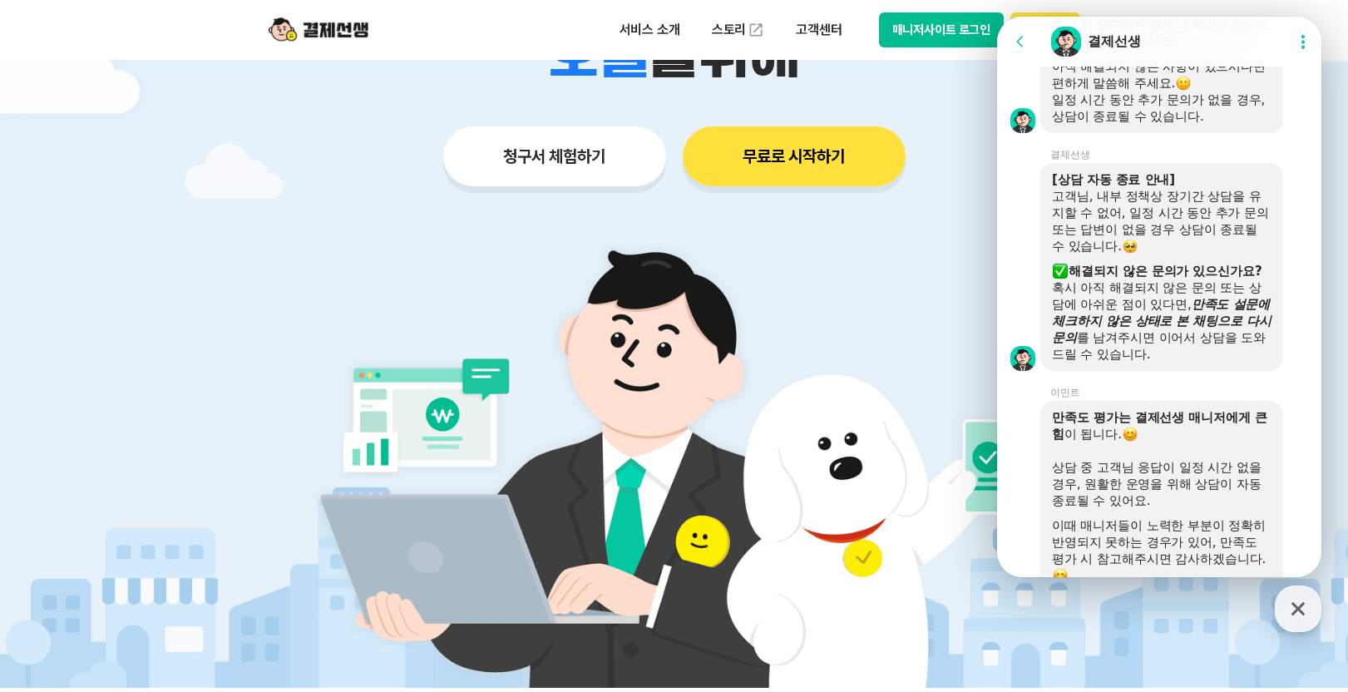
scroll to position [4855, 0]
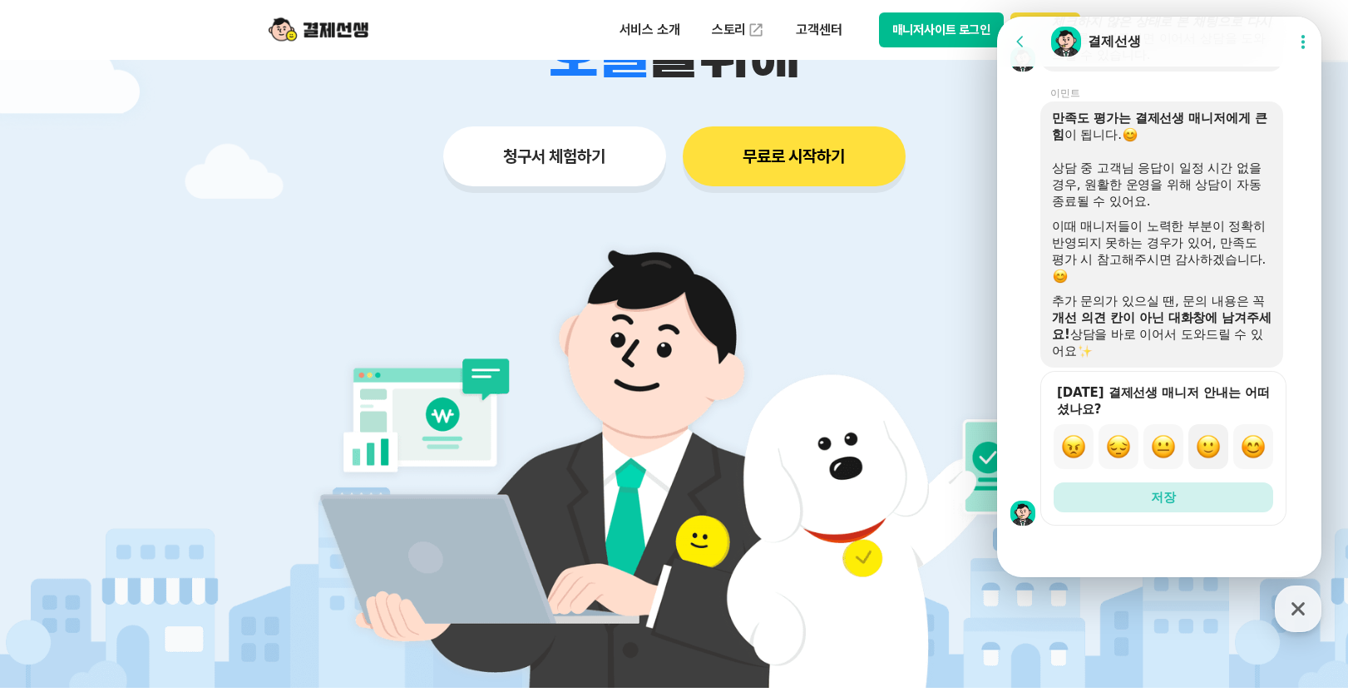
click at [1208, 442] on img "button" at bounding box center [1208, 446] width 25 height 25
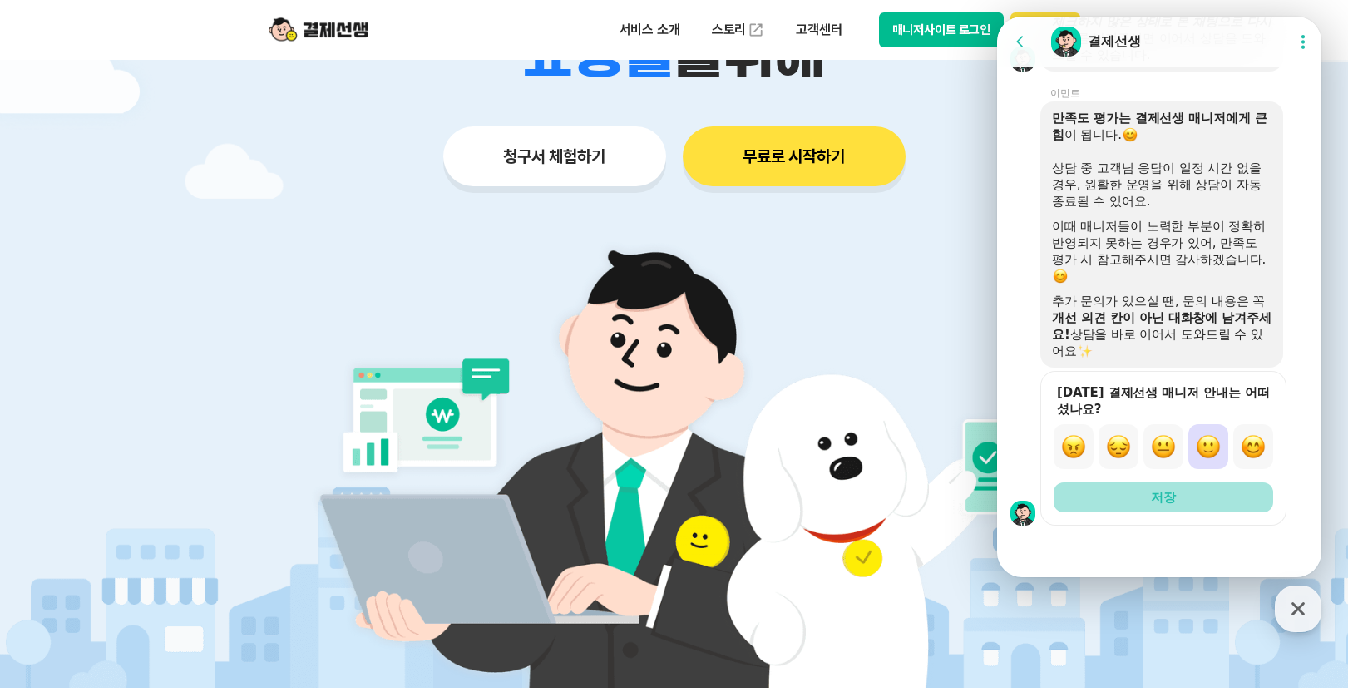
click at [1203, 500] on button "저장" at bounding box center [1164, 497] width 220 height 30
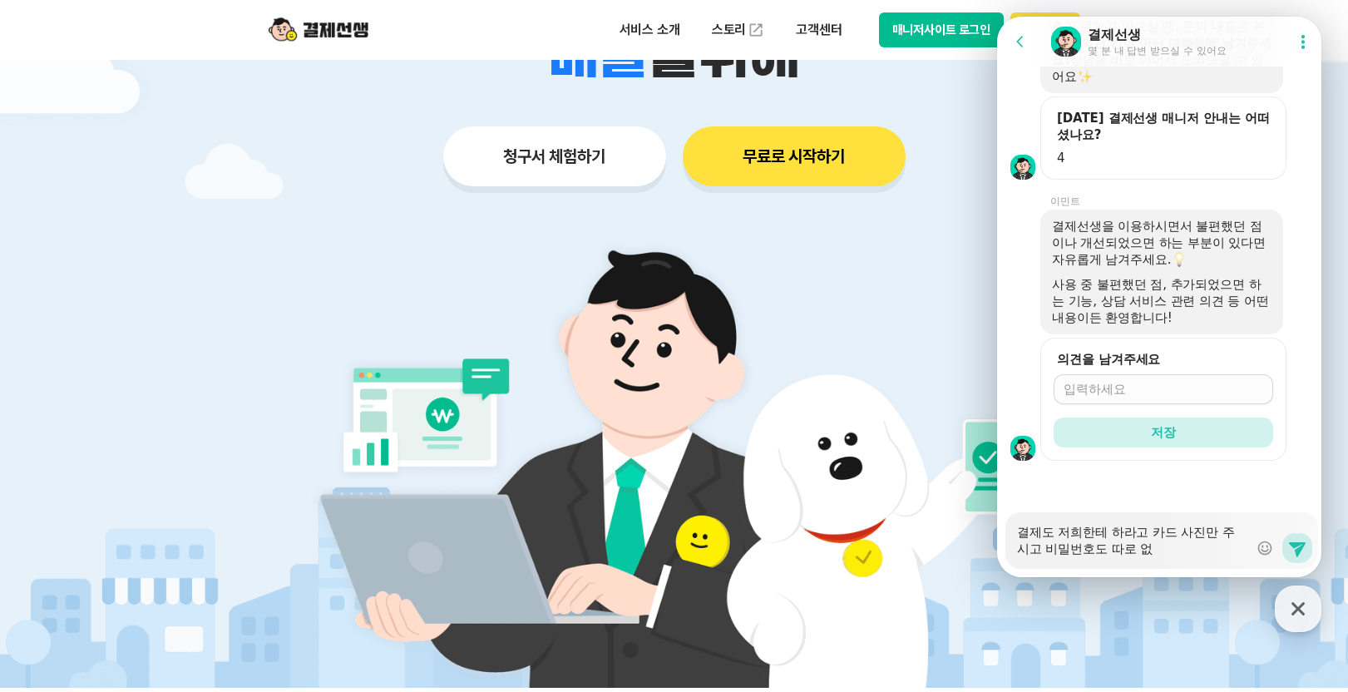
scroll to position [5129, 0]
